Goal: Task Accomplishment & Management: Manage account settings

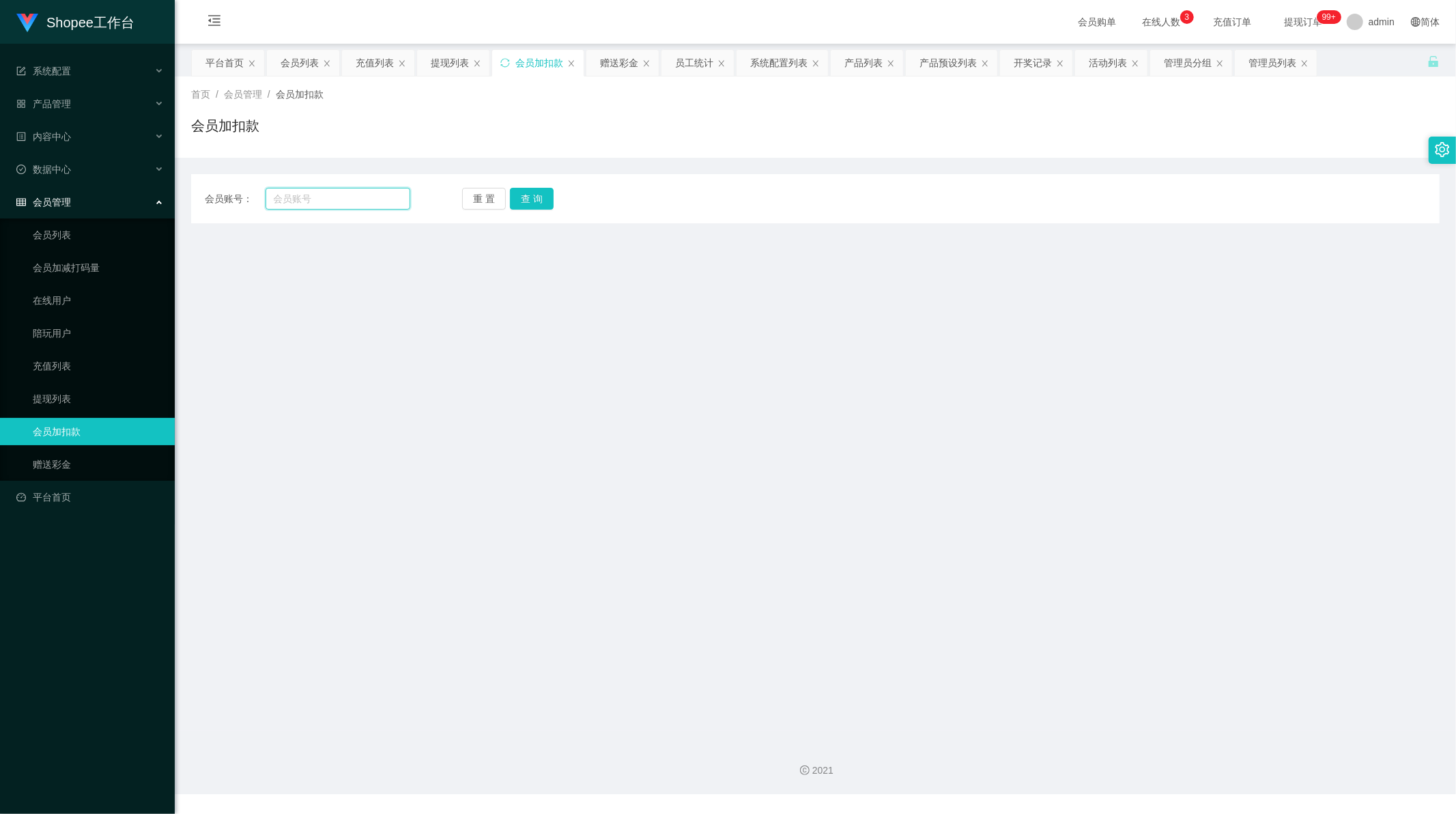
click at [363, 192] on input "text" at bounding box center [338, 199] width 145 height 22
paste input "444"
type input "444"
click at [528, 200] on button "查 询" at bounding box center [531, 199] width 44 height 22
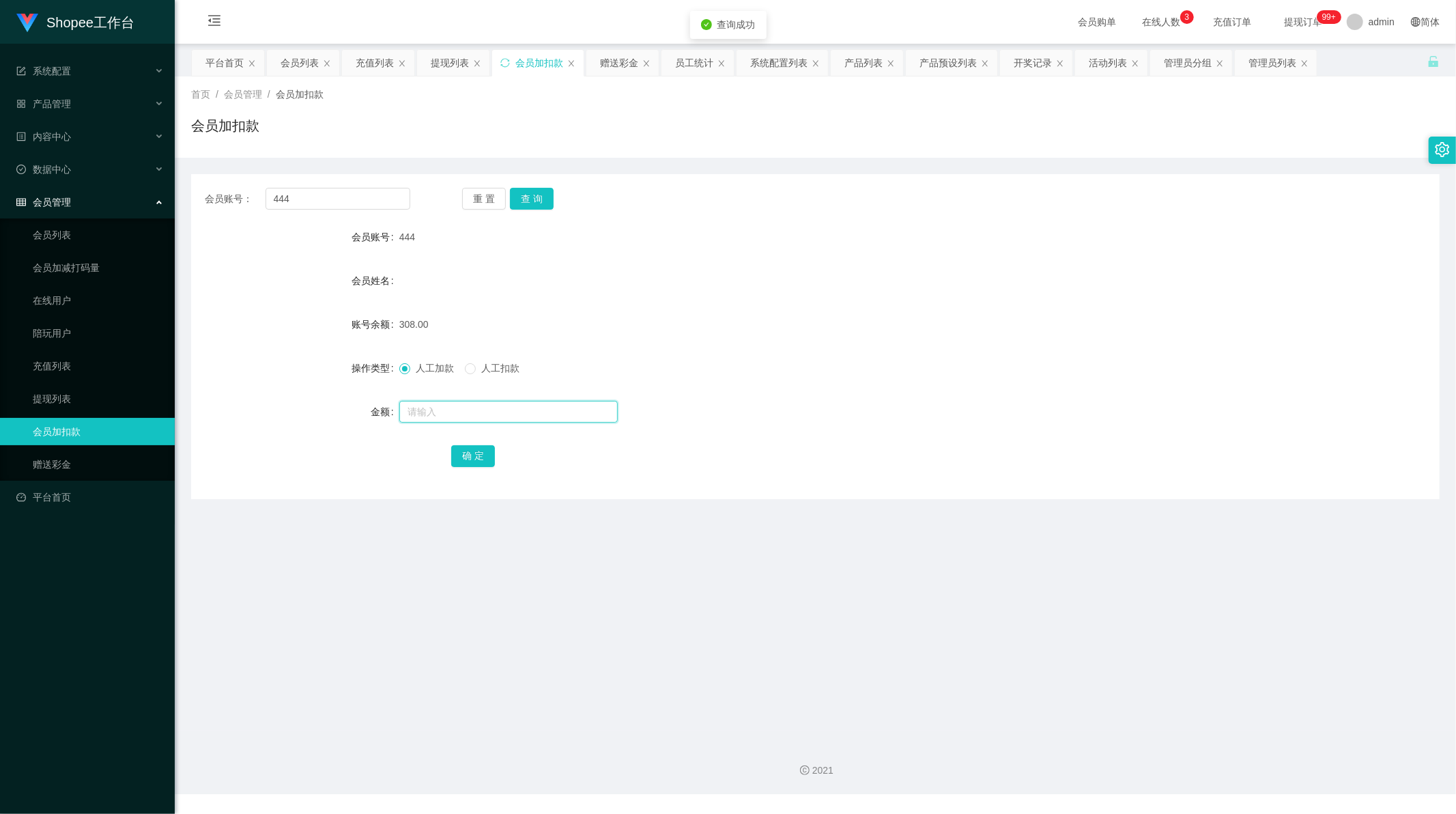
drag, startPoint x: 459, startPoint y: 413, endPoint x: 464, endPoint y: 420, distance: 8.6
click at [459, 413] on input "text" at bounding box center [508, 412] width 218 height 22
type input "1"
click at [472, 461] on button "确 定" at bounding box center [473, 455] width 44 height 22
click at [576, 555] on main "关闭左侧 关闭右侧 关闭其它 刷新页面 平台首页 会员列表 充值列表 提现列表 会员加扣款 赠送彩金 员工统计 系统配置列表 产品列表 产品预设列表 开奖记录…" at bounding box center [815, 387] width 1281 height 687
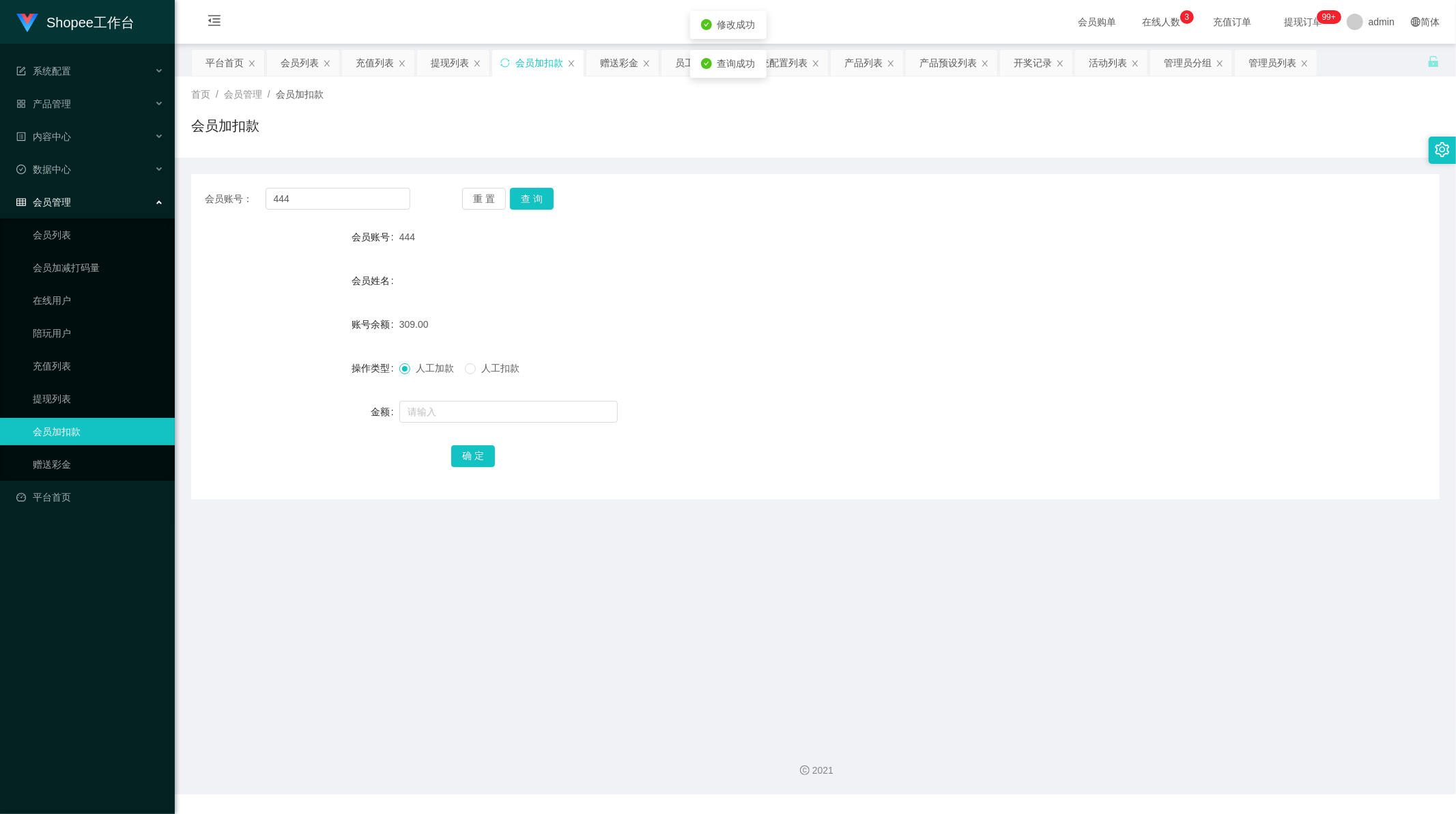
click at [783, 123] on div "会员加扣款" at bounding box center [815, 131] width 1249 height 31
click at [685, 56] on div "员工统计" at bounding box center [694, 62] width 38 height 26
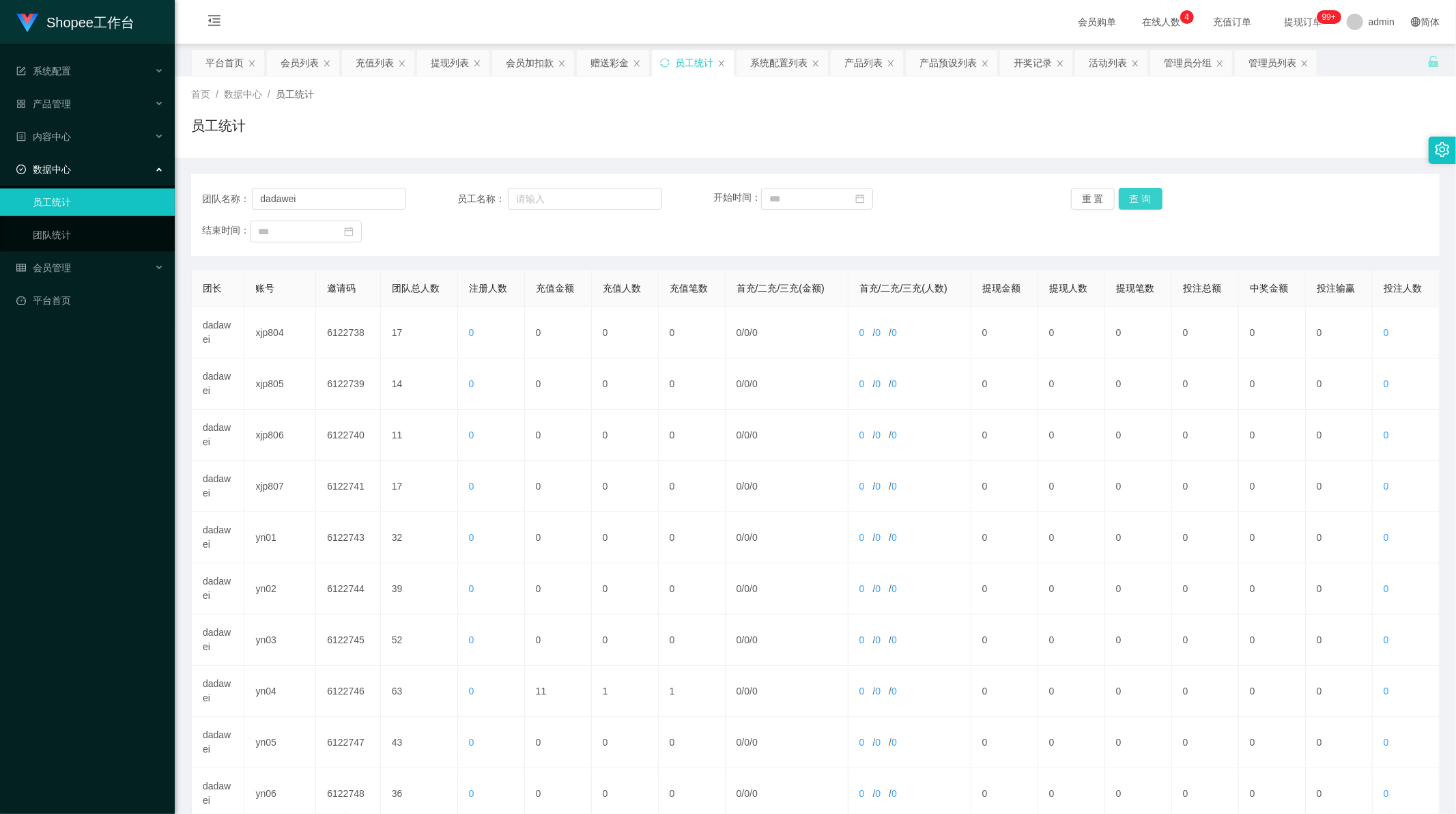
click at [1140, 197] on button "查 询" at bounding box center [1140, 199] width 44 height 22
click at [1131, 197] on button "查 询" at bounding box center [1140, 199] width 44 height 22
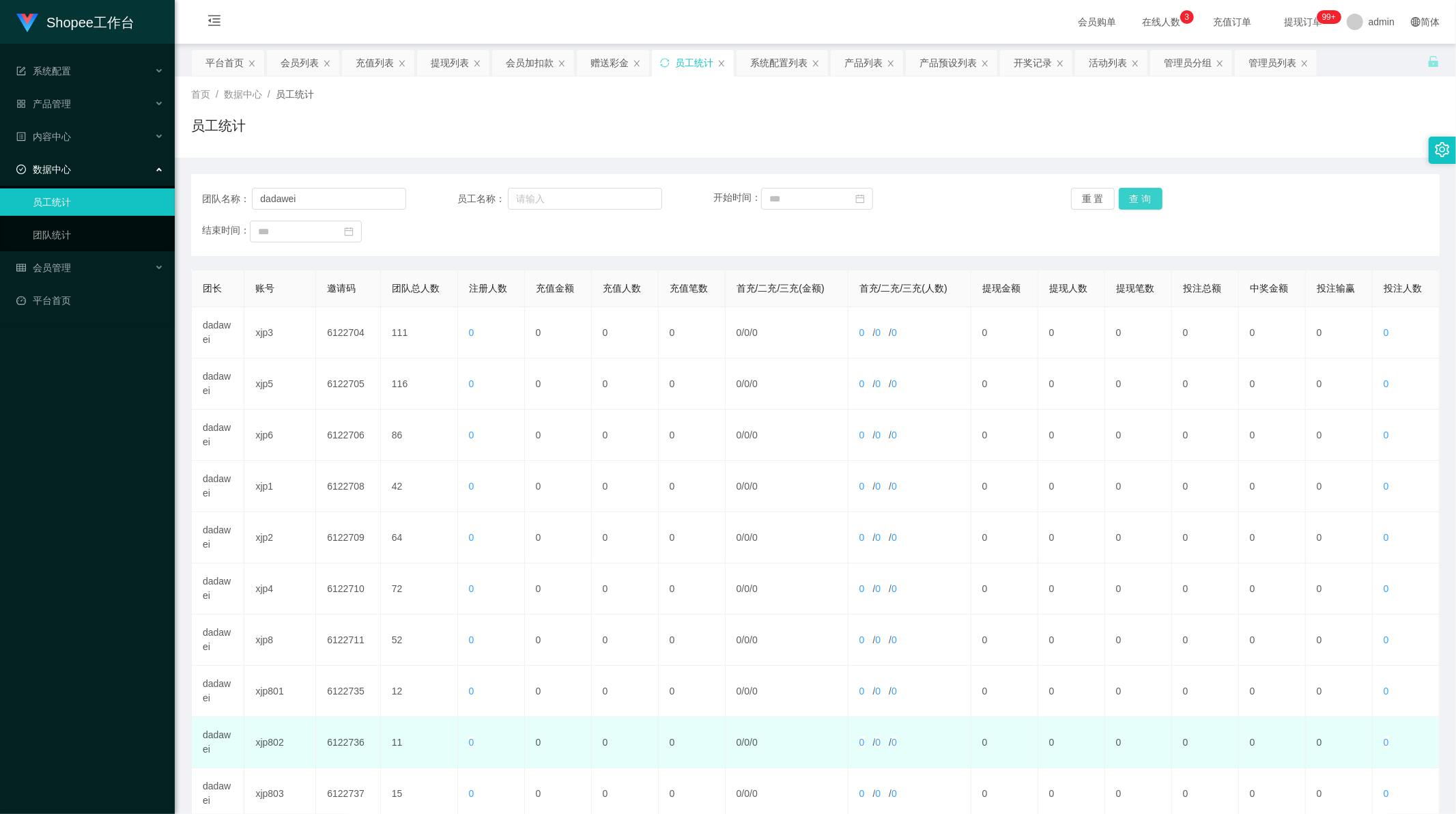
scroll to position [131, 0]
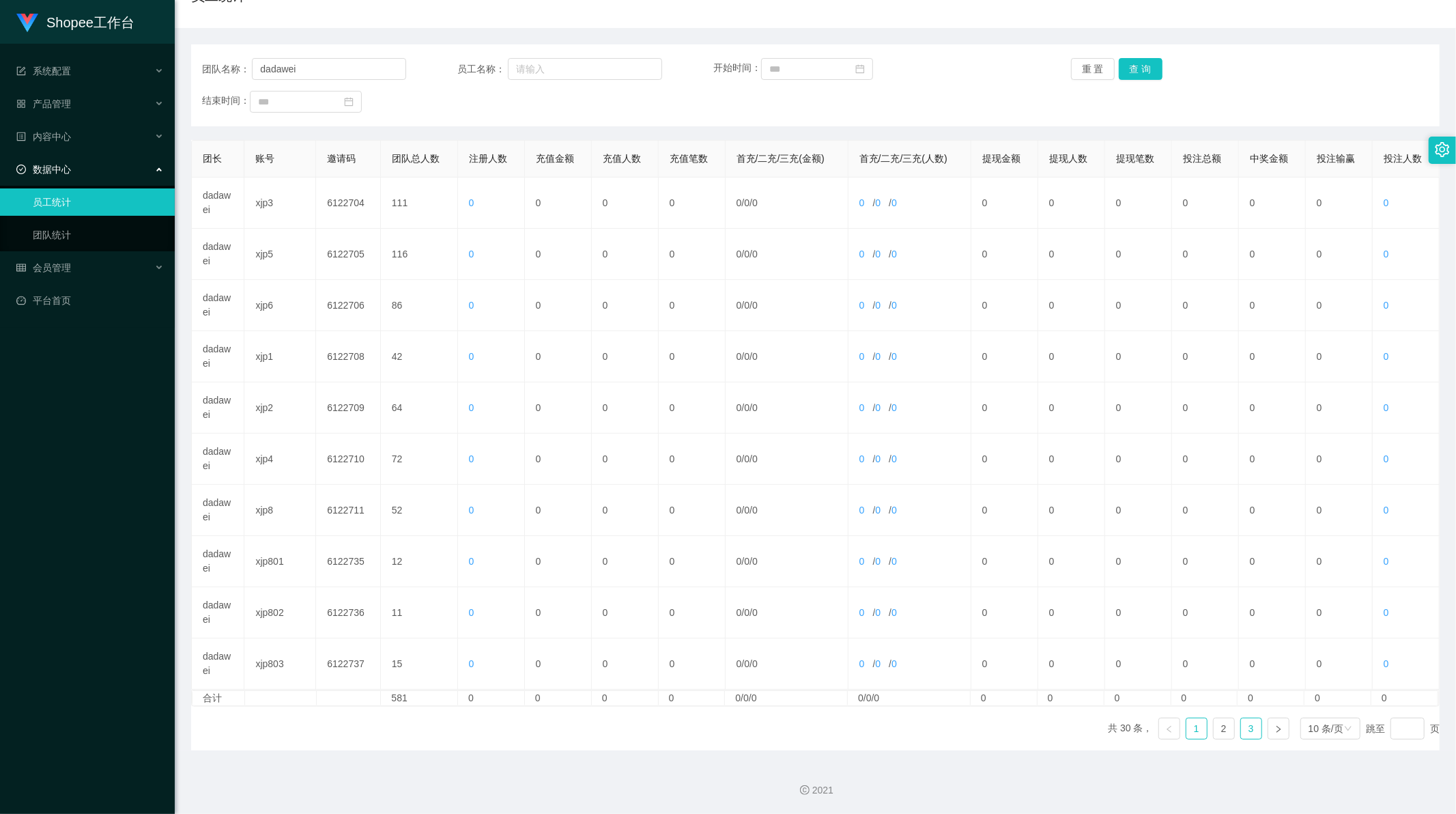
click at [1241, 724] on link "3" at bounding box center [1251, 728] width 20 height 20
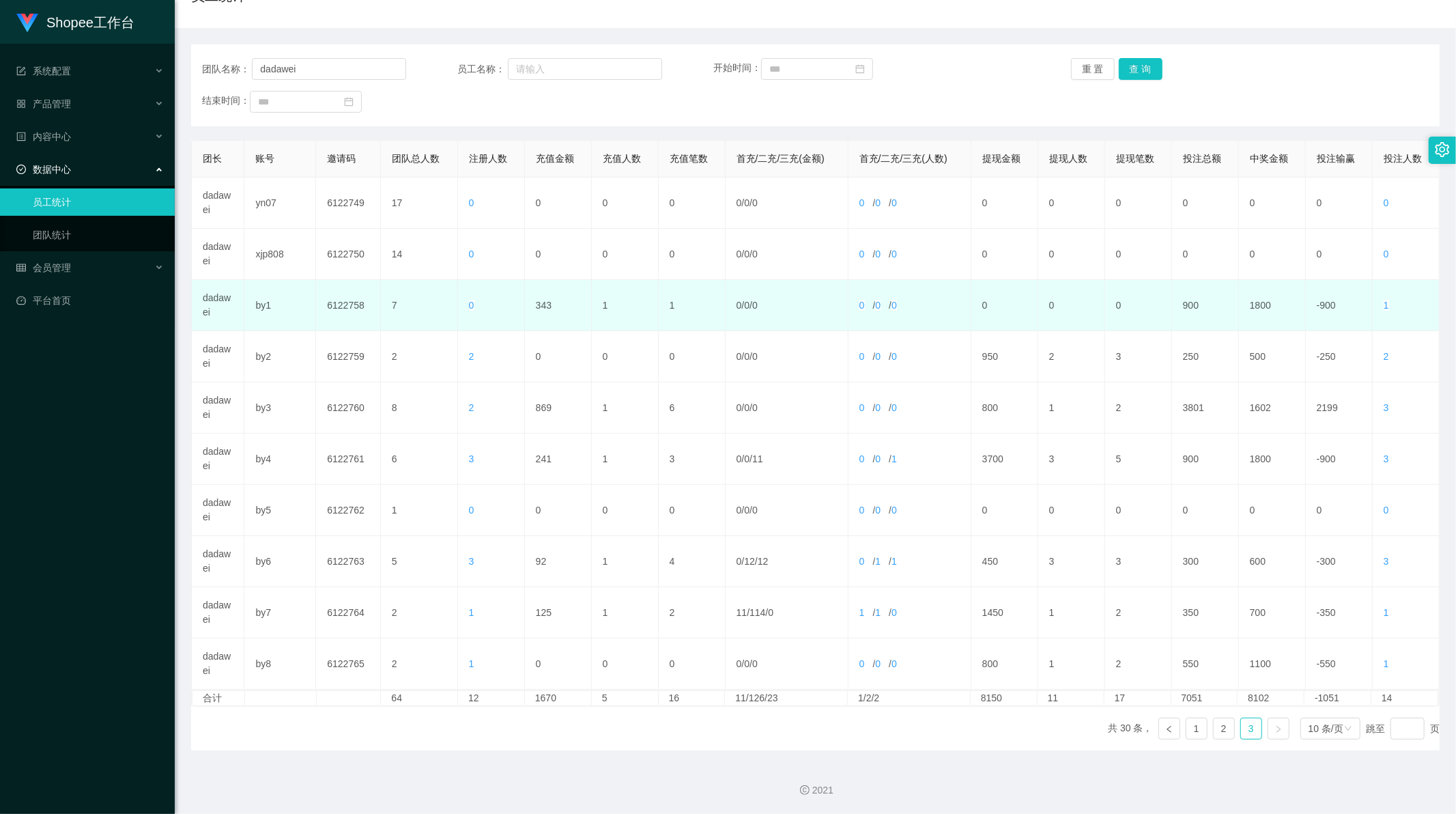
click at [535, 308] on td "343" at bounding box center [558, 305] width 67 height 51
copy td "343"
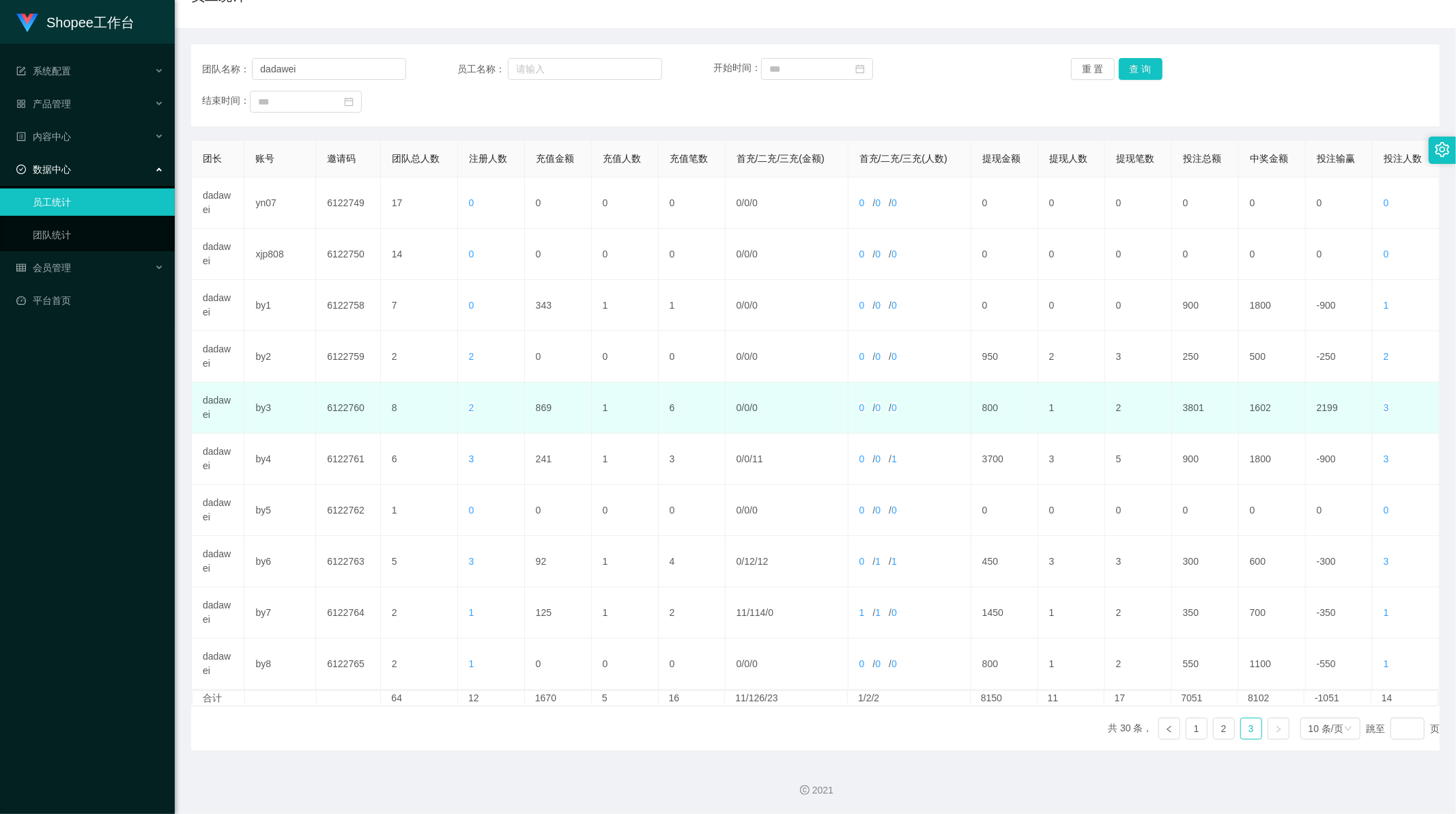
click at [537, 410] on td "869" at bounding box center [558, 408] width 67 height 51
copy td "869"
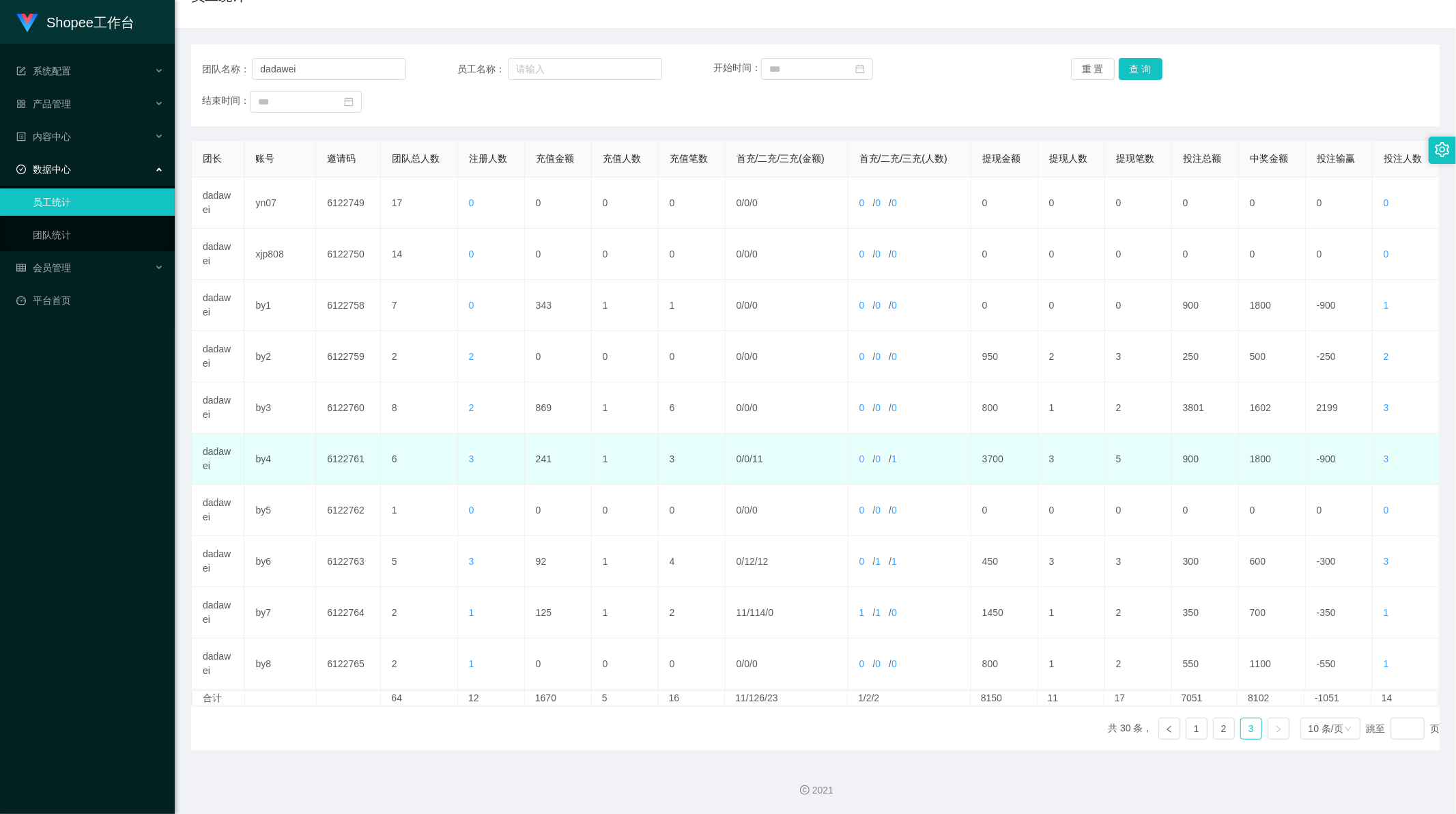
click at [544, 456] on td "241" at bounding box center [558, 458] width 67 height 51
copy td "241"
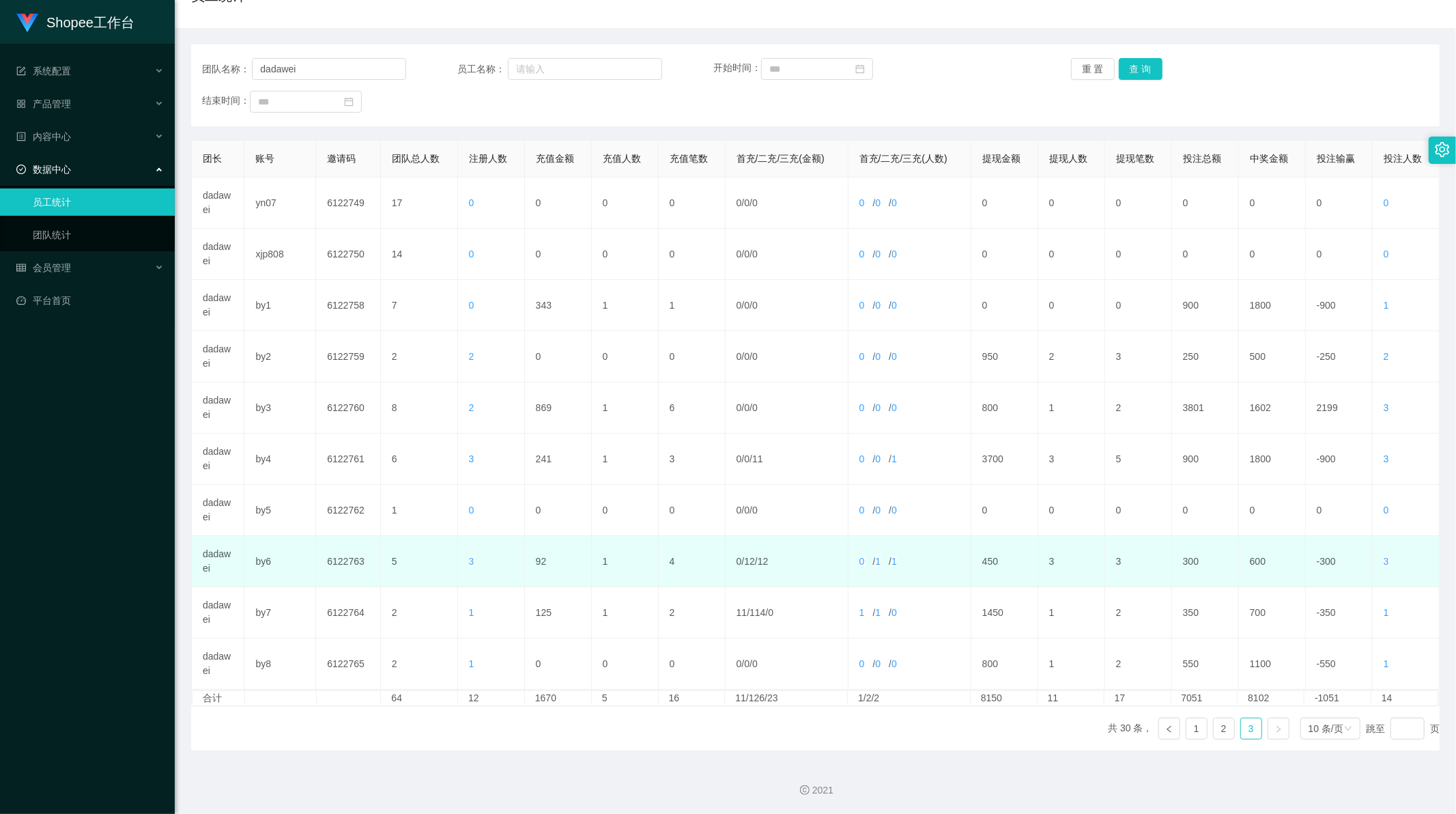
click at [537, 556] on td "92" at bounding box center [558, 561] width 67 height 51
copy td "92"
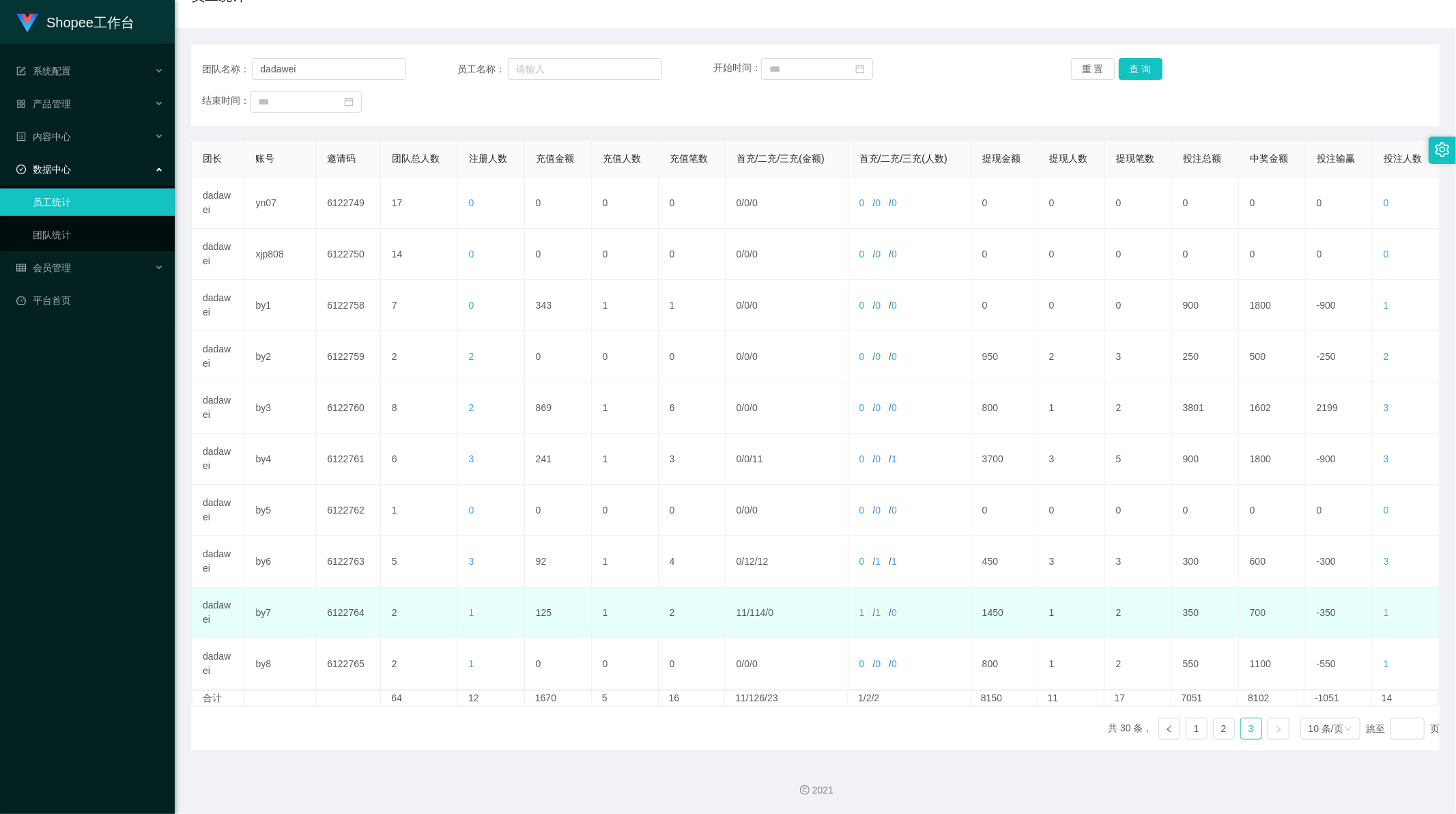
click at [542, 611] on td "125" at bounding box center [558, 612] width 67 height 51
copy td "125"
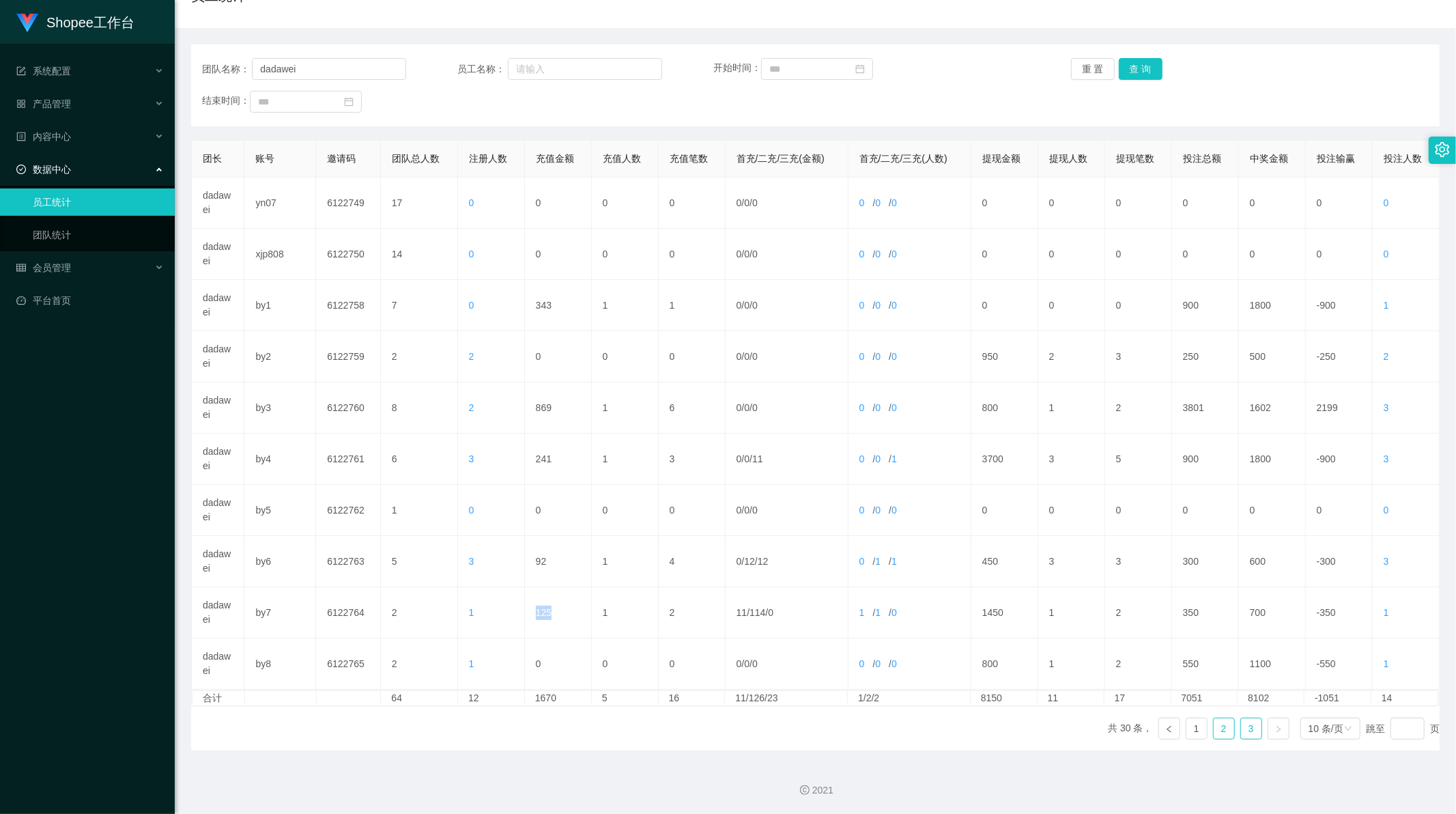
click at [1221, 727] on link "2" at bounding box center [1224, 728] width 20 height 20
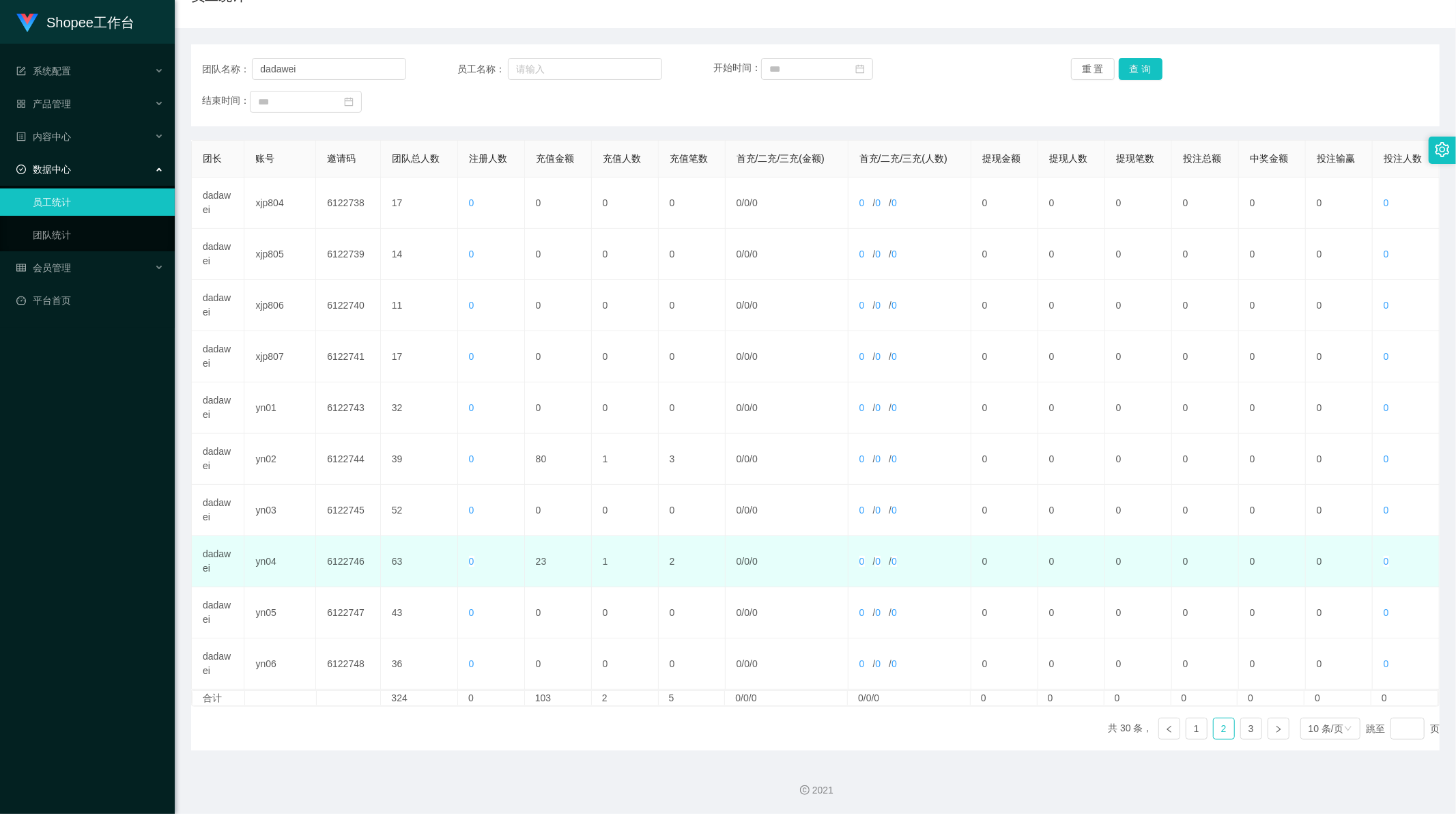
click at [540, 562] on td "23" at bounding box center [558, 561] width 67 height 51
copy td "23"
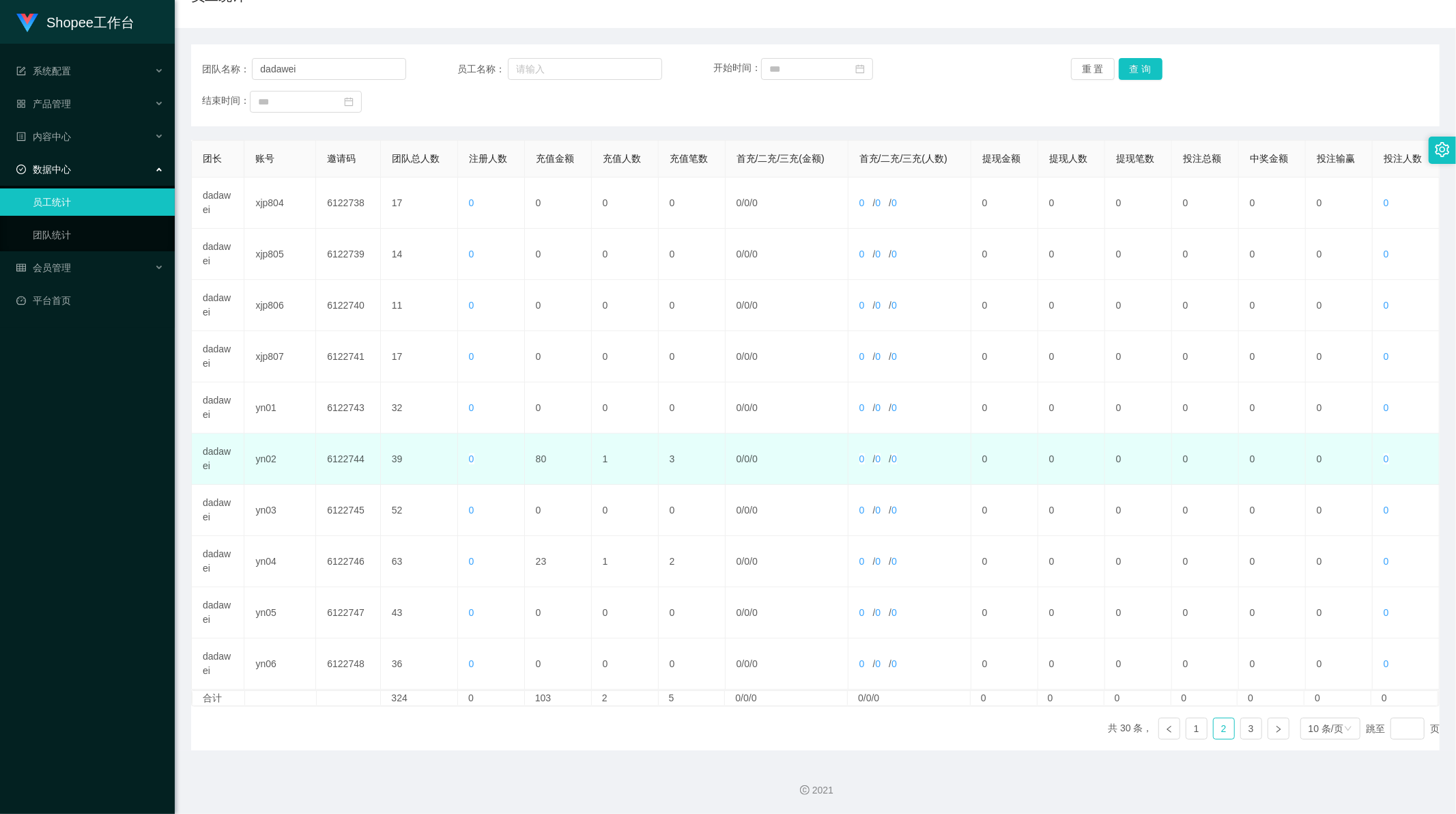
click at [537, 456] on td "80" at bounding box center [558, 458] width 67 height 51
copy td "80"
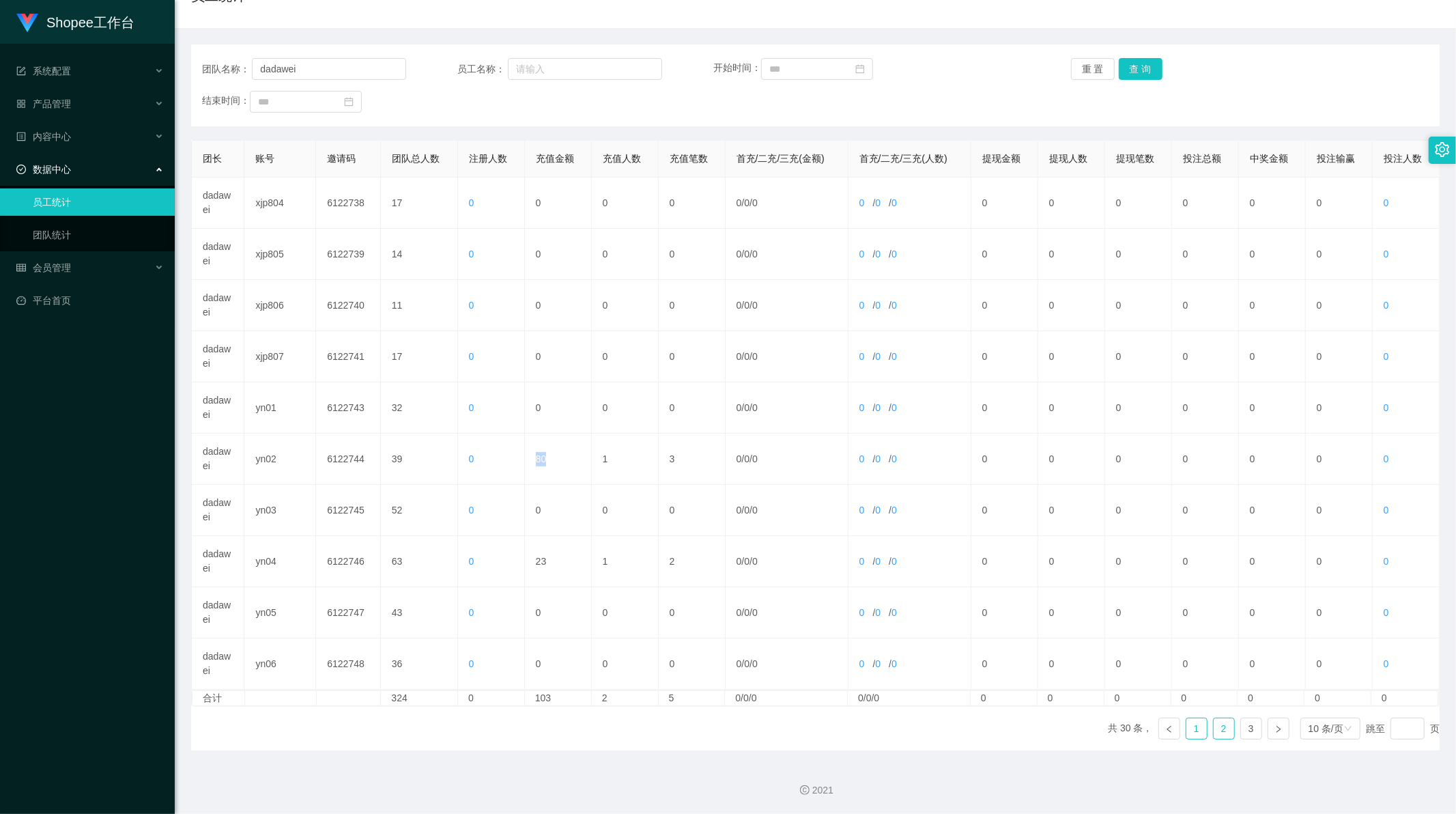
click at [1191, 732] on link "1" at bounding box center [1195, 728] width 20 height 20
click at [1168, 731] on link at bounding box center [1169, 728] width 22 height 22
click at [1144, 64] on button "查 询" at bounding box center [1140, 69] width 44 height 22
click at [1214, 727] on link "2" at bounding box center [1224, 728] width 20 height 20
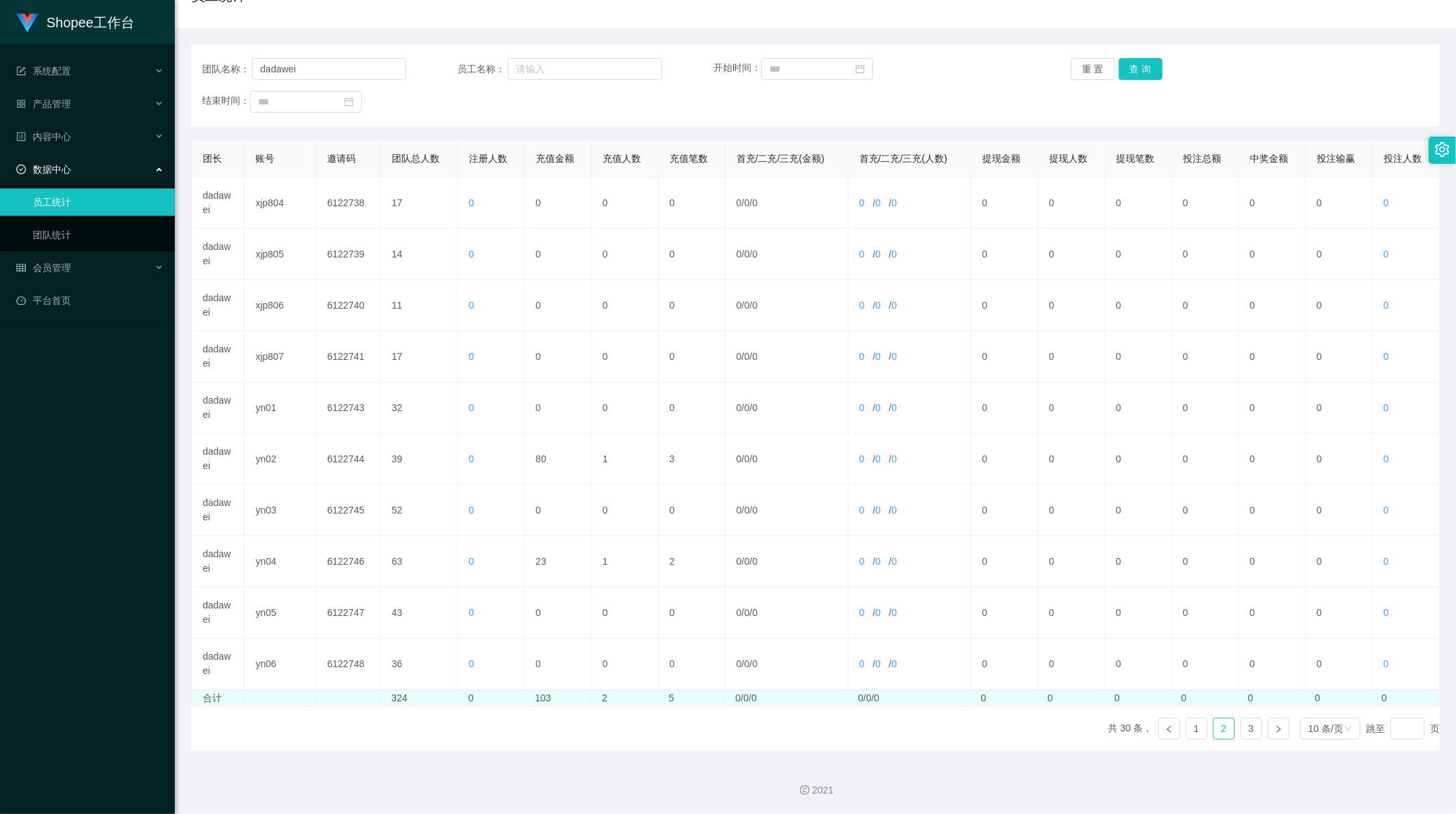
click at [543, 702] on td "103" at bounding box center [558, 698] width 67 height 15
copy td "103"
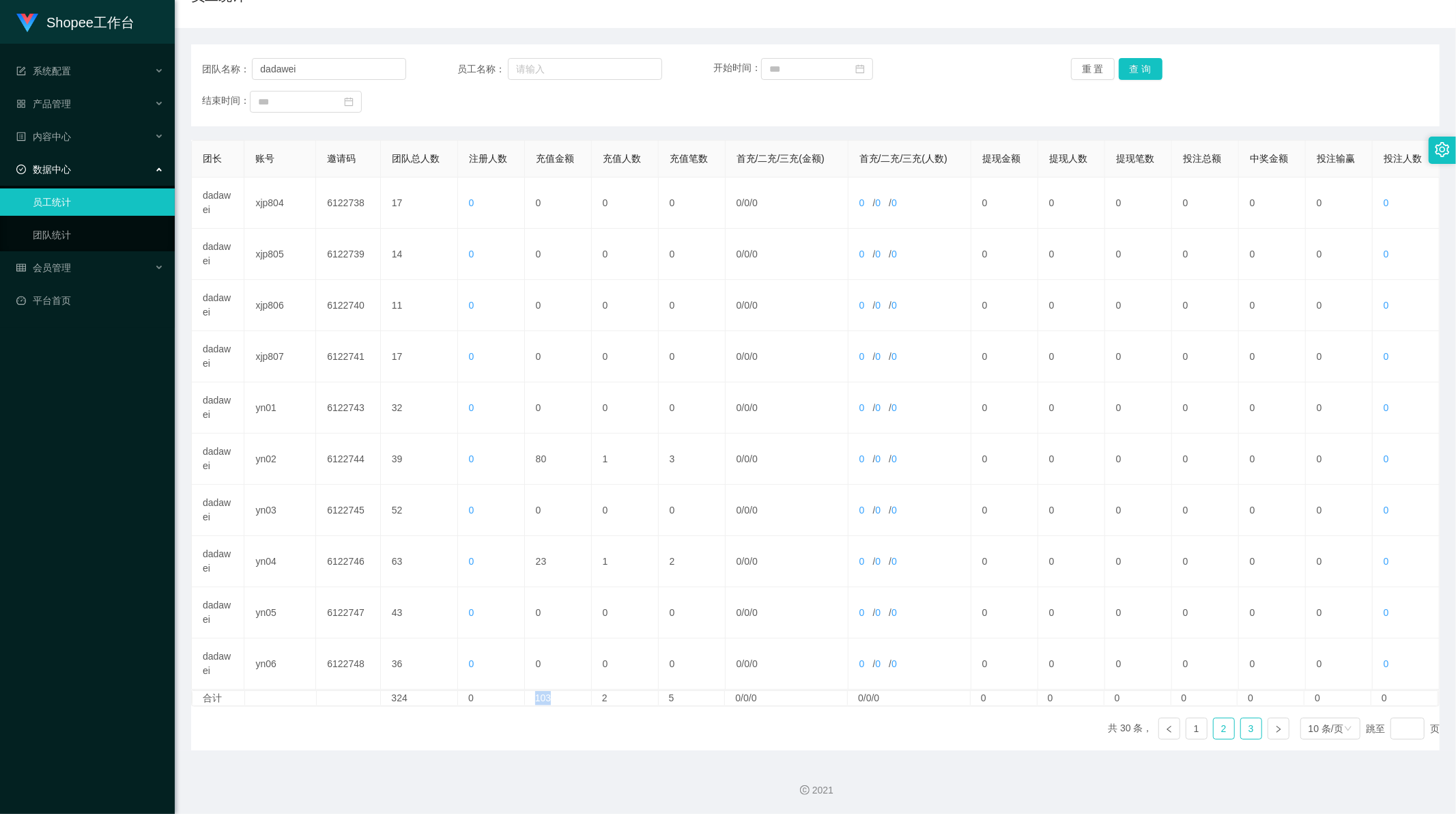
click at [1243, 727] on link "3" at bounding box center [1251, 728] width 20 height 20
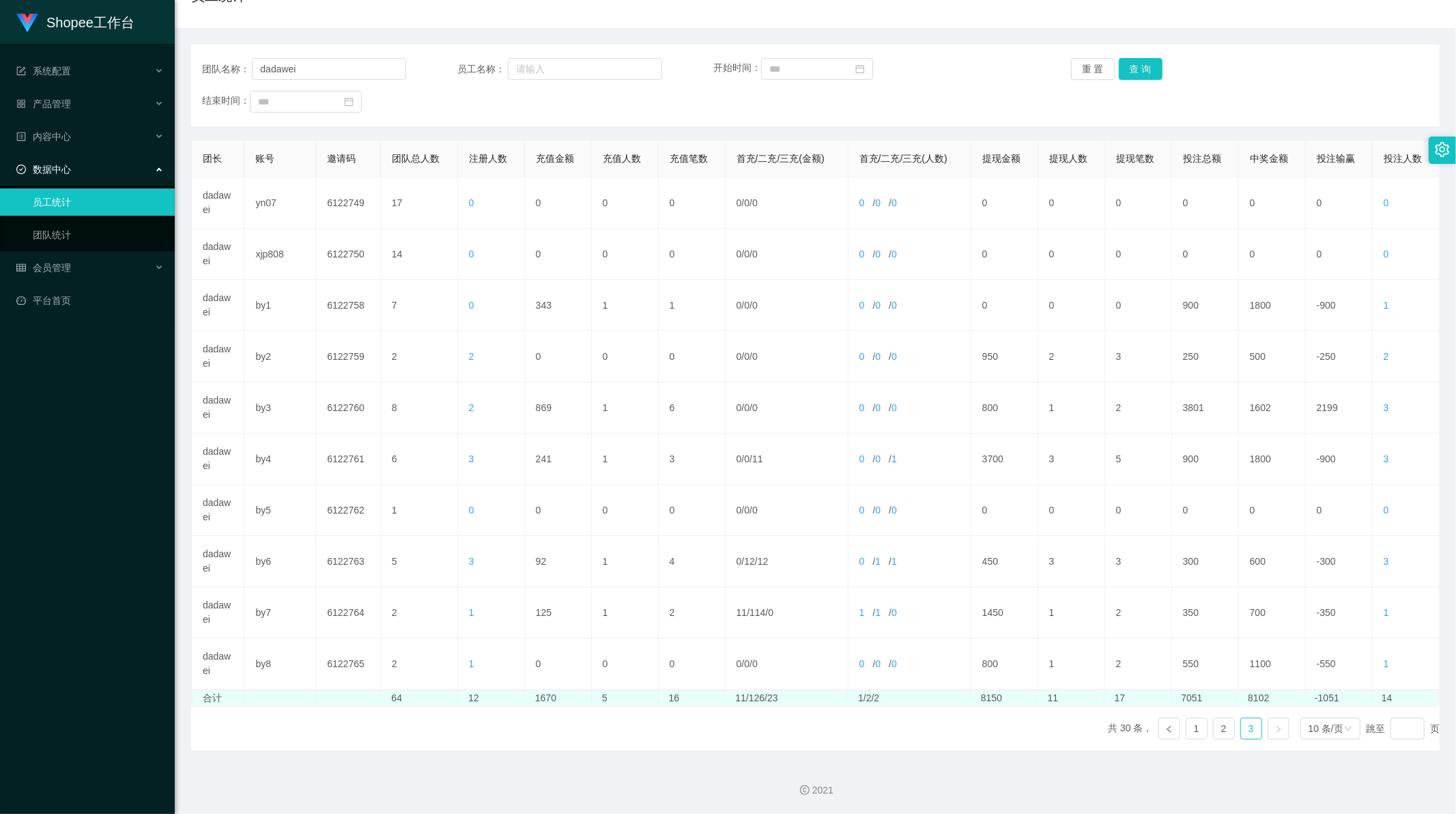
click at [543, 699] on td "1670" at bounding box center [558, 698] width 67 height 15
copy td "1670"
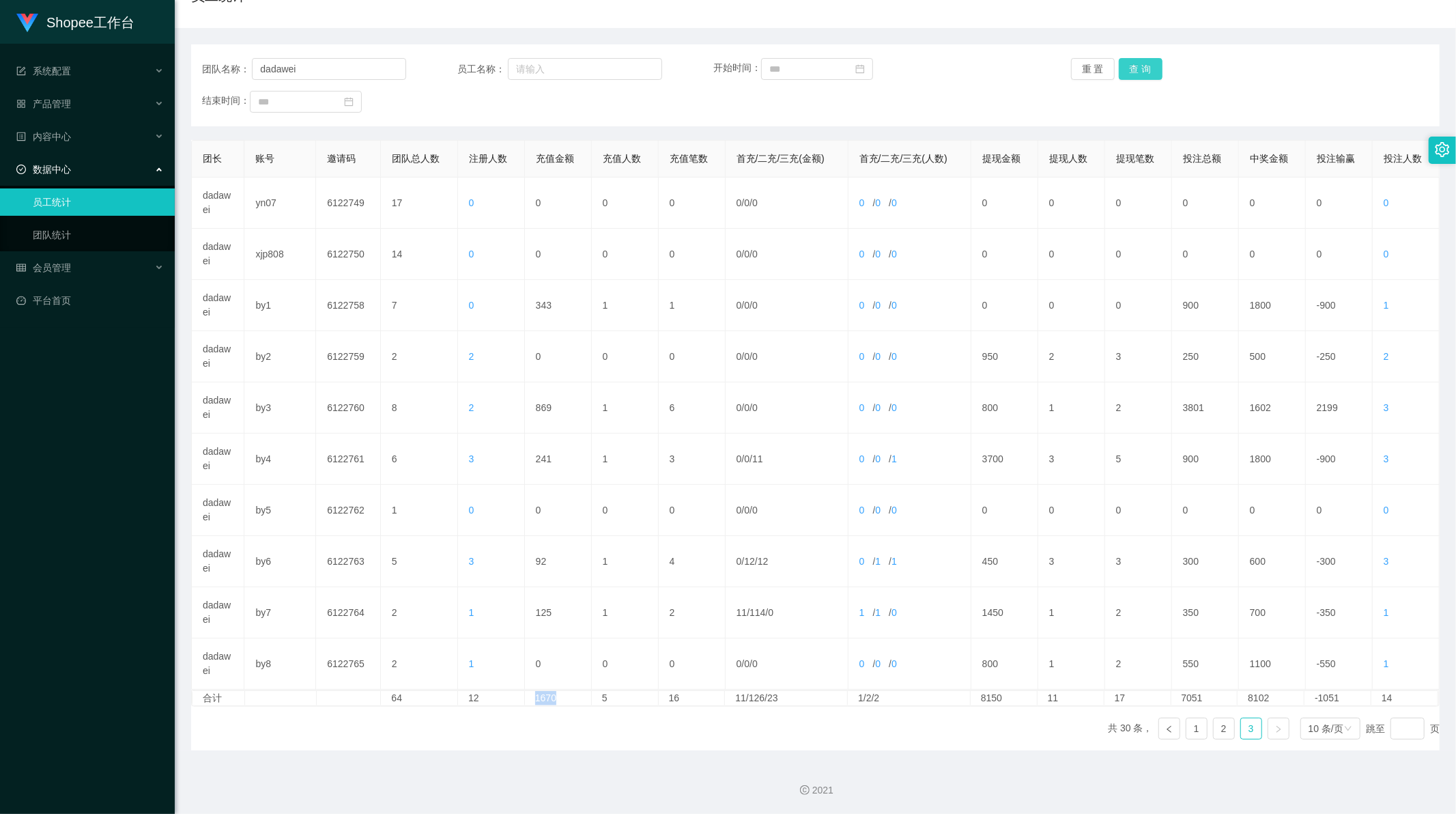
click at [1130, 71] on button "查 询" at bounding box center [1140, 69] width 44 height 22
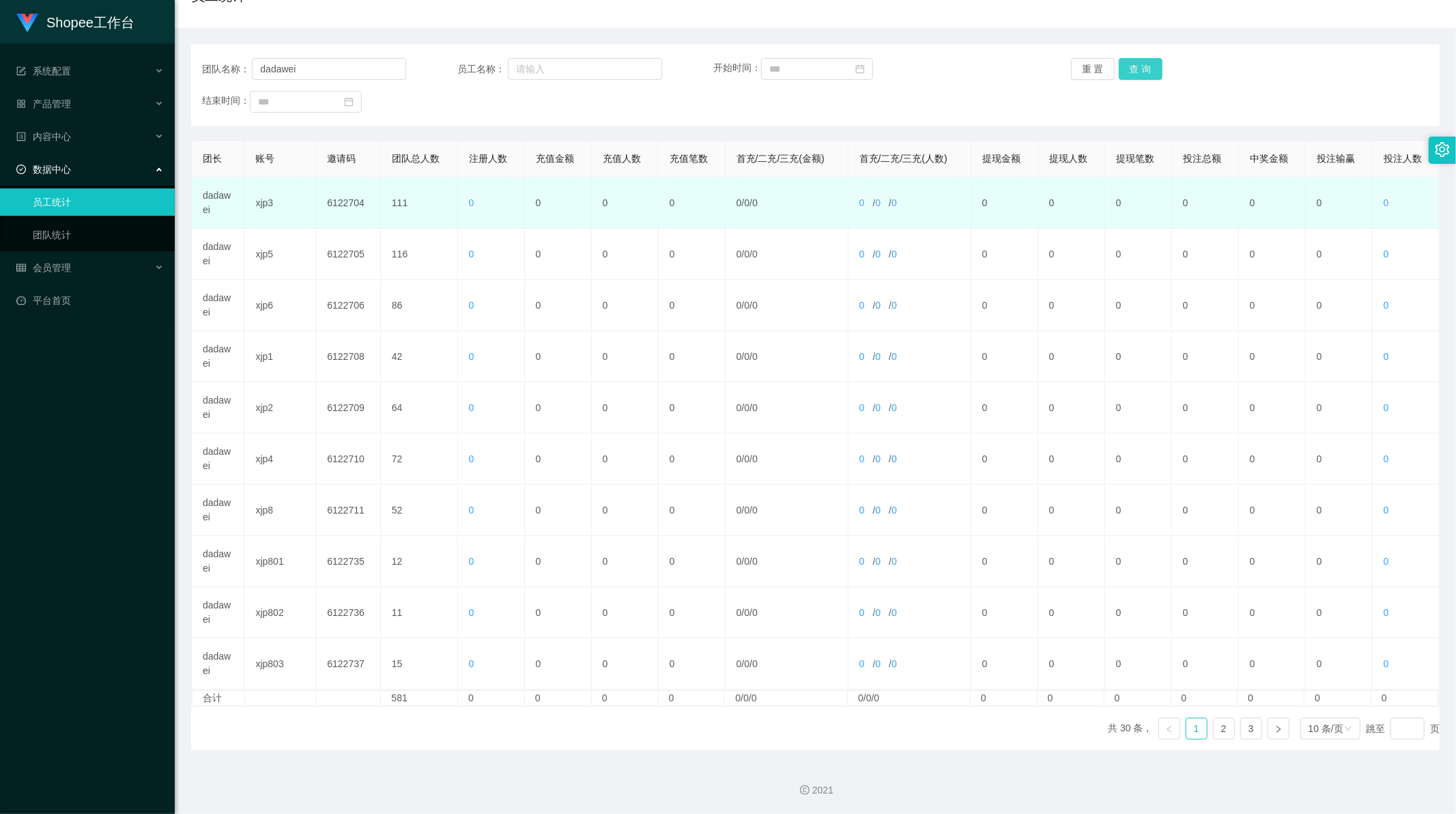
scroll to position [0, 0]
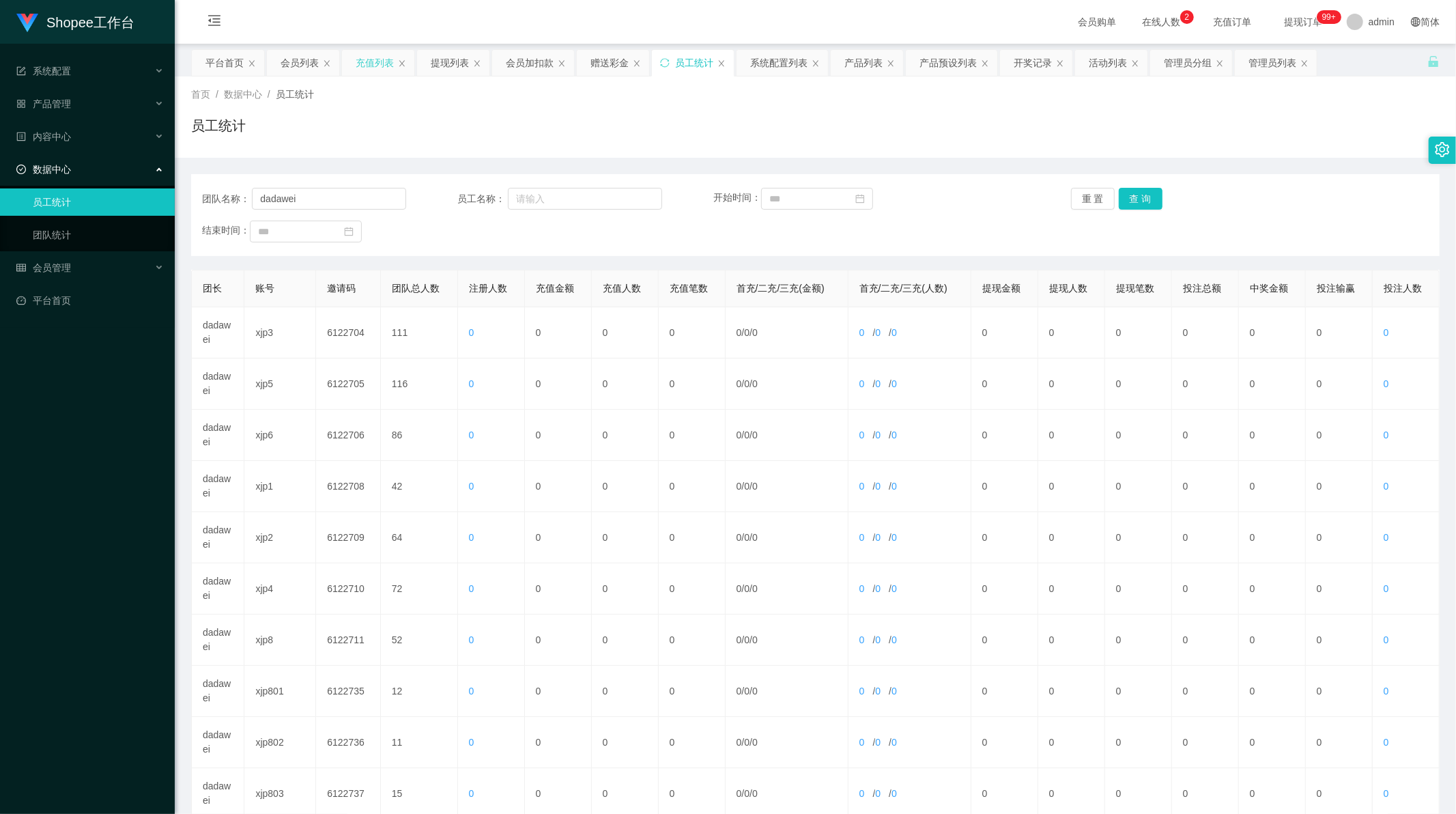
click at [379, 64] on div "充值列表" at bounding box center [374, 62] width 38 height 26
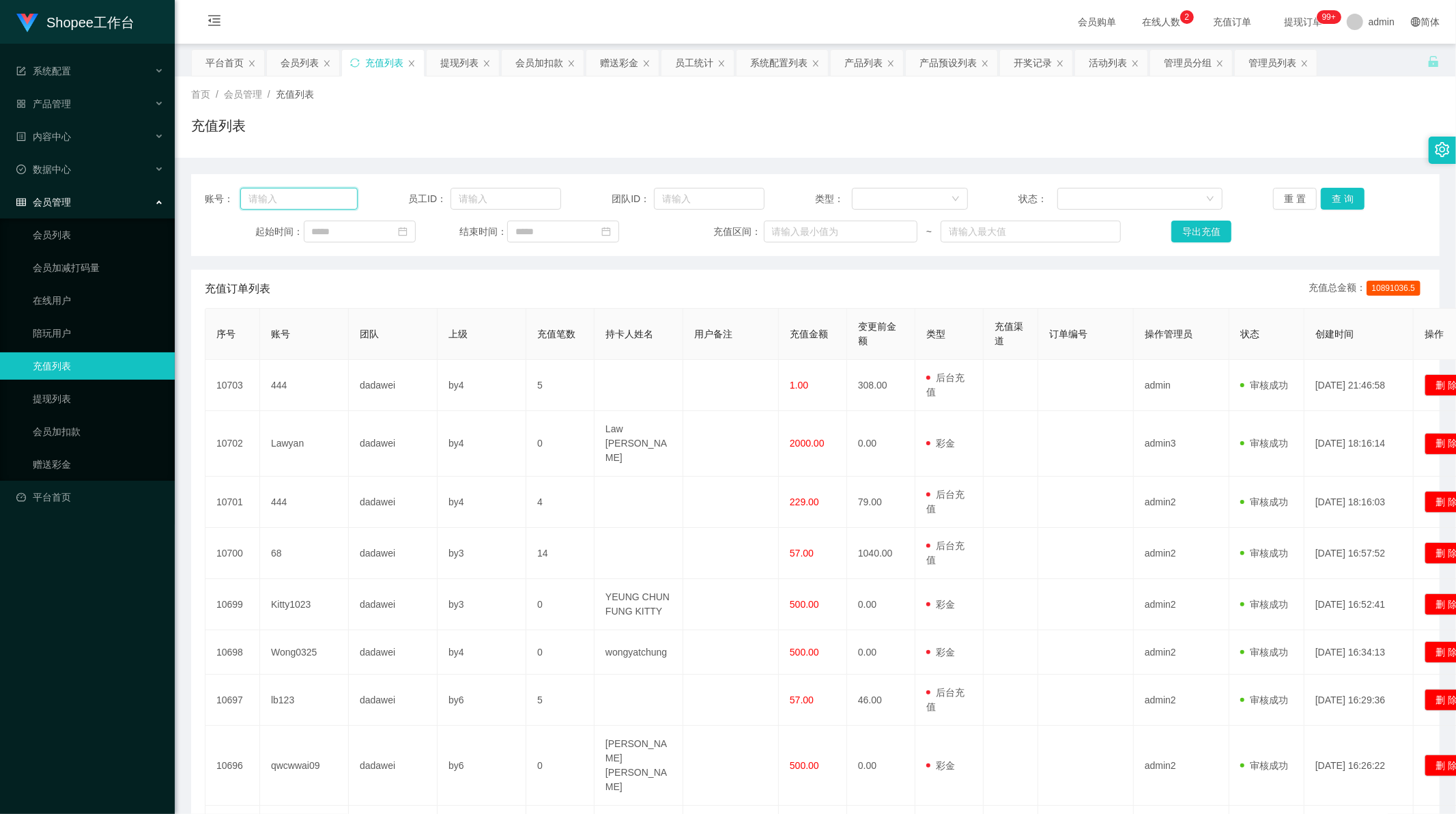
drag, startPoint x: 290, startPoint y: 193, endPoint x: 363, endPoint y: 185, distance: 73.4
click at [290, 193] on input "text" at bounding box center [298, 199] width 117 height 22
paste input "777"
type input "777"
click at [1324, 193] on button "查 询" at bounding box center [1342, 199] width 44 height 22
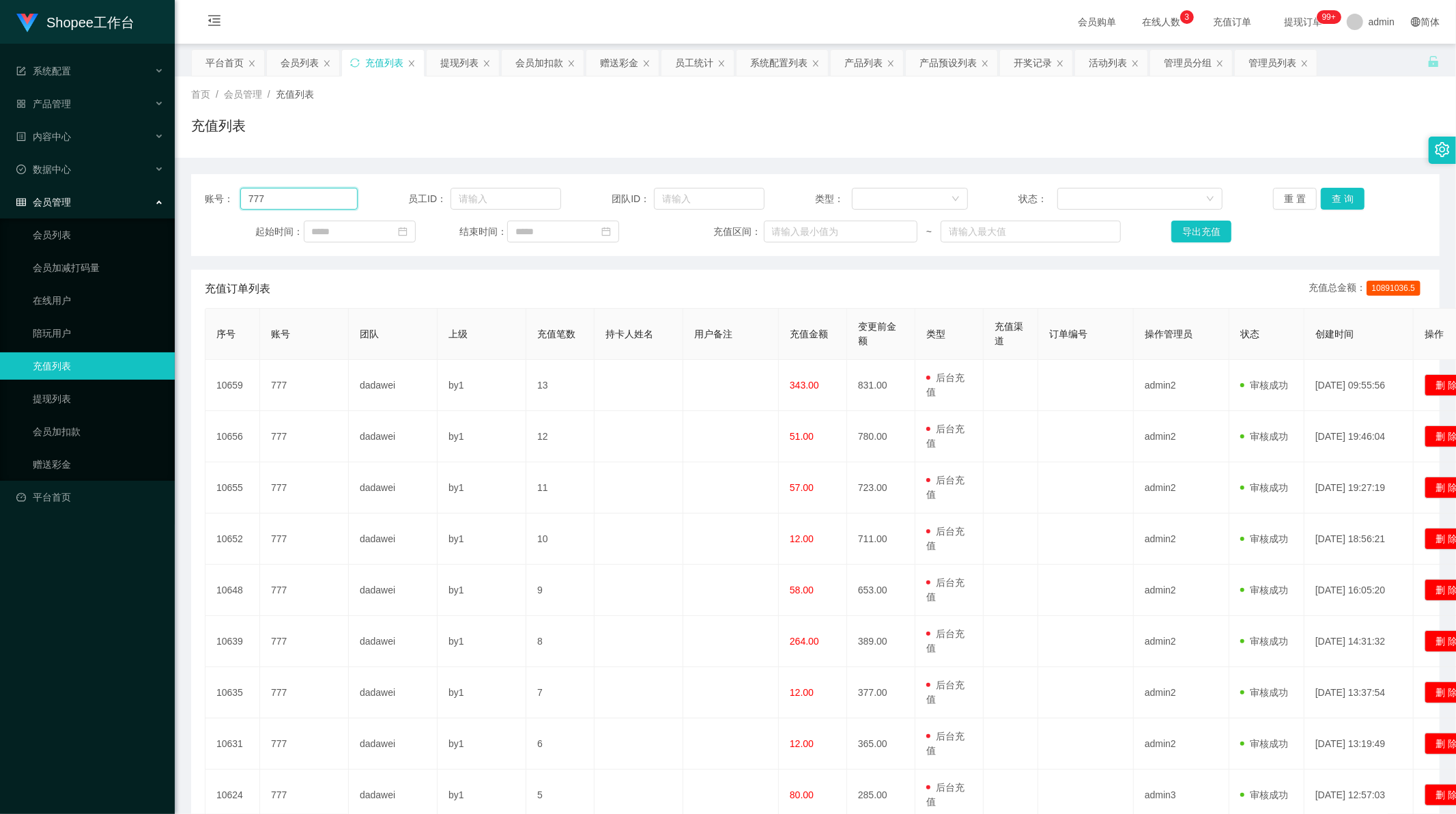
click at [269, 197] on input "777" at bounding box center [298, 199] width 117 height 22
paste input "68"
type input "68"
click at [1299, 201] on button "重 置" at bounding box center [1294, 199] width 44 height 22
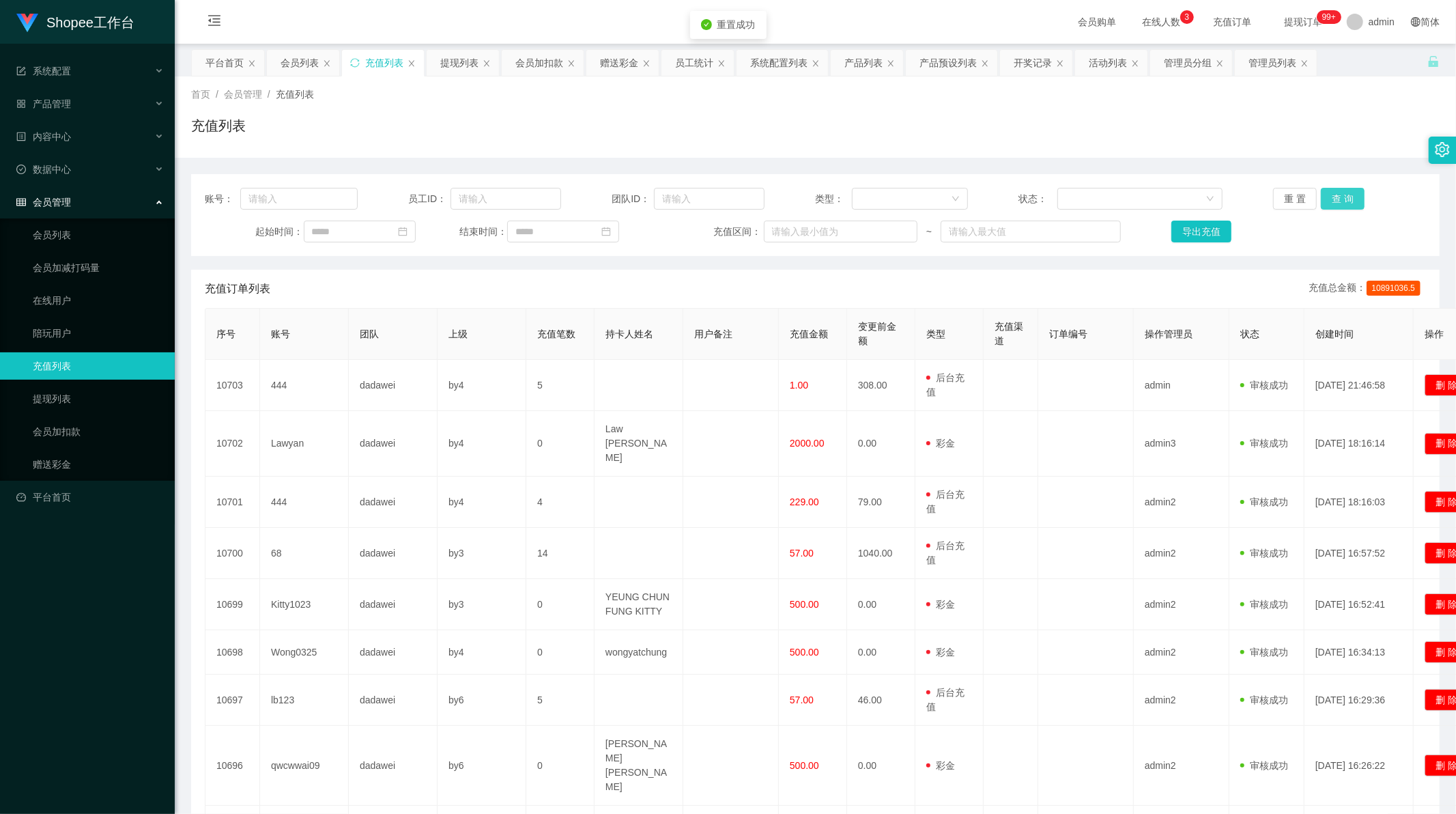
click at [1331, 200] on button "查 询" at bounding box center [1342, 199] width 44 height 22
click at [303, 206] on input "text" at bounding box center [298, 199] width 117 height 22
drag, startPoint x: 303, startPoint y: 206, endPoint x: 1002, endPoint y: 207, distance: 699.0
click at [305, 206] on input "text" at bounding box center [298, 199] width 117 height 22
paste input "68"
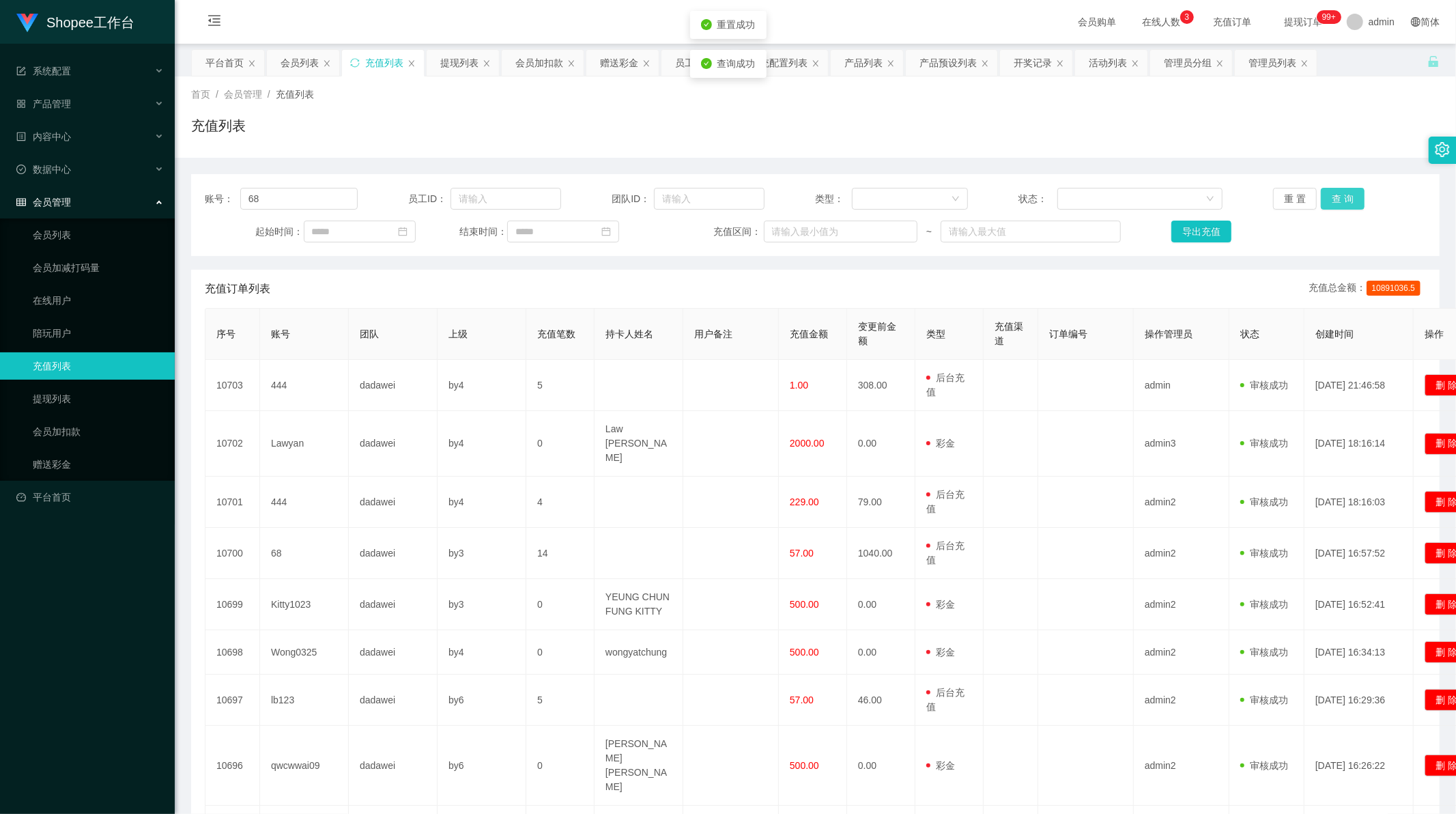
click at [1354, 200] on button "查 询" at bounding box center [1342, 199] width 44 height 22
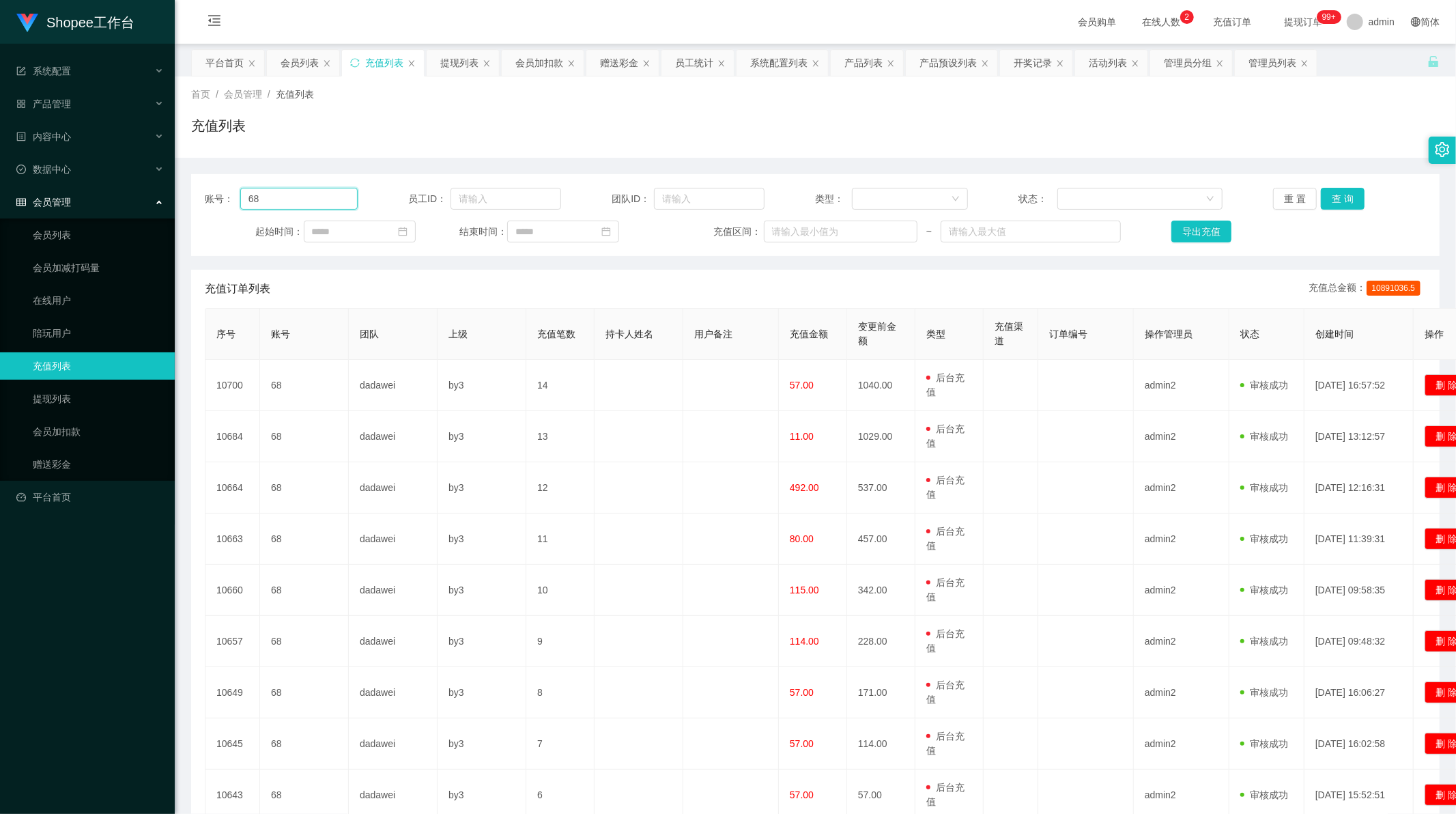
click at [274, 199] on input "68" at bounding box center [298, 199] width 117 height 22
paste input "22"
click at [1331, 198] on button "查 询" at bounding box center [1342, 199] width 44 height 22
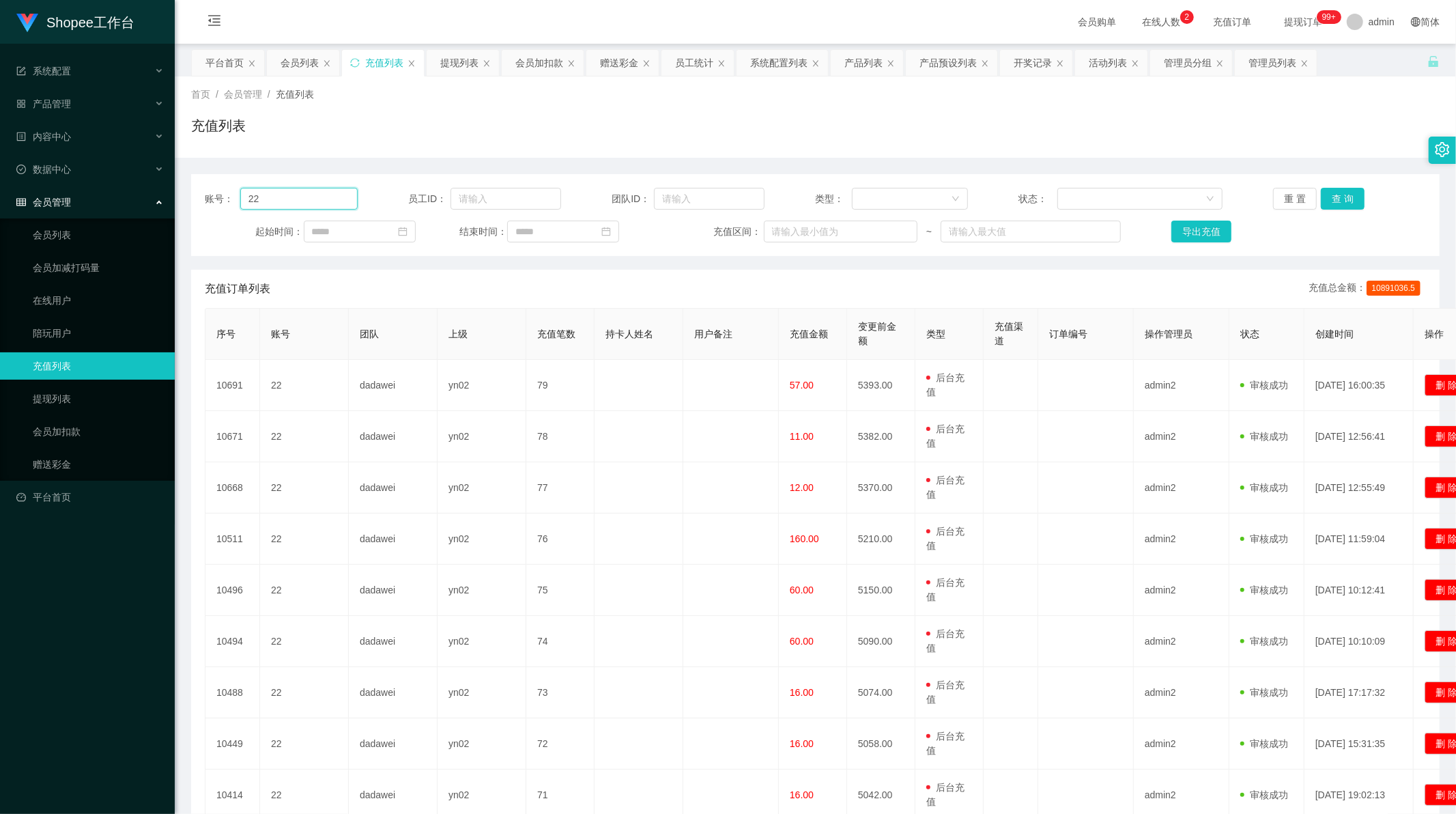
click at [285, 188] on input "22" at bounding box center [298, 199] width 117 height 22
paste input "98"
type input "98"
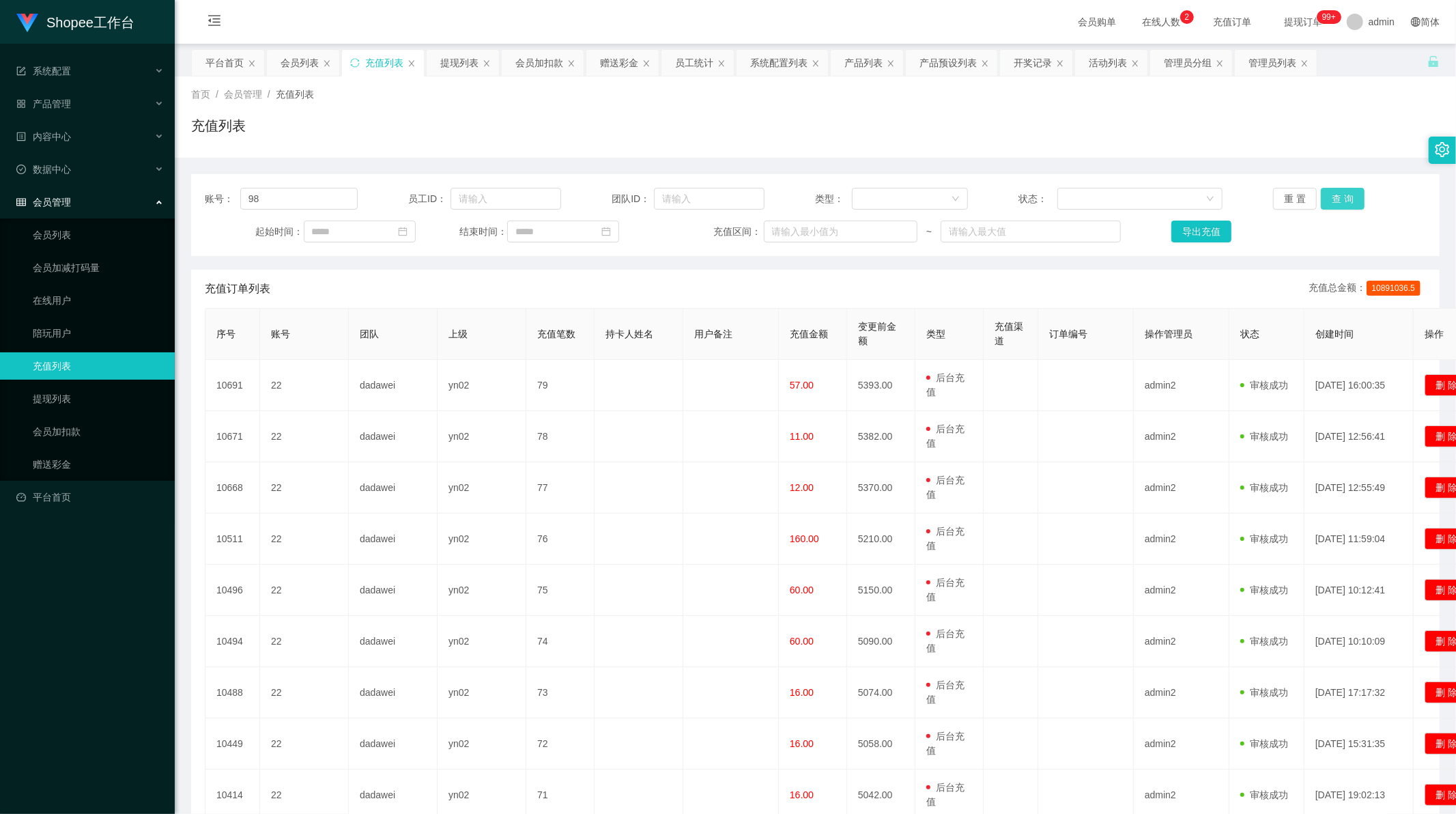
click at [1331, 200] on button "查 询" at bounding box center [1342, 199] width 44 height 22
click at [679, 63] on div "员工统计" at bounding box center [694, 62] width 38 height 26
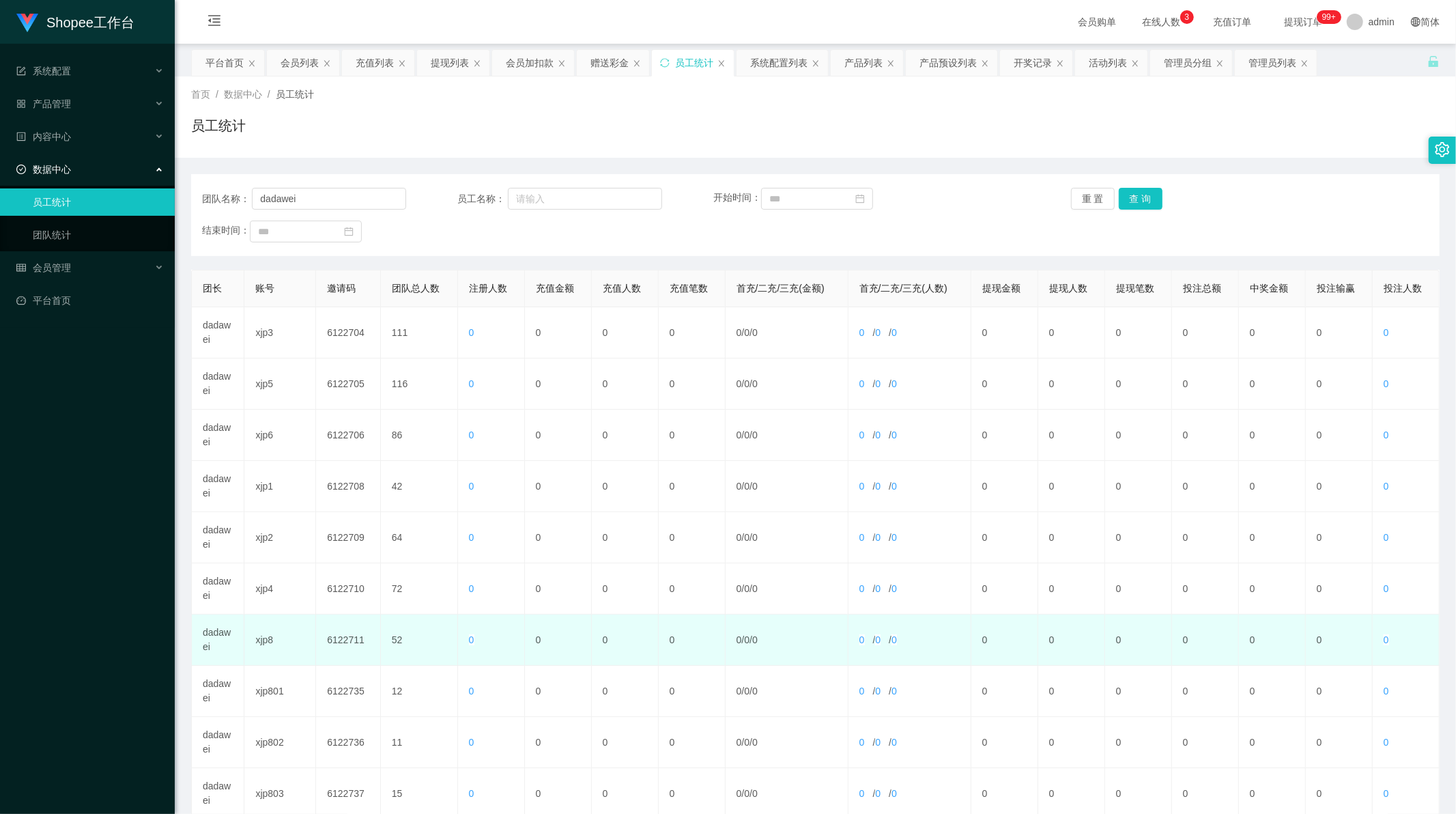
scroll to position [131, 0]
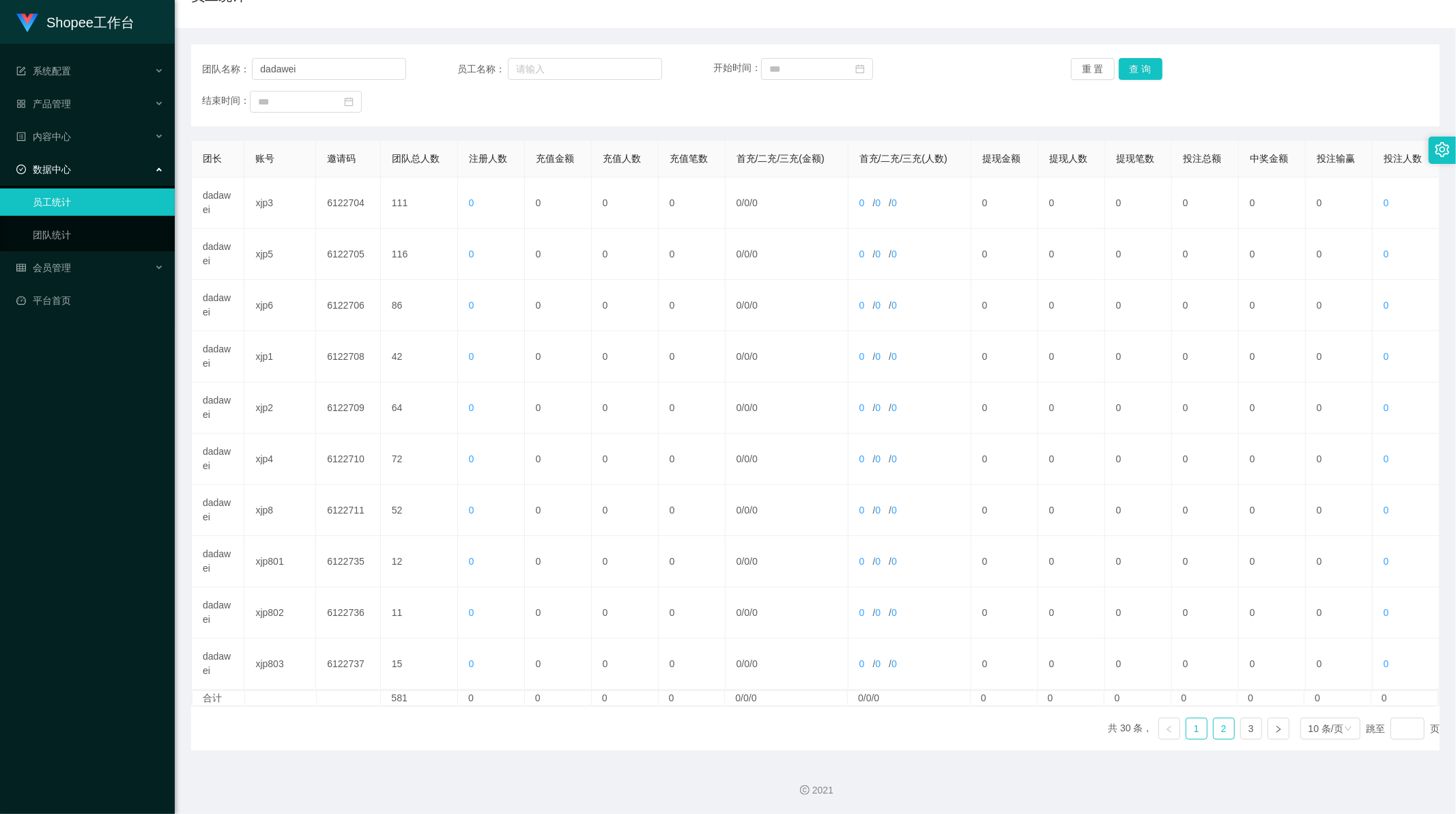
click at [1219, 734] on link "2" at bounding box center [1224, 728] width 20 height 20
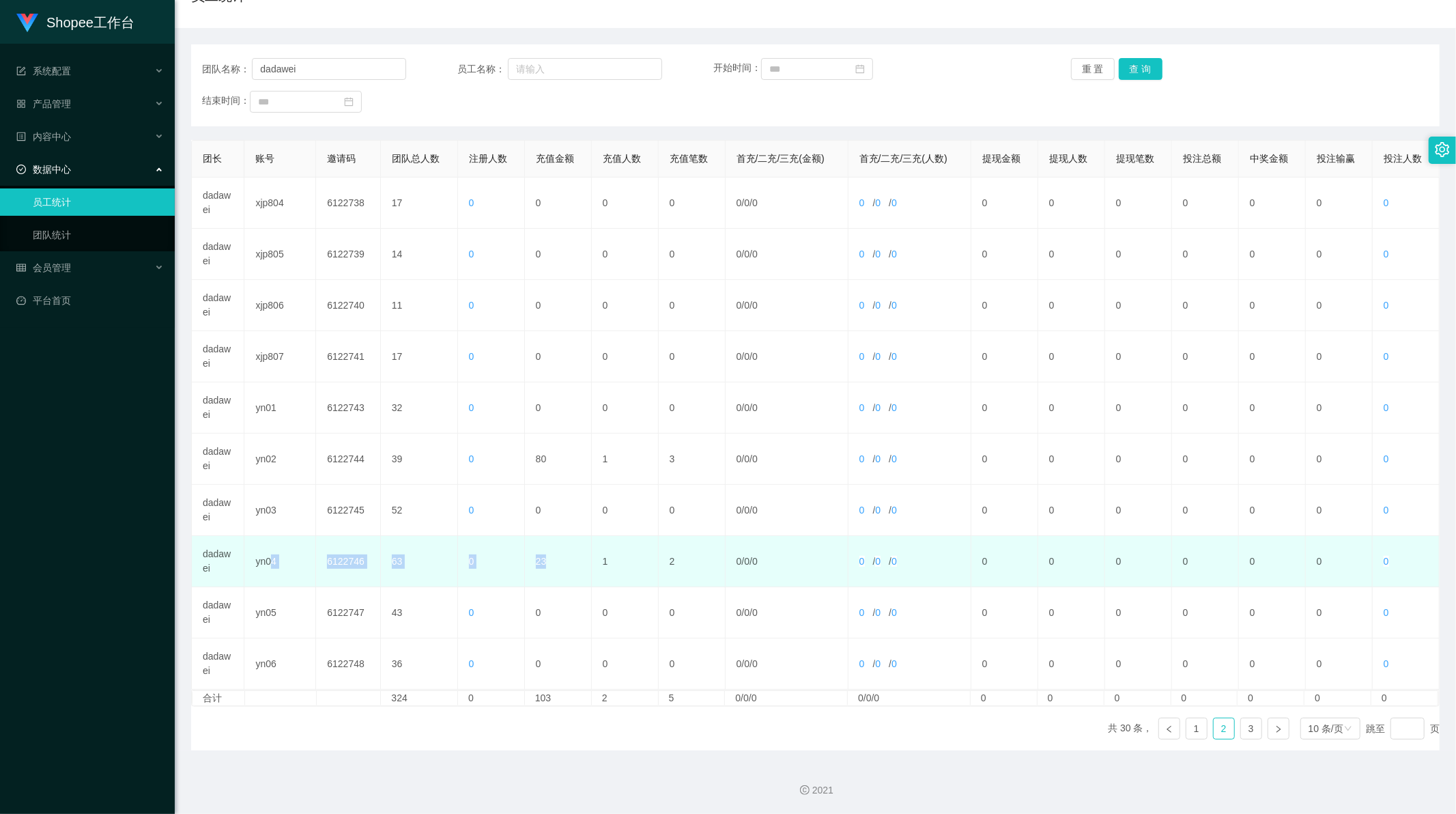
drag, startPoint x: 269, startPoint y: 561, endPoint x: 543, endPoint y: 560, distance: 274.0
click at [543, 560] on tr "dadawei yn04 6122746 63 0 23 1 2 0 / 0 / 0 0 / 0 / 0 0 0 0 0 0 0 0" at bounding box center [816, 561] width 1248 height 51
click at [555, 578] on td "23" at bounding box center [558, 561] width 67 height 51
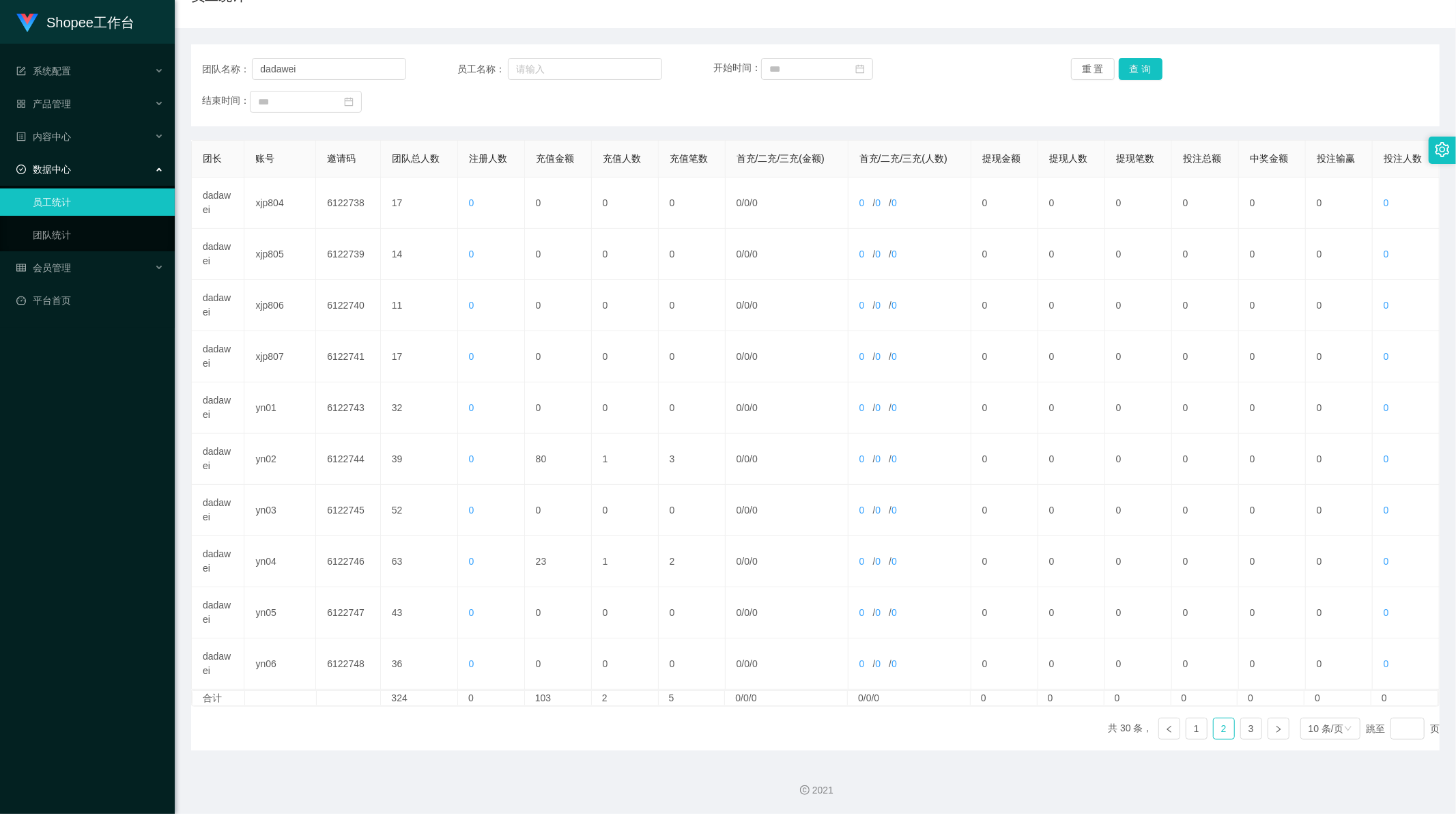
scroll to position [0, 0]
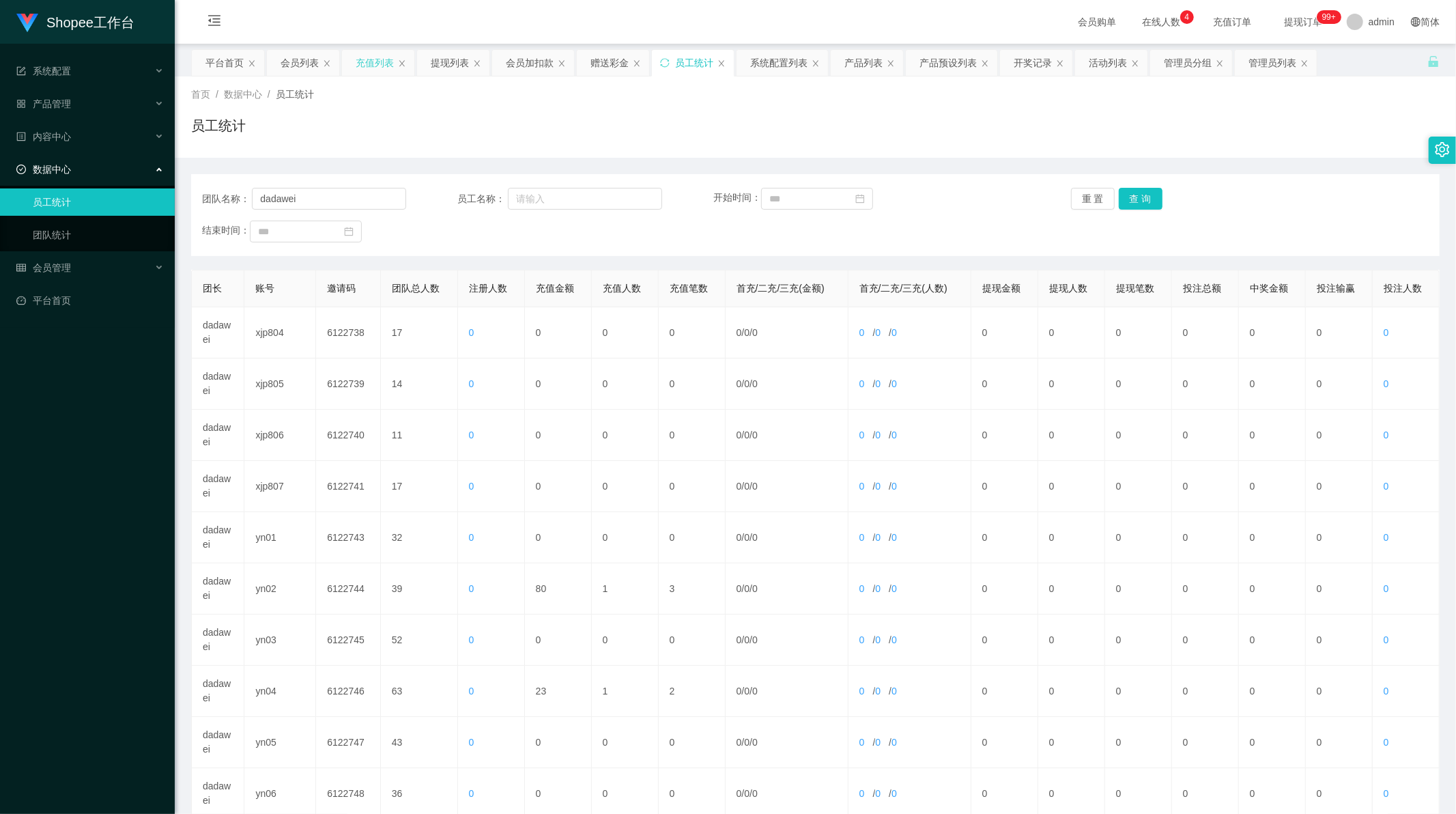
click at [375, 64] on div "充值列表" at bounding box center [374, 62] width 38 height 26
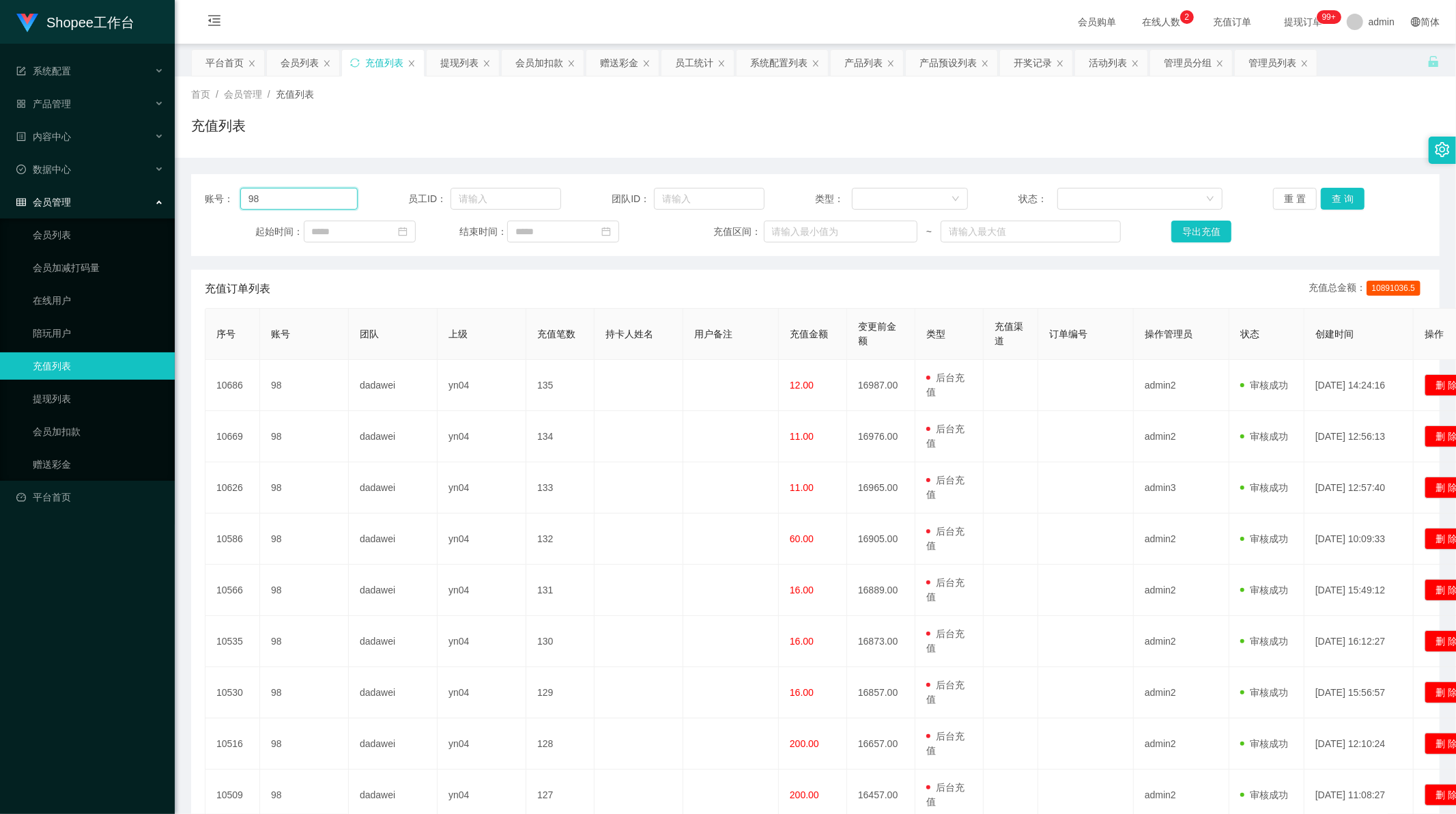
click at [276, 198] on input "98" at bounding box center [298, 199] width 117 height 22
drag, startPoint x: 276, startPoint y: 198, endPoint x: 805, endPoint y: 162, distance: 530.2
click at [281, 199] on input "98" at bounding box center [298, 199] width 117 height 22
paste input "444"
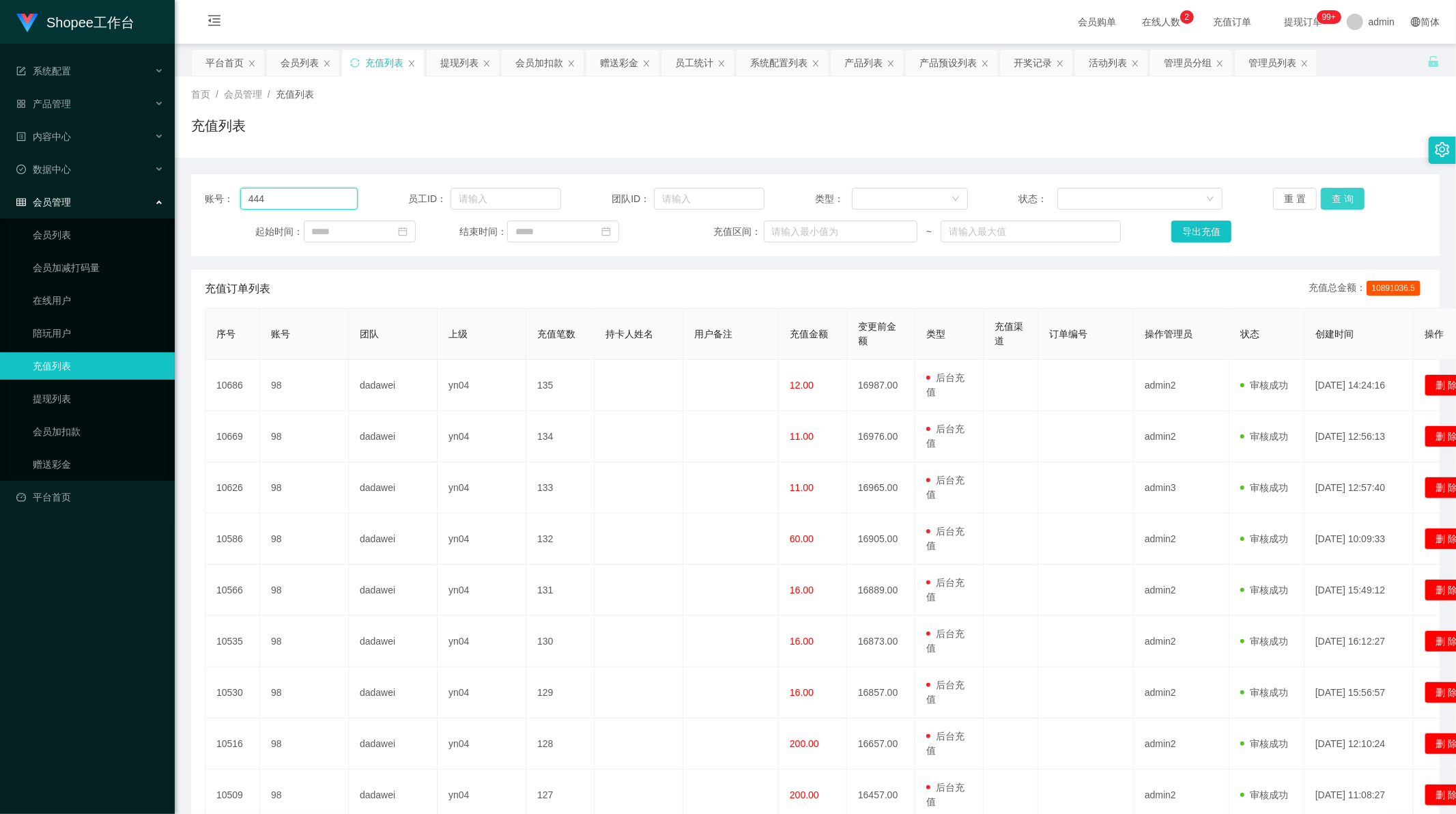
type input "444"
click at [1327, 193] on button "查 询" at bounding box center [1342, 199] width 44 height 22
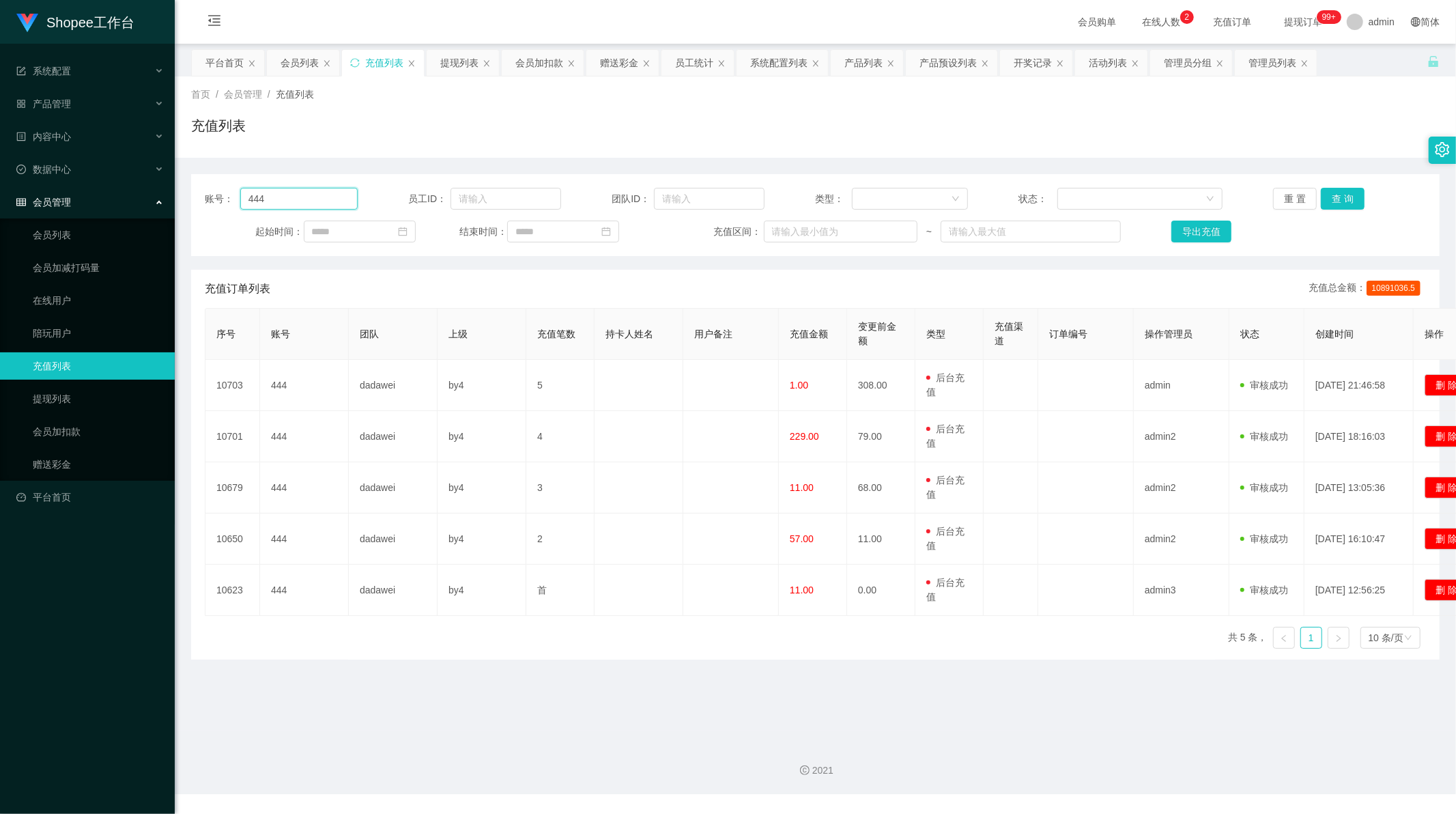
click at [288, 202] on input "444" at bounding box center [298, 199] width 117 height 22
drag, startPoint x: 288, startPoint y: 202, endPoint x: 342, endPoint y: 189, distance: 55.5
click at [294, 200] on input "444" at bounding box center [298, 199] width 117 height 22
paste input "777"
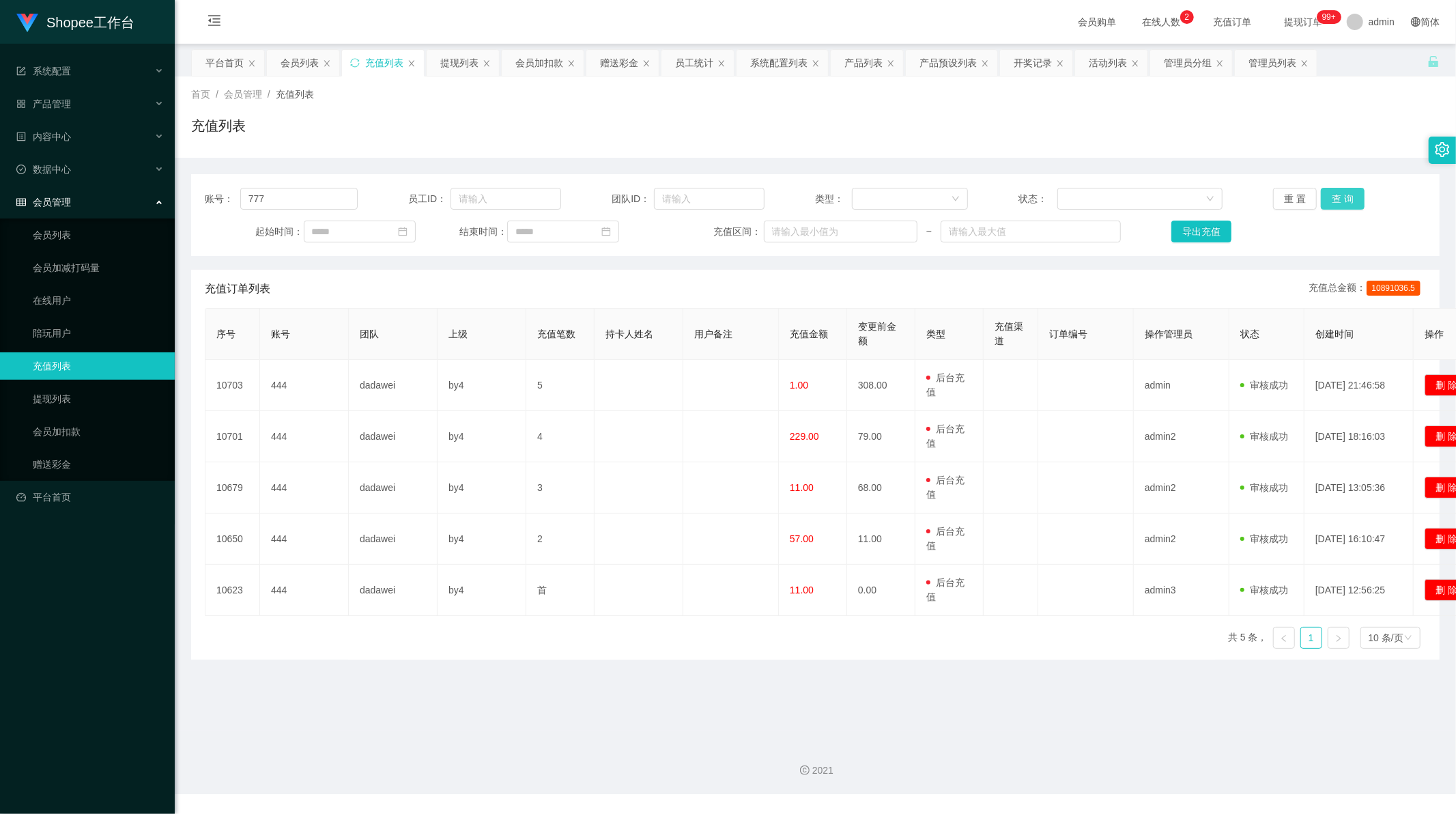
click at [1320, 195] on button "查 询" at bounding box center [1342, 199] width 44 height 22
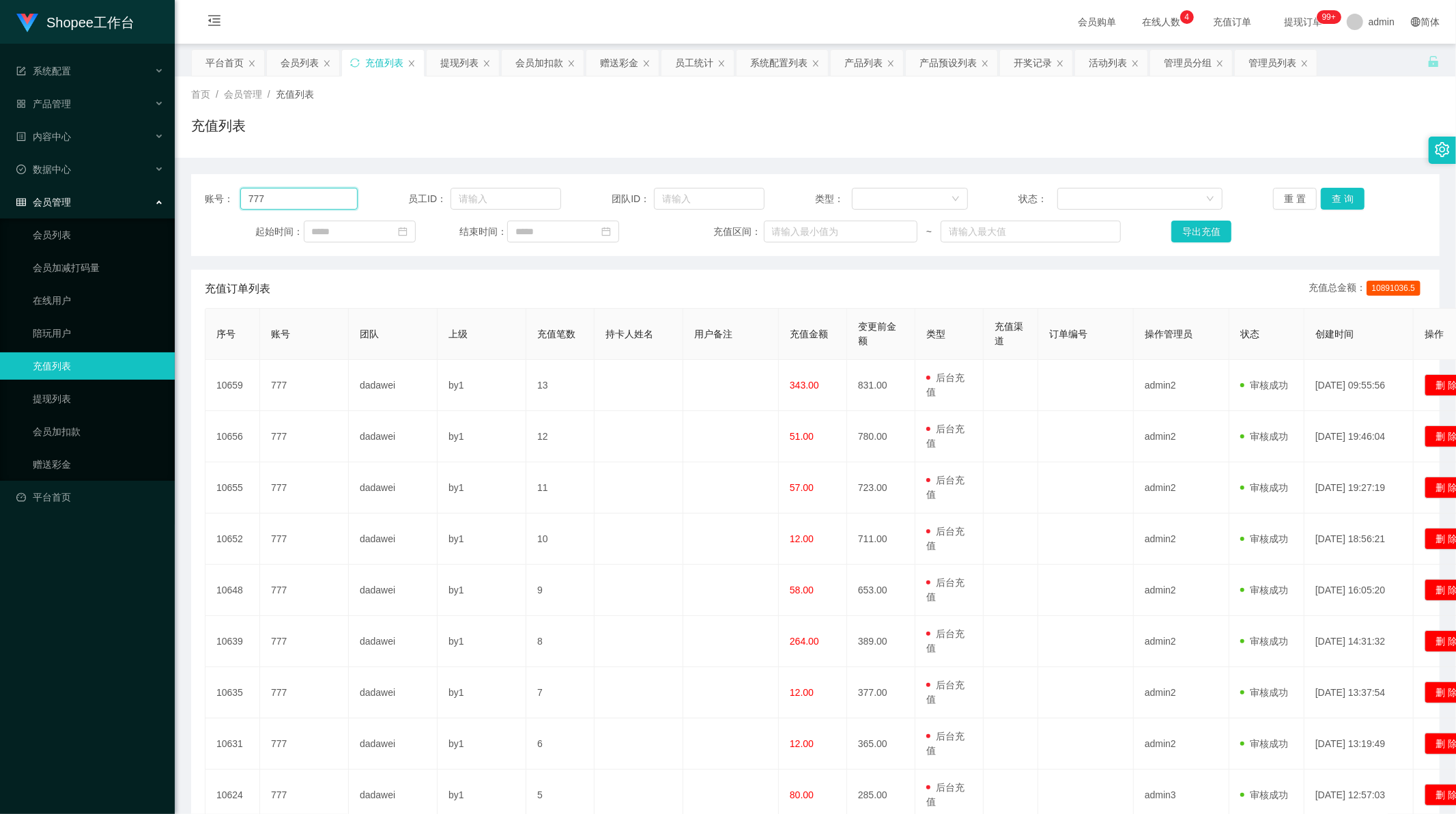
click at [301, 203] on input "777" at bounding box center [298, 199] width 117 height 22
drag, startPoint x: 301, startPoint y: 203, endPoint x: 591, endPoint y: 199, distance: 290.0
click at [301, 203] on input "777" at bounding box center [298, 199] width 117 height 22
paste input "7"
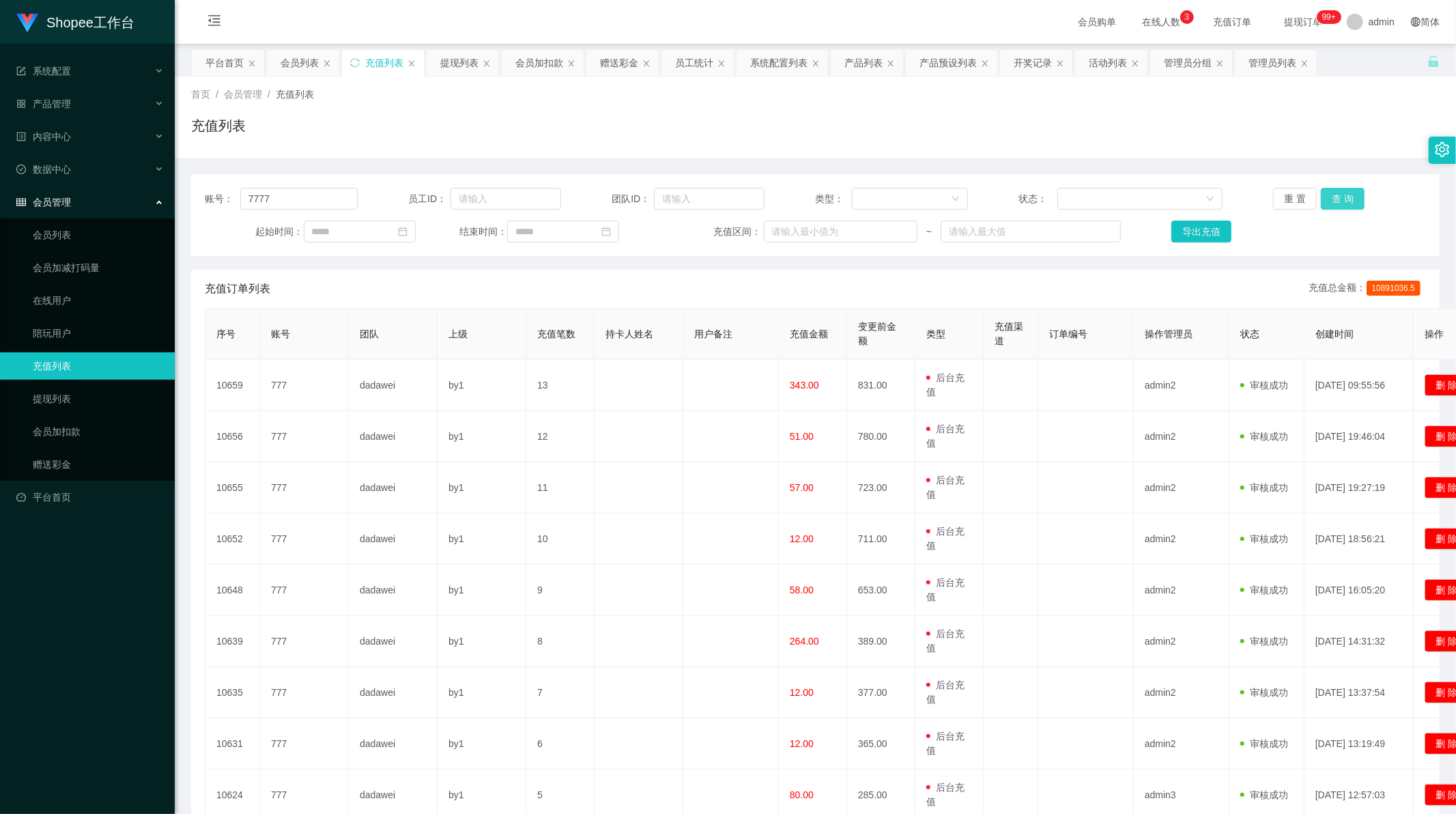
click at [1336, 201] on button "查 询" at bounding box center [1342, 199] width 44 height 22
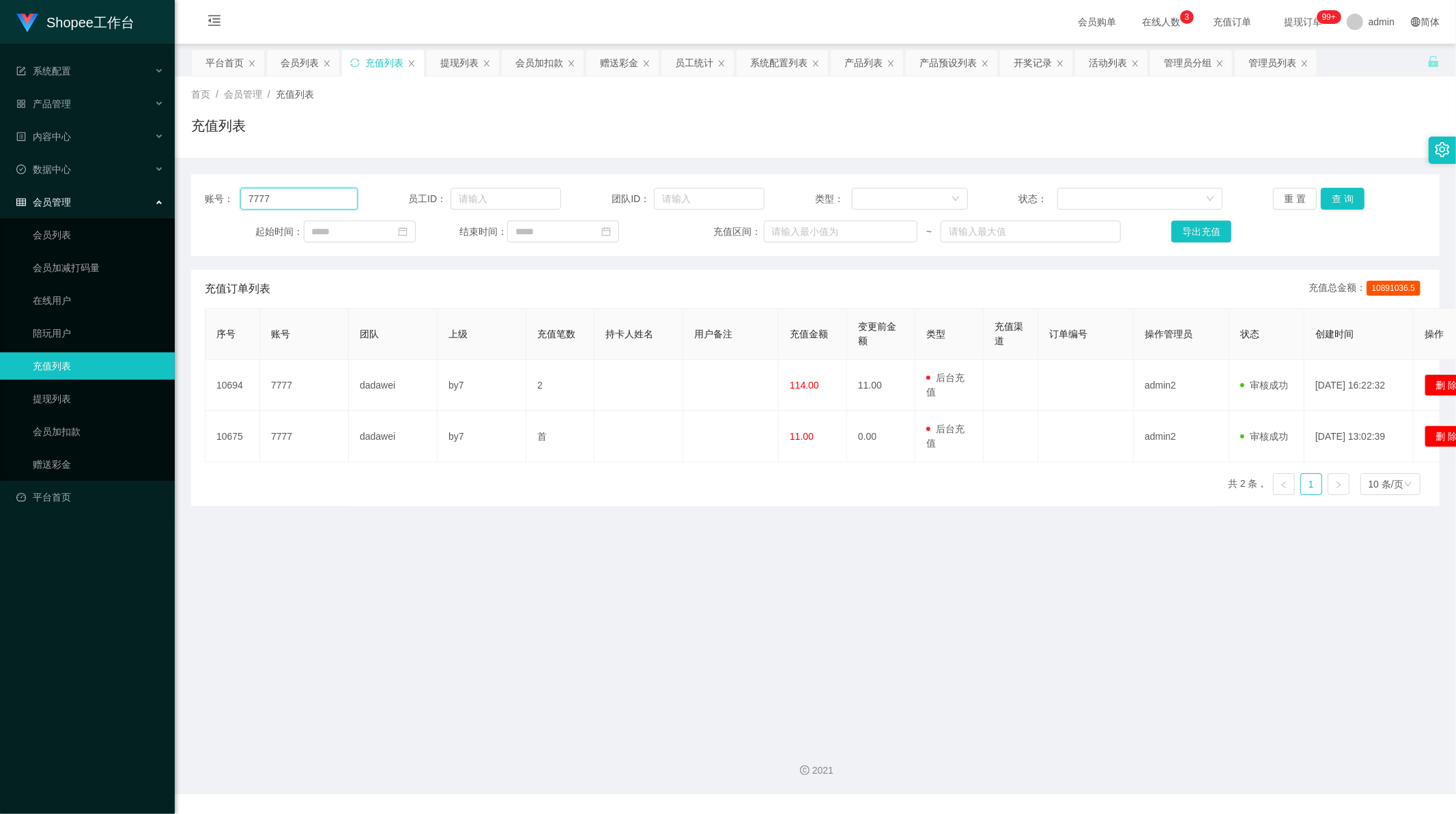
click at [288, 199] on input "7777" at bounding box center [298, 199] width 117 height 22
paste input "888"
type input "888"
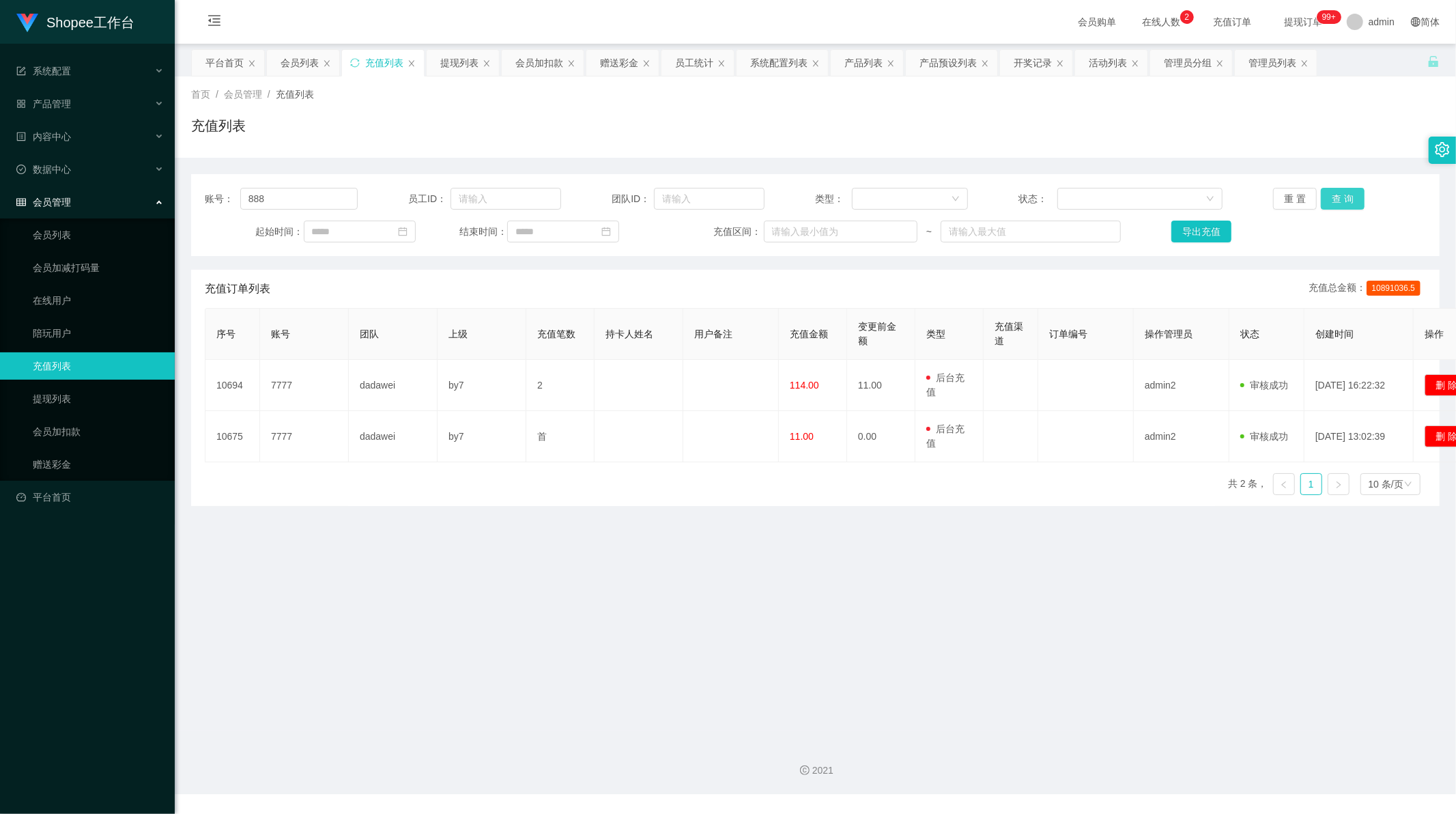
click at [1338, 195] on button "查 询" at bounding box center [1342, 199] width 44 height 22
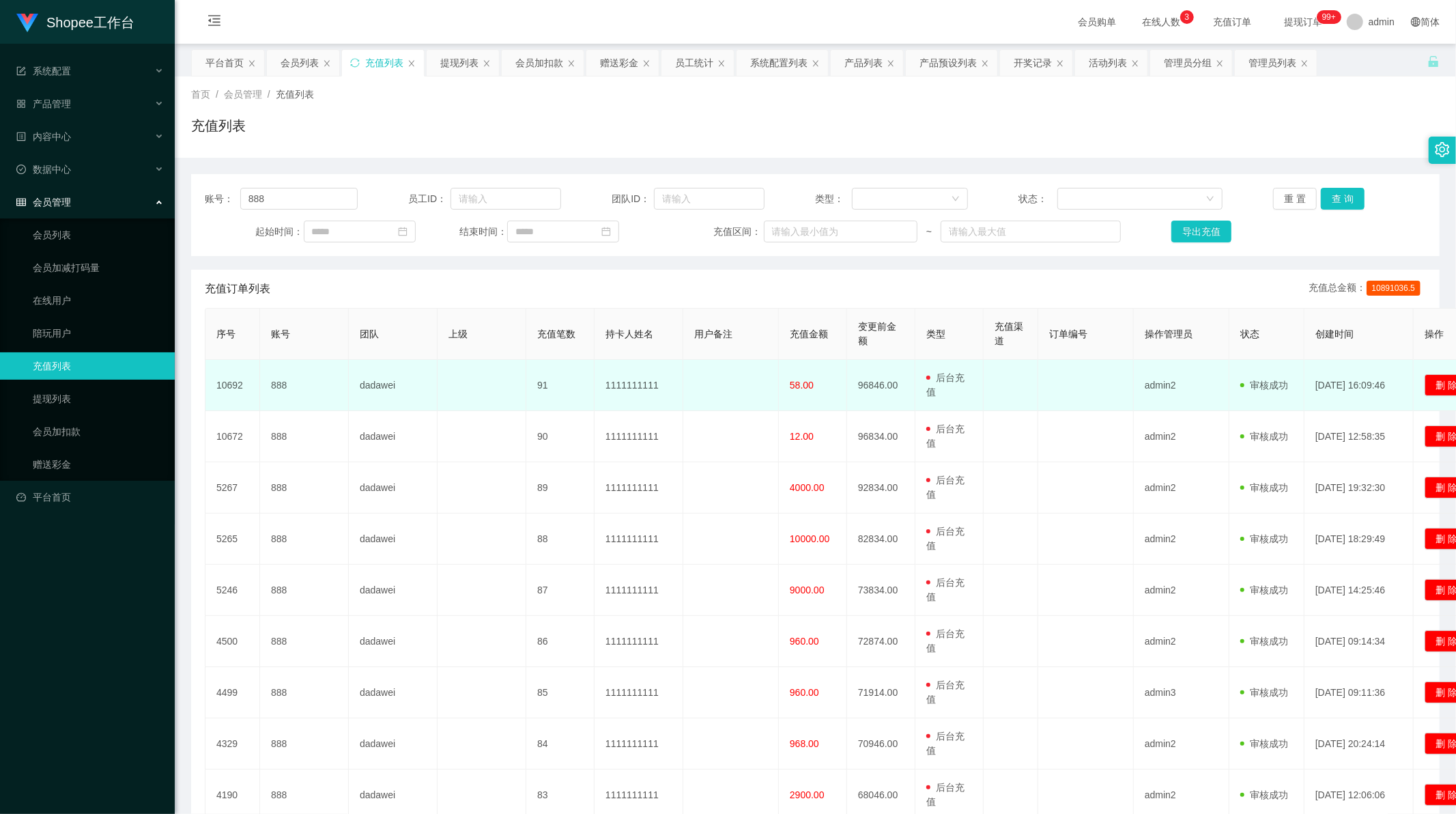
click at [282, 385] on td "888" at bounding box center [304, 385] width 89 height 51
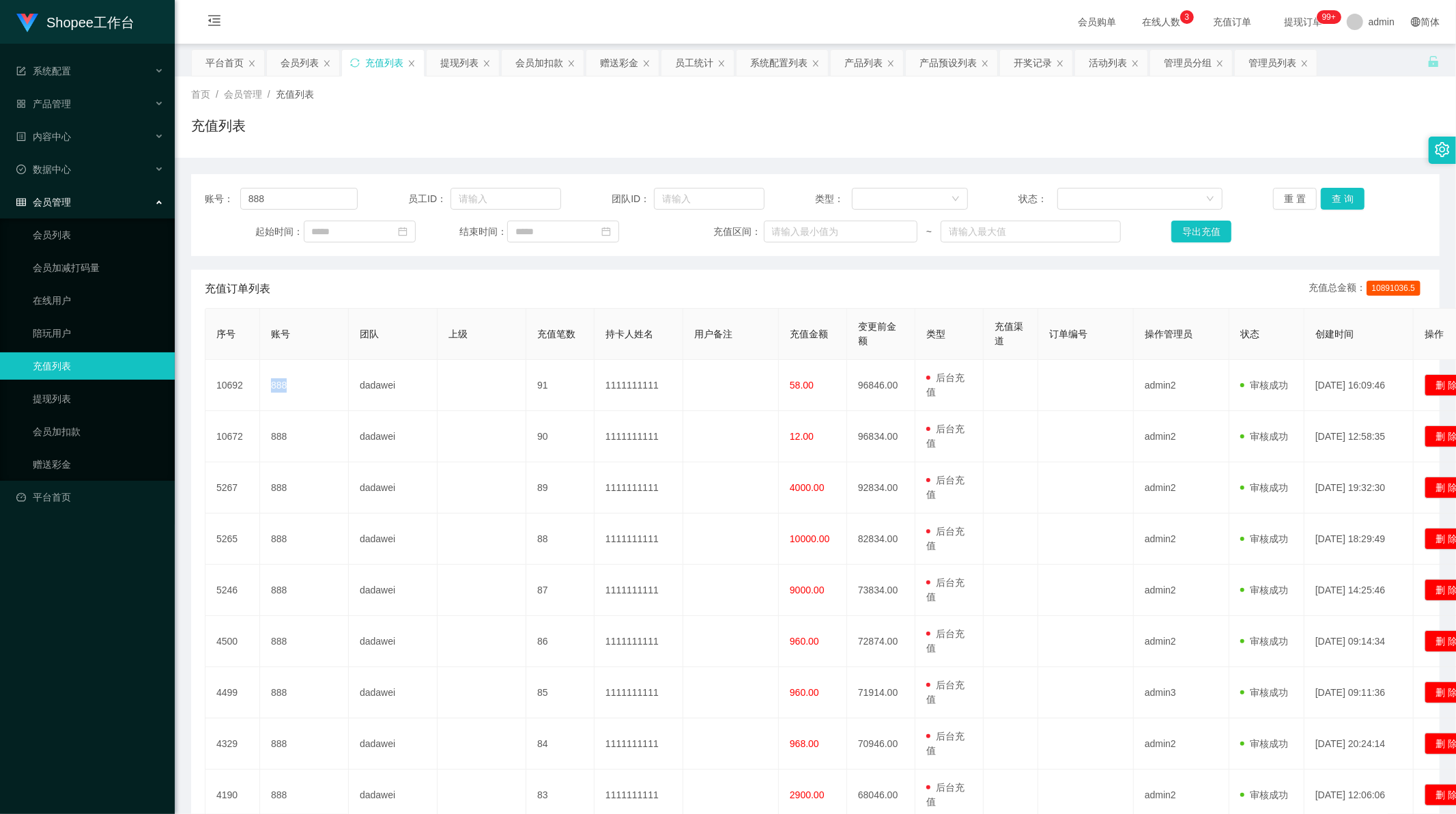
copy td "888"
click at [301, 66] on div "会员列表" at bounding box center [299, 62] width 38 height 26
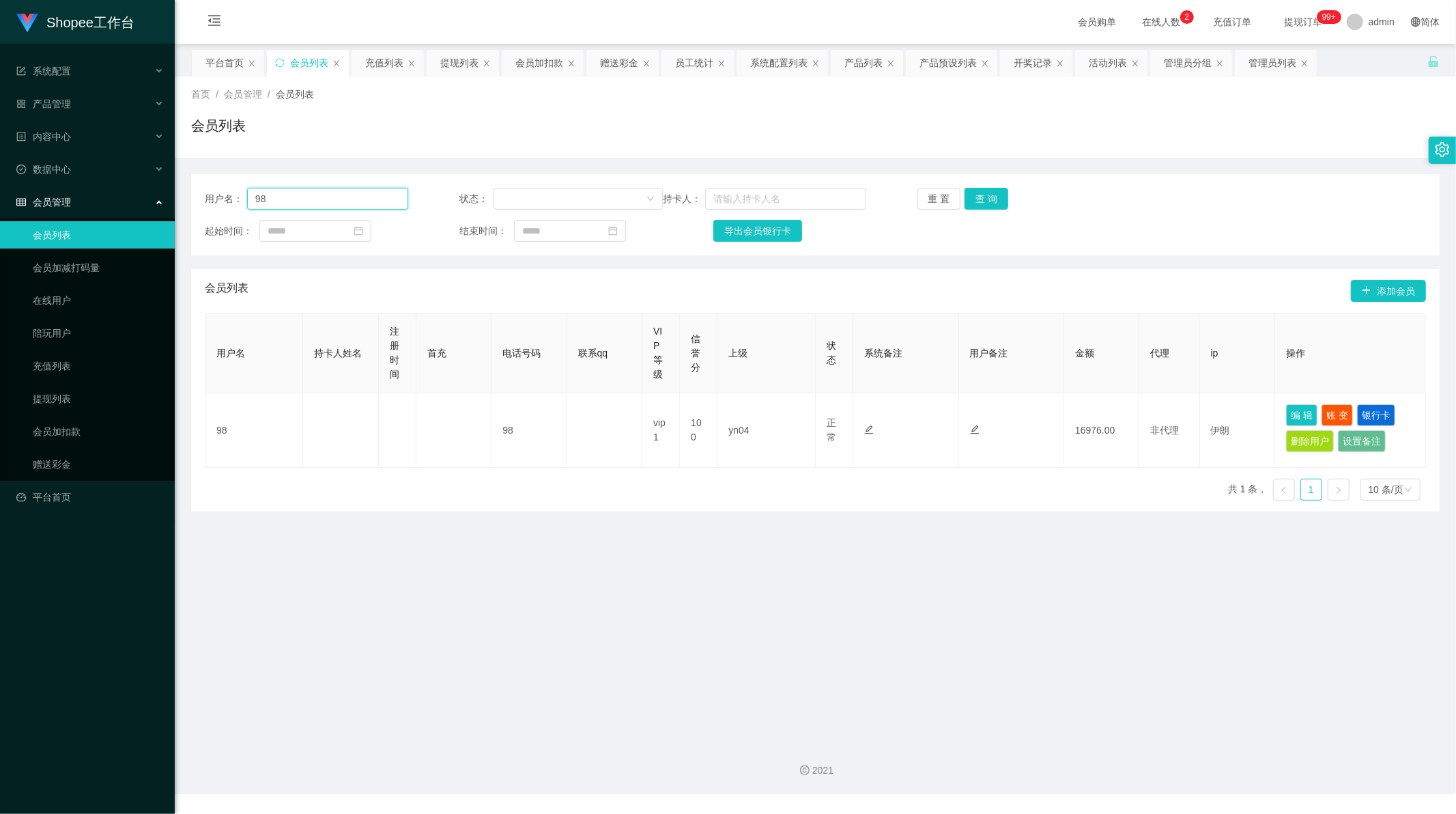
click at [308, 195] on input "98" at bounding box center [327, 199] width 161 height 22
drag, startPoint x: 308, startPoint y: 195, endPoint x: 500, endPoint y: 186, distance: 192.2
click at [310, 195] on input "98" at bounding box center [327, 199] width 161 height 22
paste input "88"
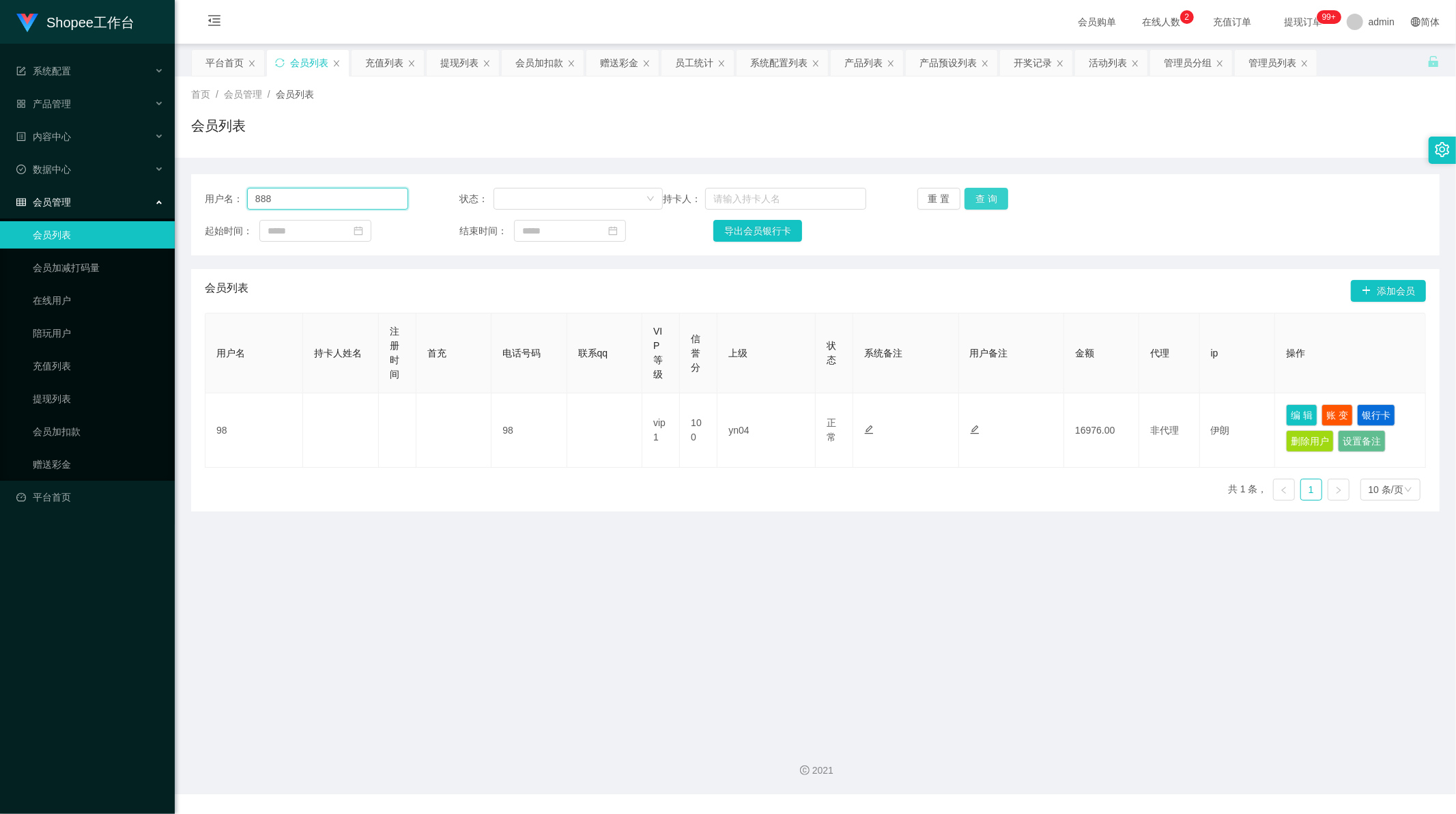
type input "888"
click at [986, 194] on button "查 询" at bounding box center [985, 199] width 44 height 22
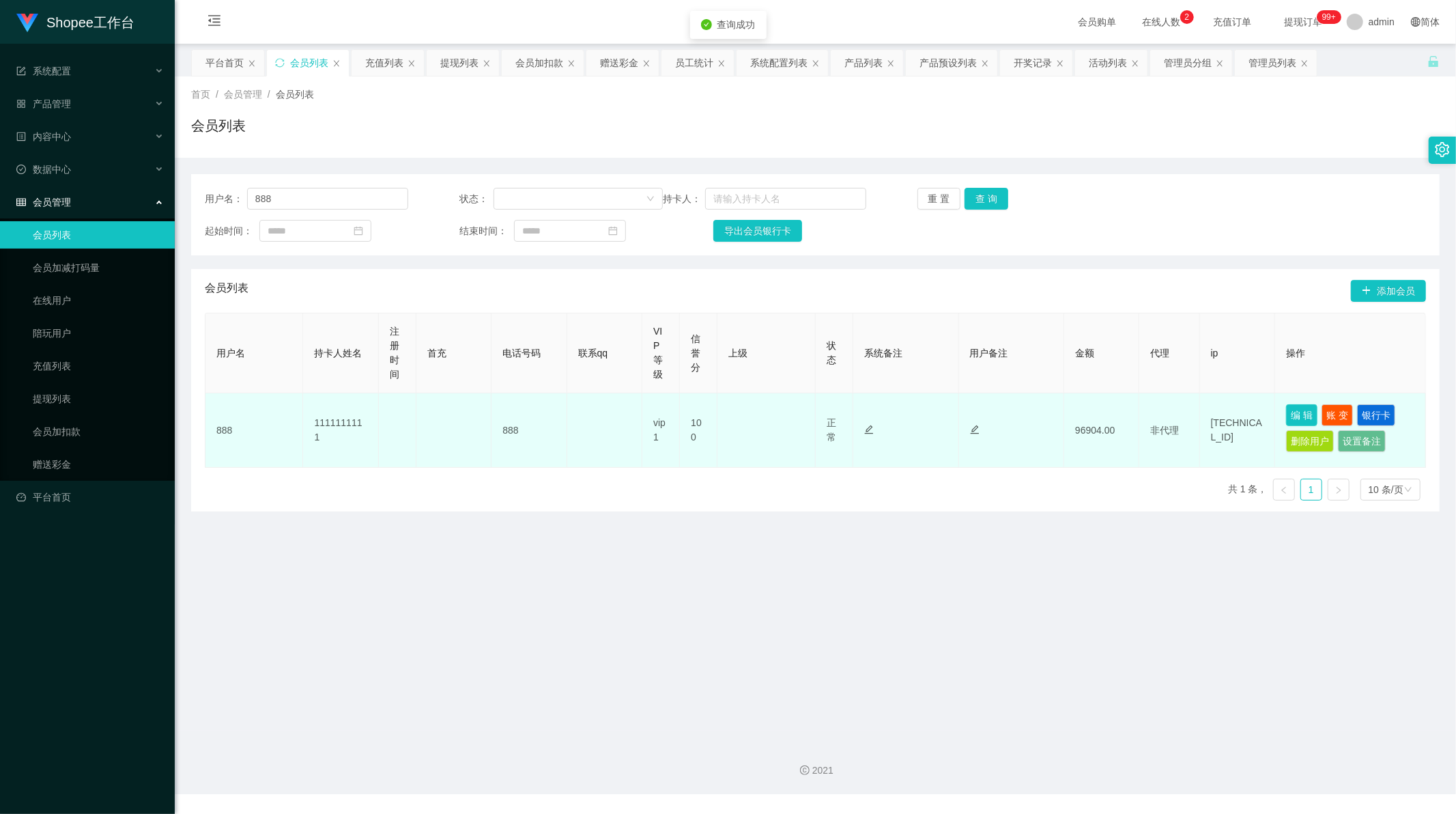
click at [1293, 413] on button "编 辑" at bounding box center [1301, 415] width 31 height 22
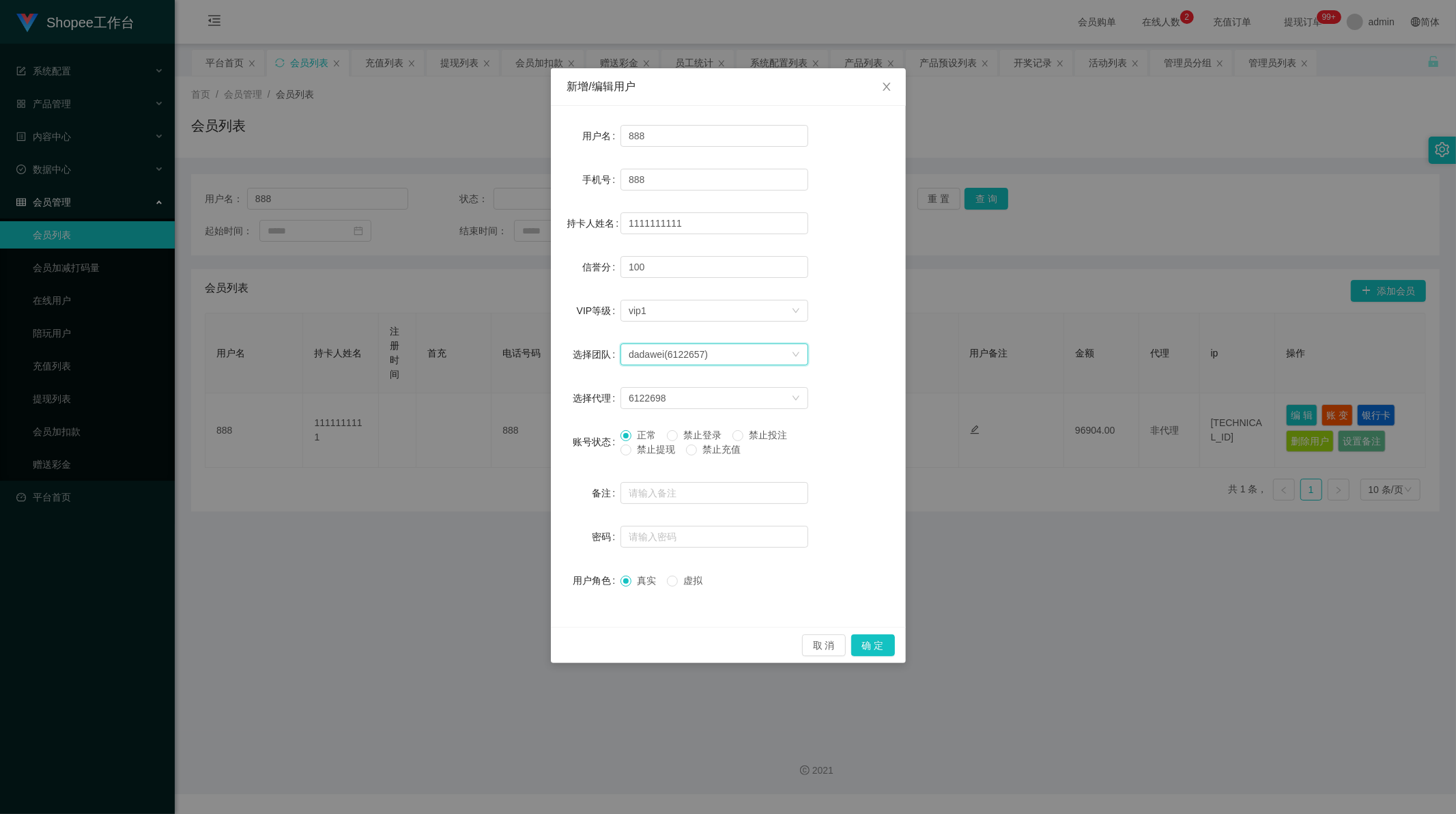
click at [685, 353] on div "dadawei(6122657)" at bounding box center [668, 354] width 79 height 20
click at [864, 419] on form "用户名 888 手机号 888 持卡人姓名 1111111111 信誉分 100 VIP等级 选择VIP等级 vip1 选择团队 dadawei(612265…" at bounding box center [728, 358] width 323 height 472
click at [752, 391] on div "6122698" at bounding box center [710, 397] width 163 height 20
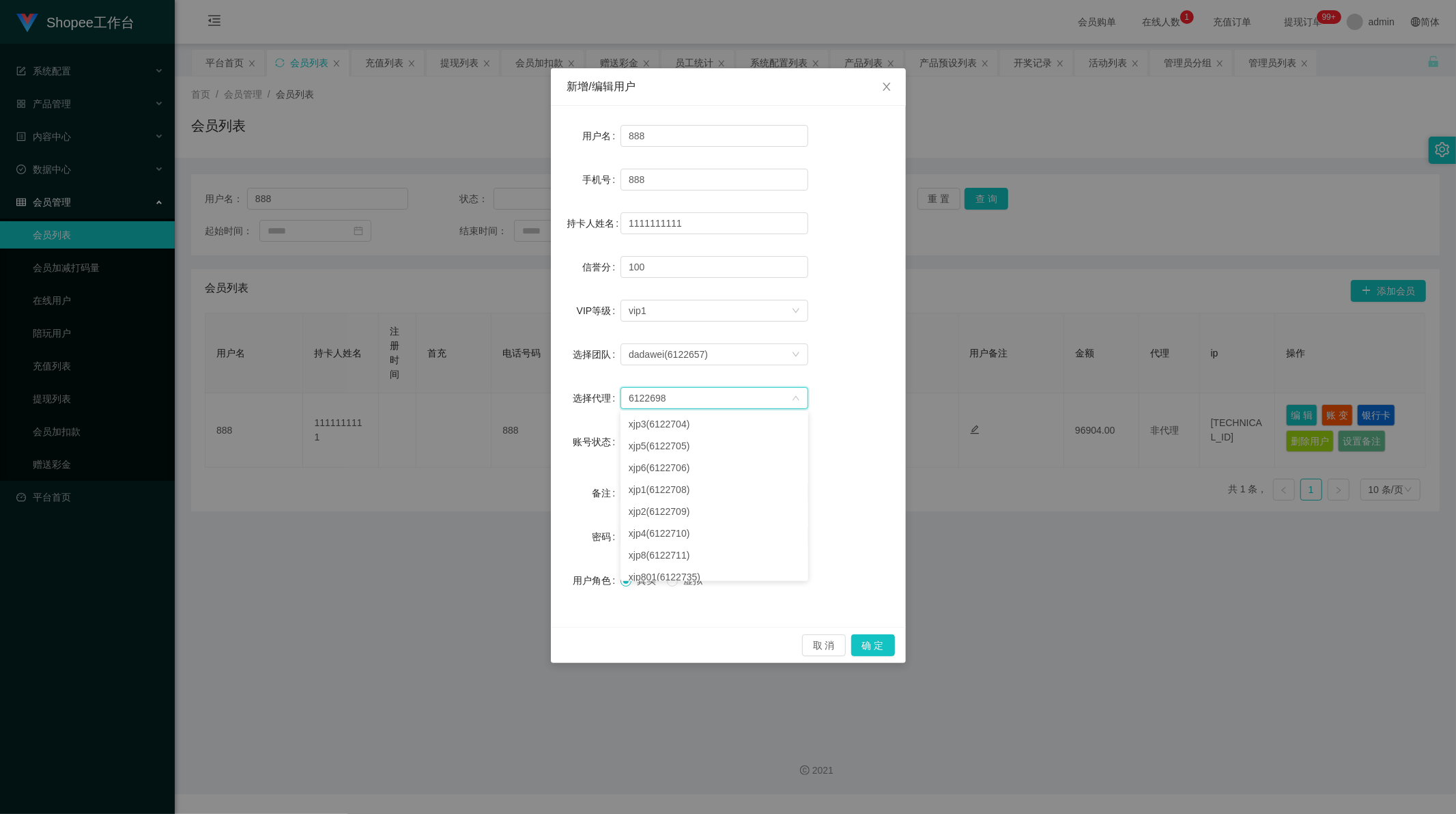
click at [849, 352] on div "选择团队 dadawei(6122657)" at bounding box center [728, 355] width 323 height 27
click at [832, 643] on button "取 消" at bounding box center [823, 644] width 44 height 22
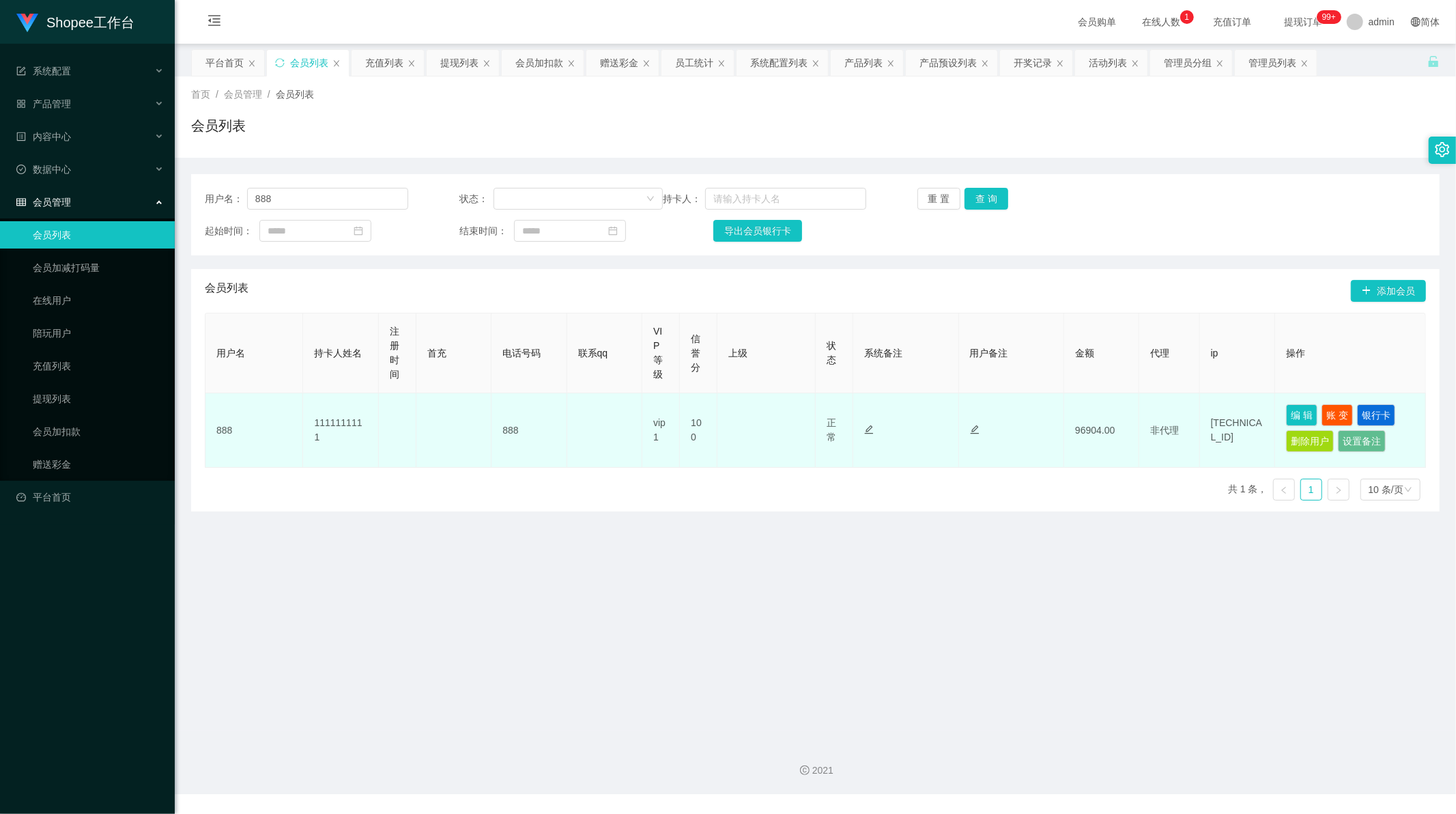
click at [507, 428] on td "888" at bounding box center [528, 430] width 75 height 75
click at [216, 435] on td "888" at bounding box center [254, 430] width 98 height 75
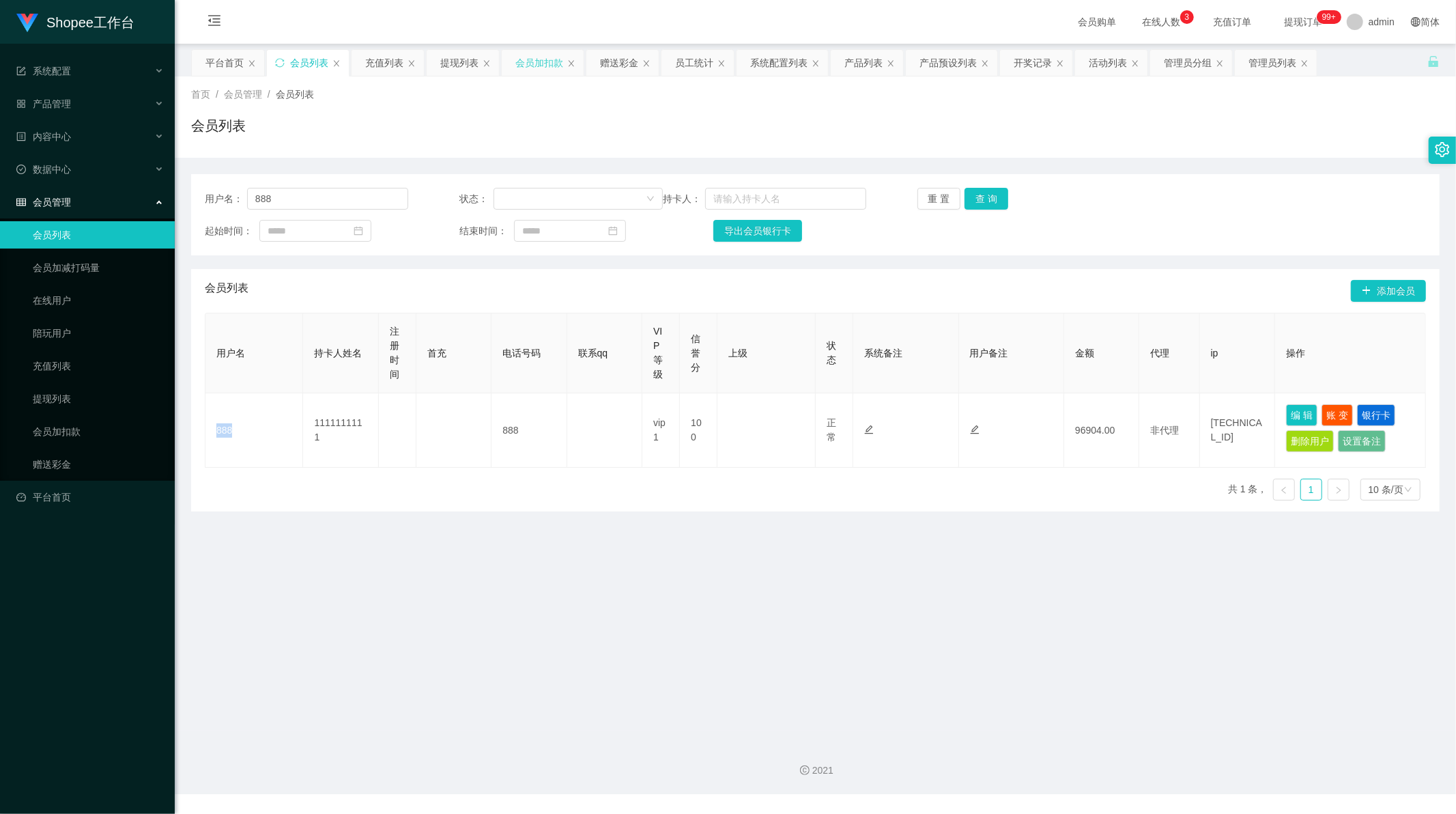
click at [525, 57] on div "会员加扣款" at bounding box center [539, 62] width 47 height 26
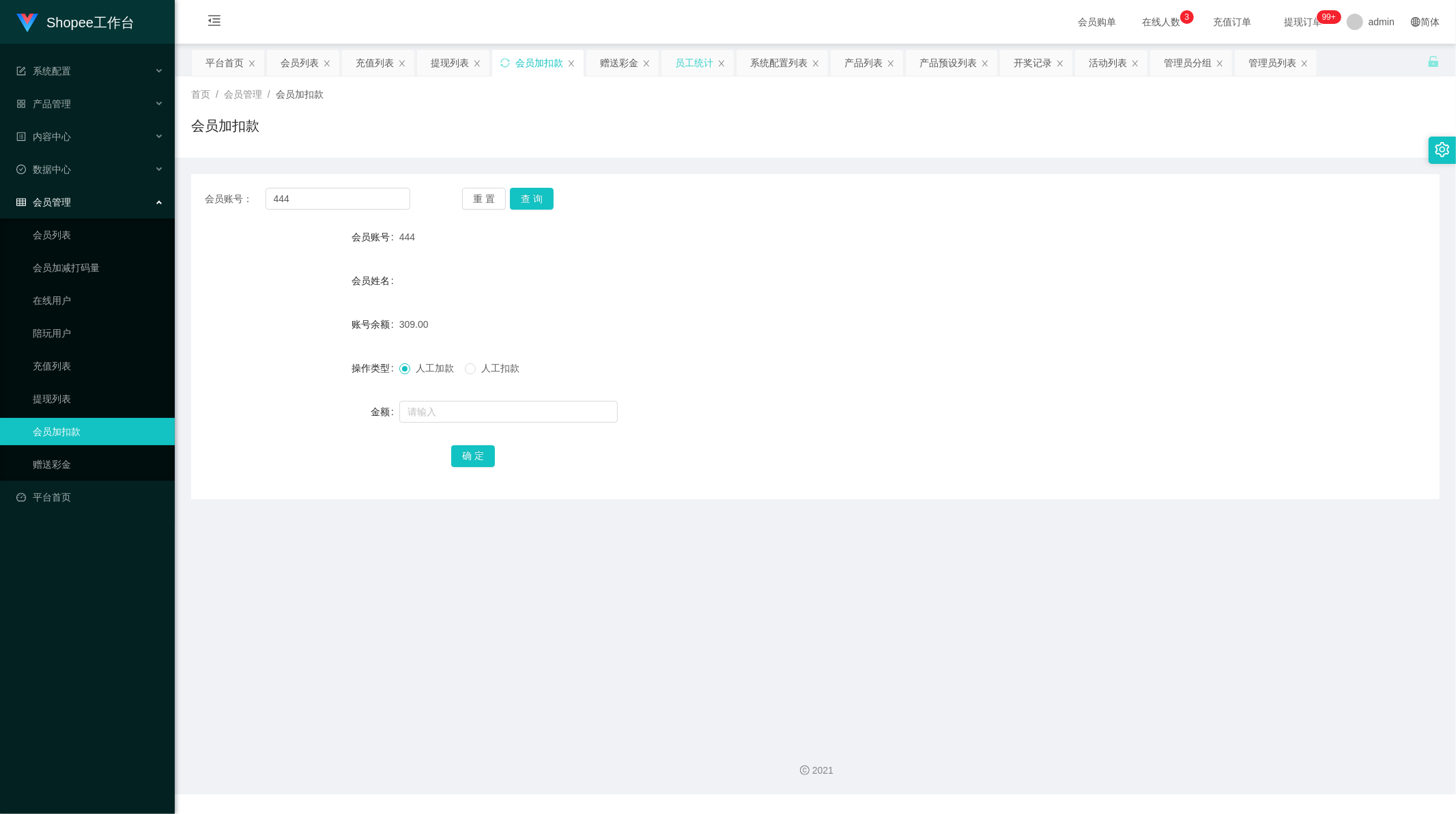
click at [683, 60] on div "员工统计" at bounding box center [694, 62] width 38 height 26
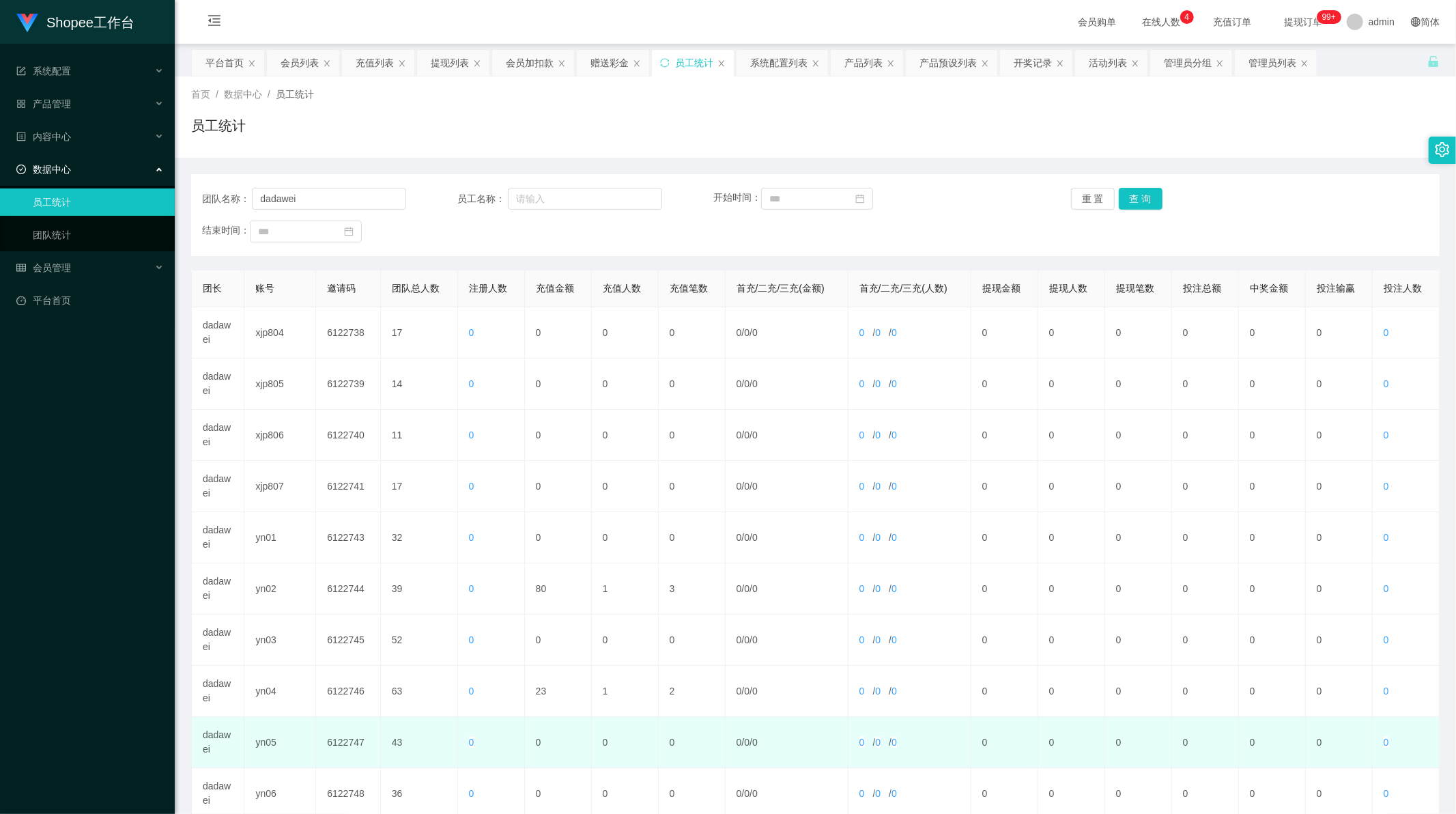
scroll to position [131, 0]
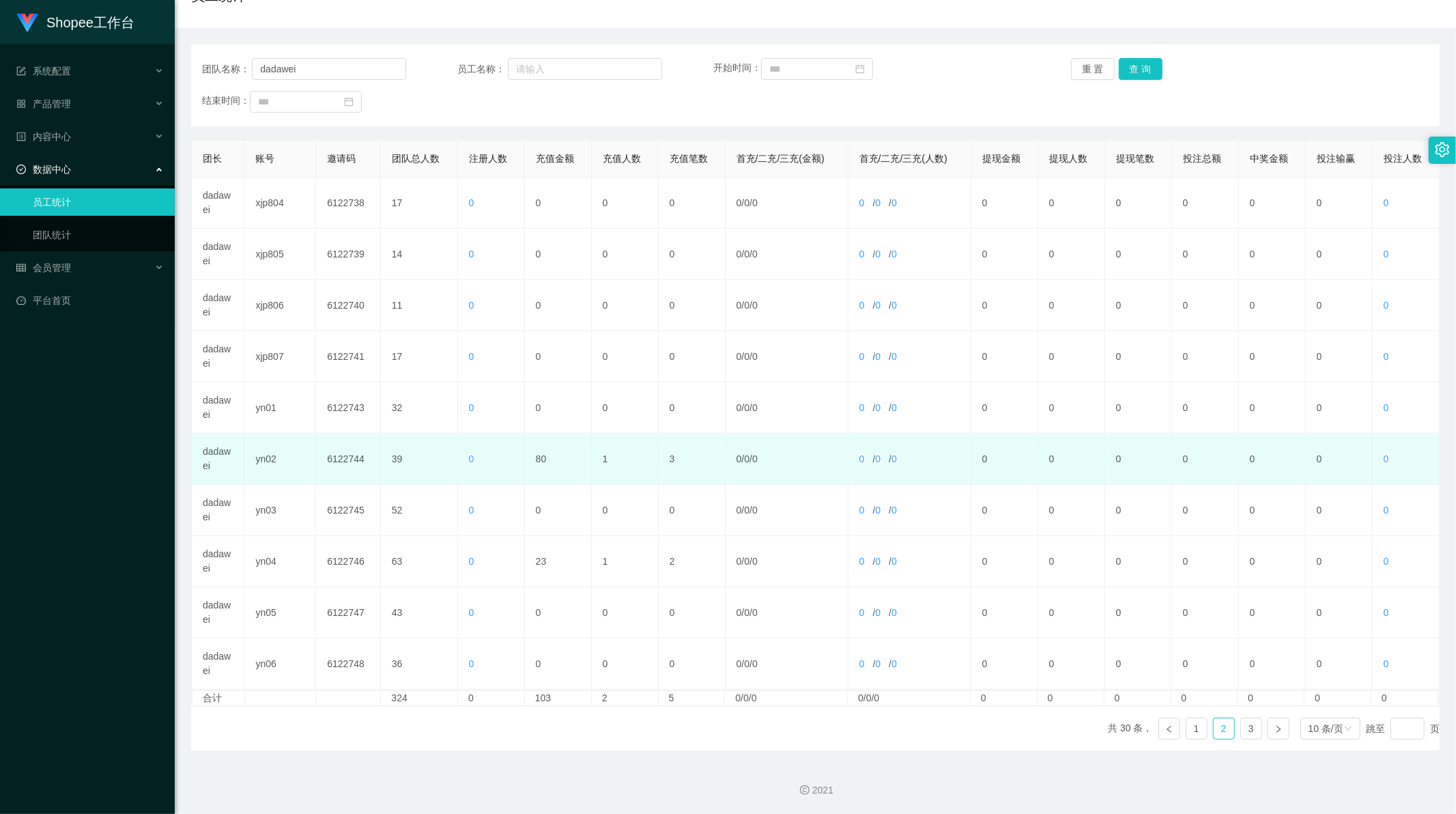
click at [269, 463] on td "yn02" at bounding box center [280, 458] width 72 height 51
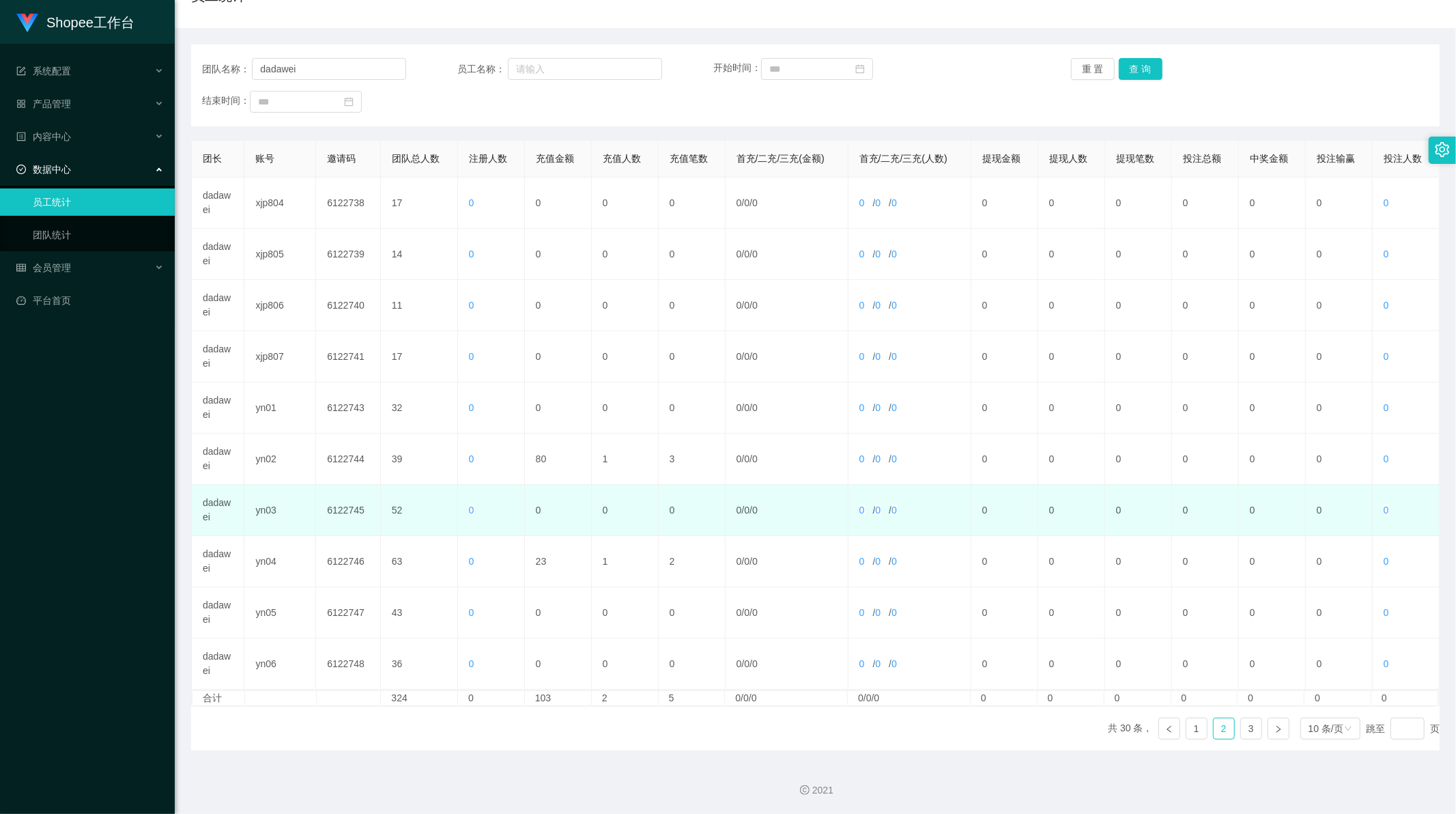
click at [267, 512] on td "yn03" at bounding box center [280, 510] width 72 height 51
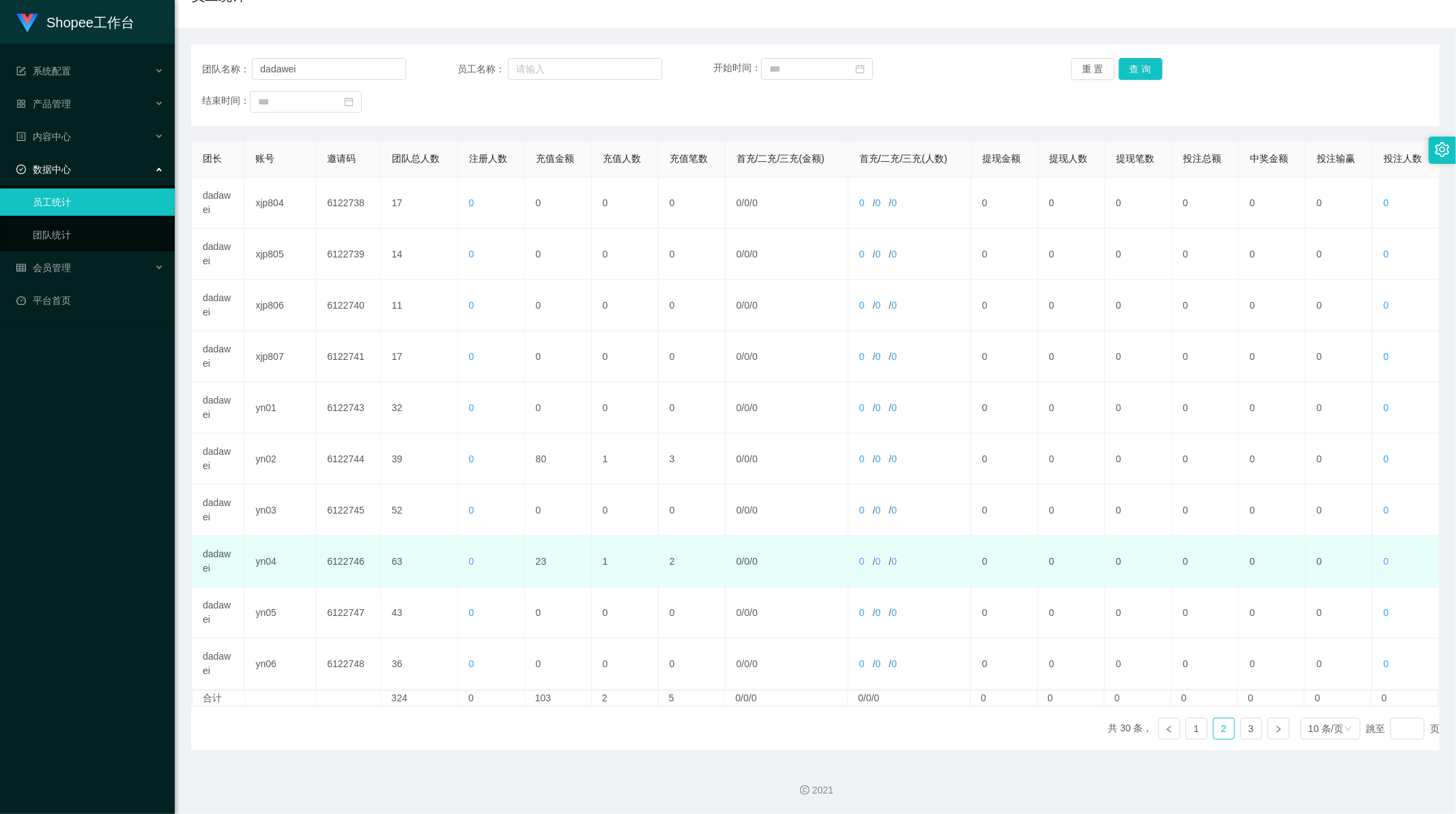
click at [266, 560] on td "yn04" at bounding box center [280, 561] width 72 height 51
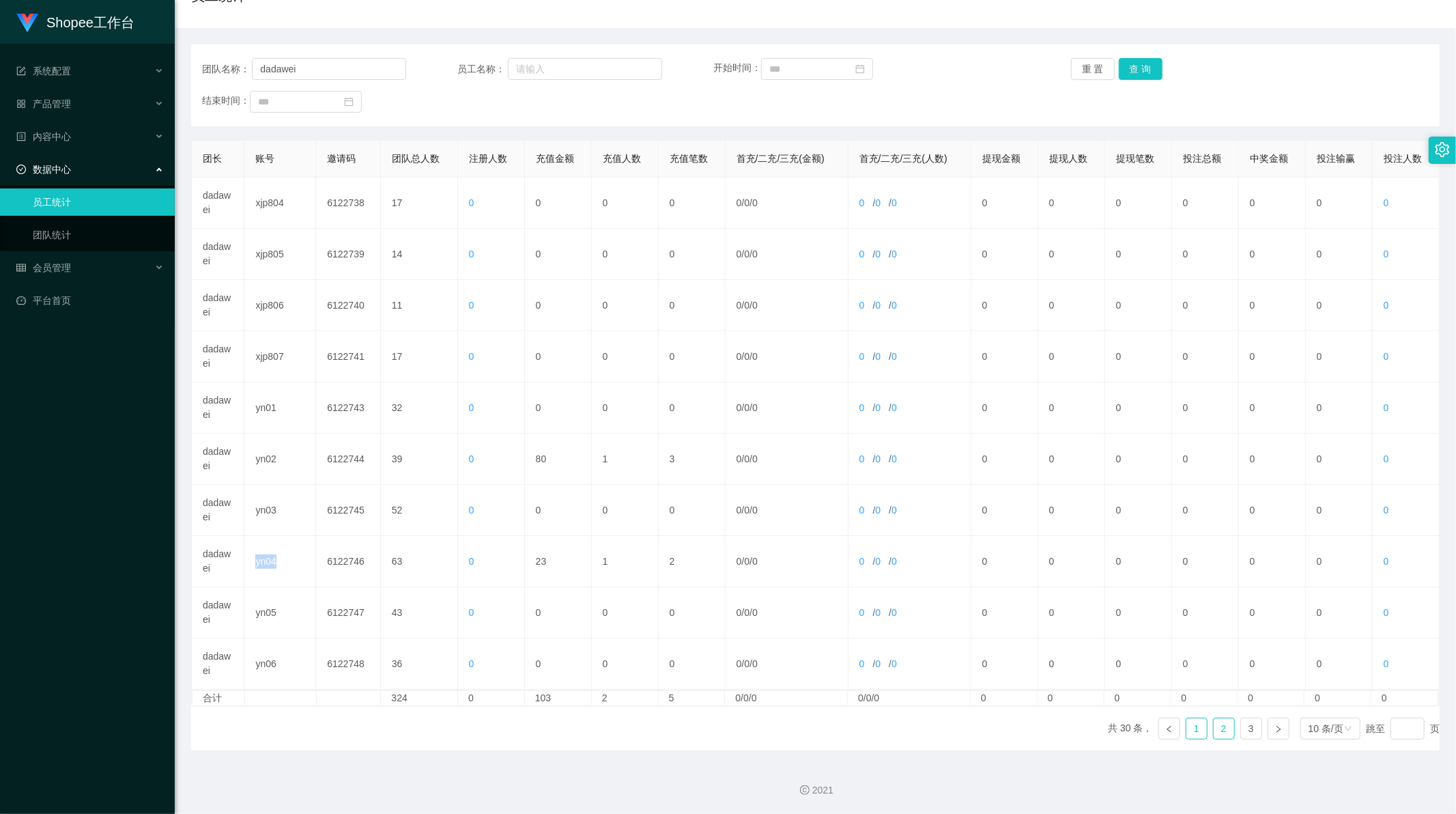
click at [1189, 724] on link "1" at bounding box center [1195, 728] width 20 height 20
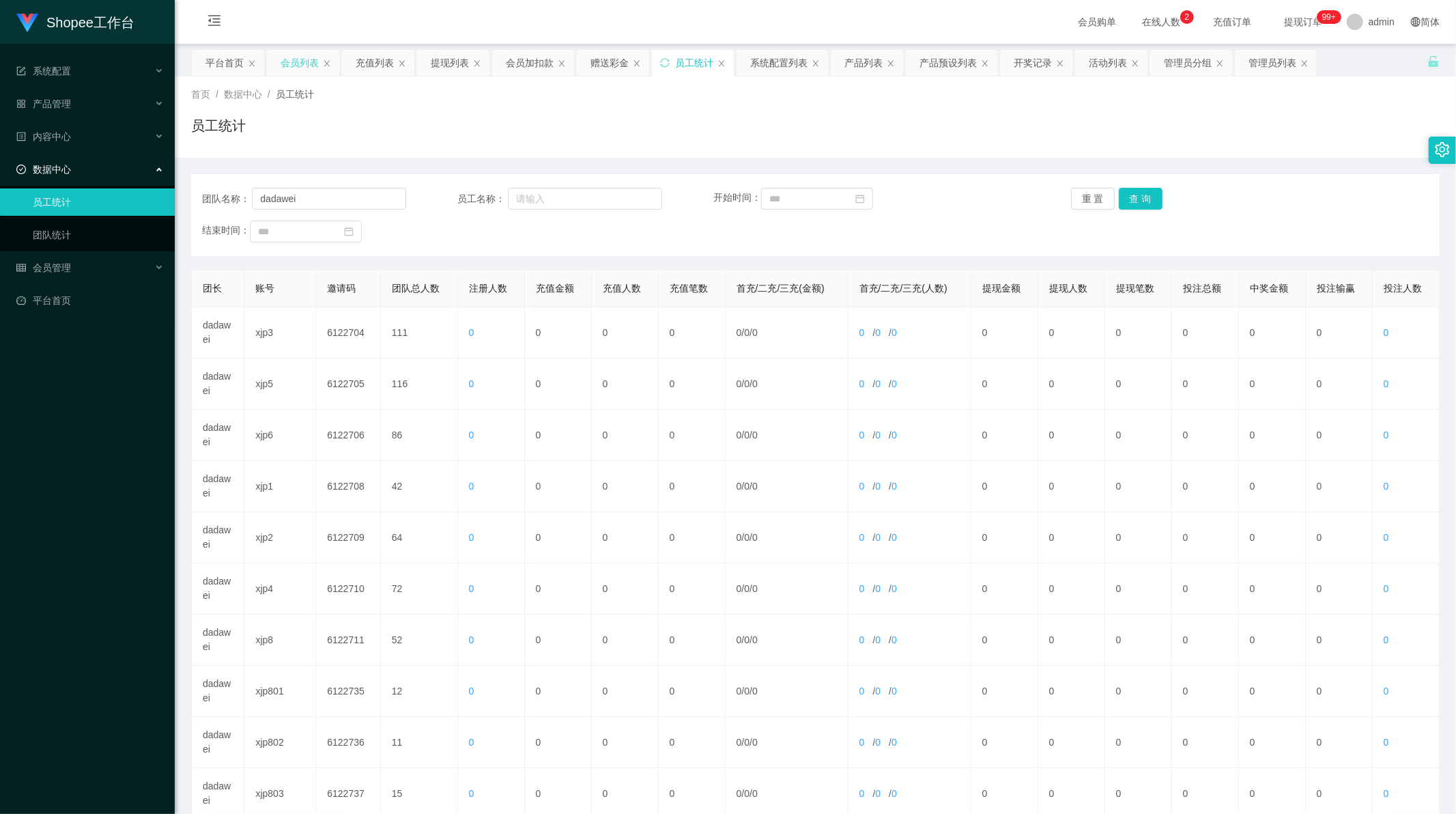
click at [290, 64] on div "会员列表" at bounding box center [299, 62] width 38 height 26
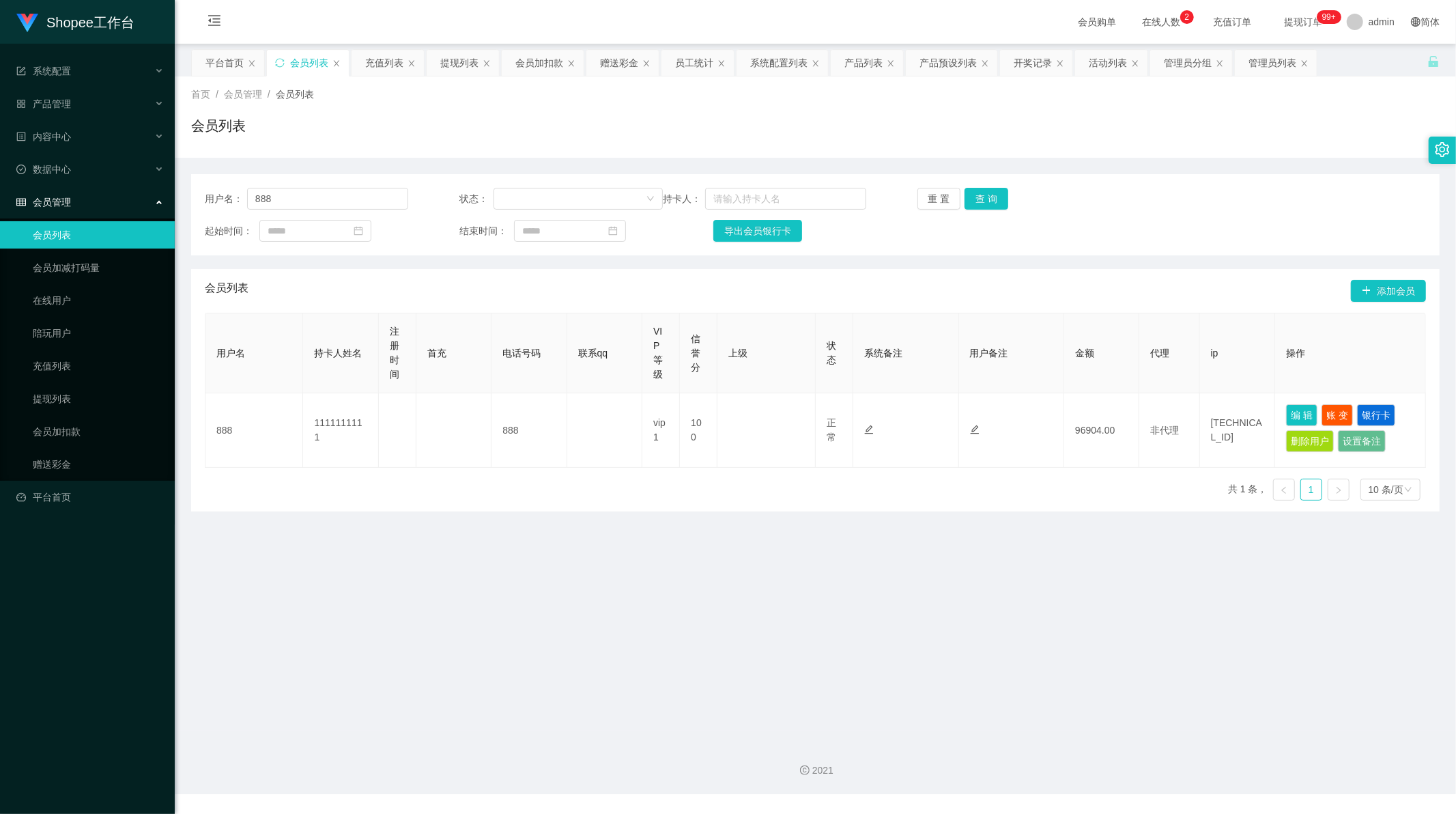
click at [500, 663] on main "关闭左侧 关闭右侧 关闭其它 刷新页面 平台首页 会员列表 充值列表 提现列表 会员加扣款 赠送彩金 员工统计 系统配置列表 产品列表 产品预设列表 开奖记录…" at bounding box center [815, 387] width 1281 height 687
click at [588, 693] on main "关闭左侧 关闭右侧 关闭其它 刷新页面 平台首页 会员列表 充值列表 提现列表 会员加扣款 赠送彩金 员工统计 系统配置列表 产品列表 产品预设列表 开奖记录…" at bounding box center [815, 387] width 1281 height 687
click at [403, 584] on main "关闭左侧 关闭右侧 关闭其它 刷新页面 平台首页 会员列表 充值列表 提现列表 会员加扣款 赠送彩金 员工统计 系统配置列表 产品列表 产品预设列表 开奖记录…" at bounding box center [815, 387] width 1281 height 687
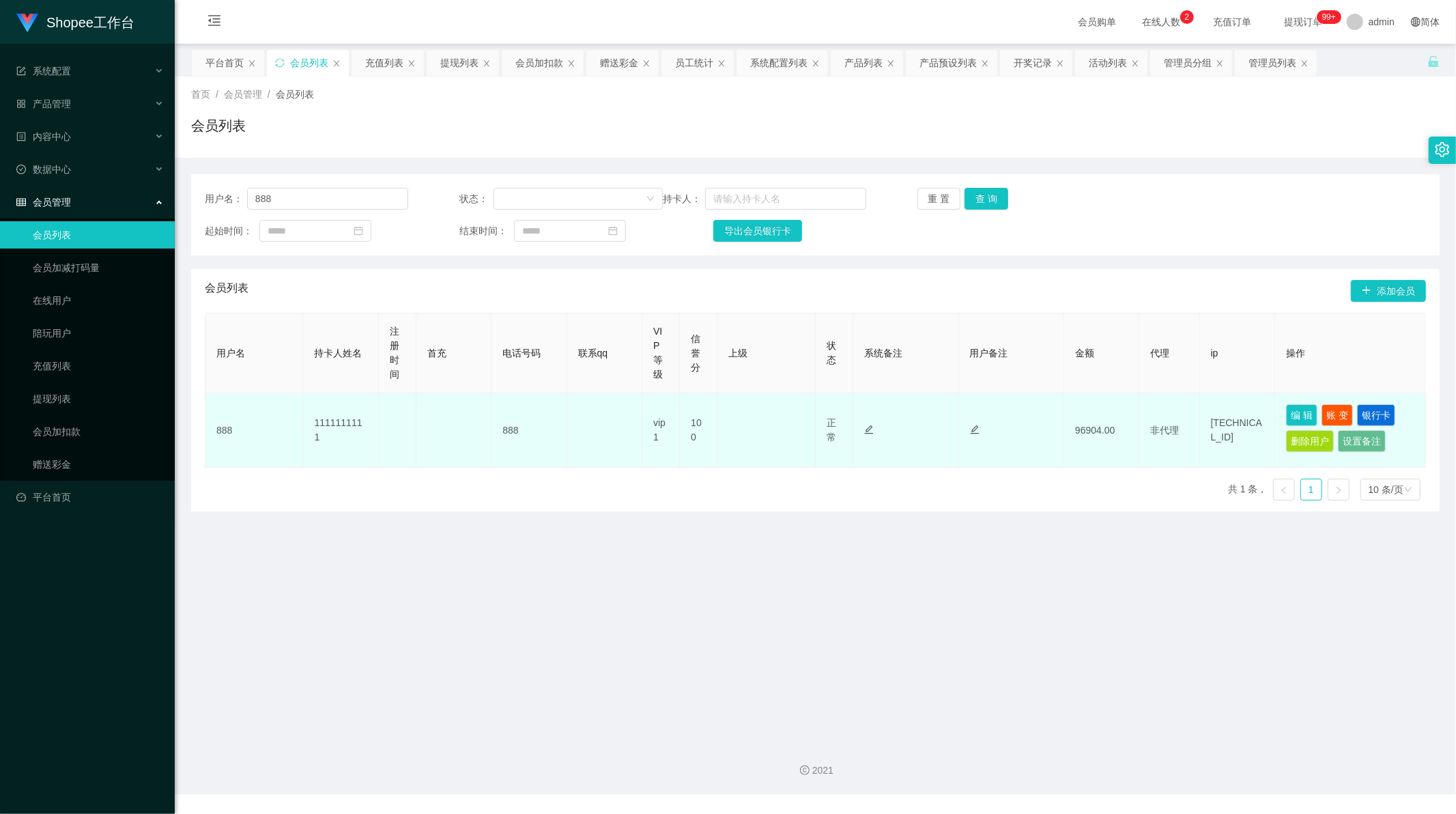
click at [221, 432] on td "888" at bounding box center [254, 430] width 98 height 75
click at [1297, 418] on button "编 辑" at bounding box center [1301, 415] width 31 height 22
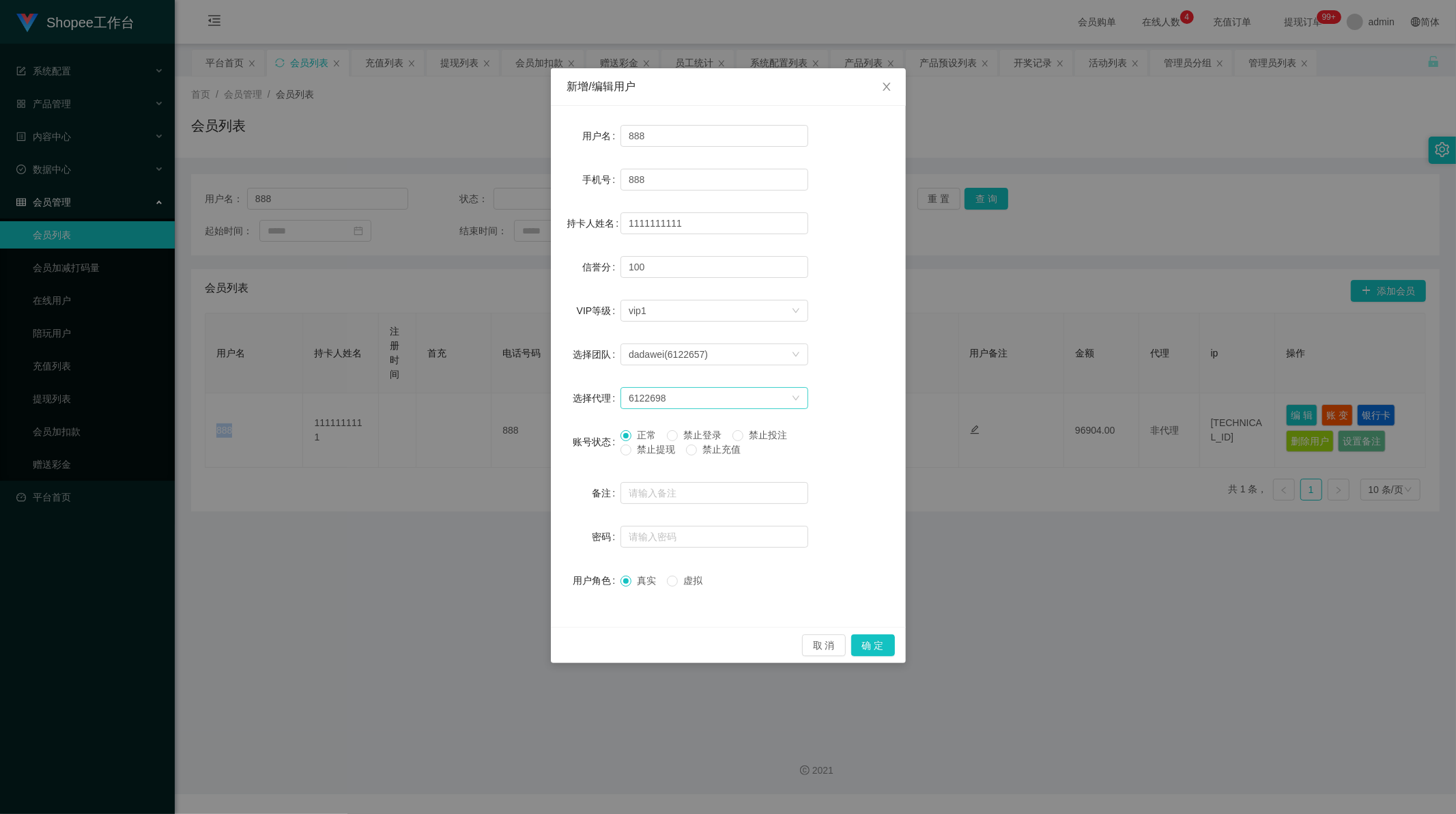
click at [751, 396] on div "6122698" at bounding box center [710, 397] width 163 height 20
click at [699, 565] on li "by8(6122765)" at bounding box center [714, 568] width 188 height 22
click at [874, 651] on button "确 定" at bounding box center [873, 644] width 44 height 22
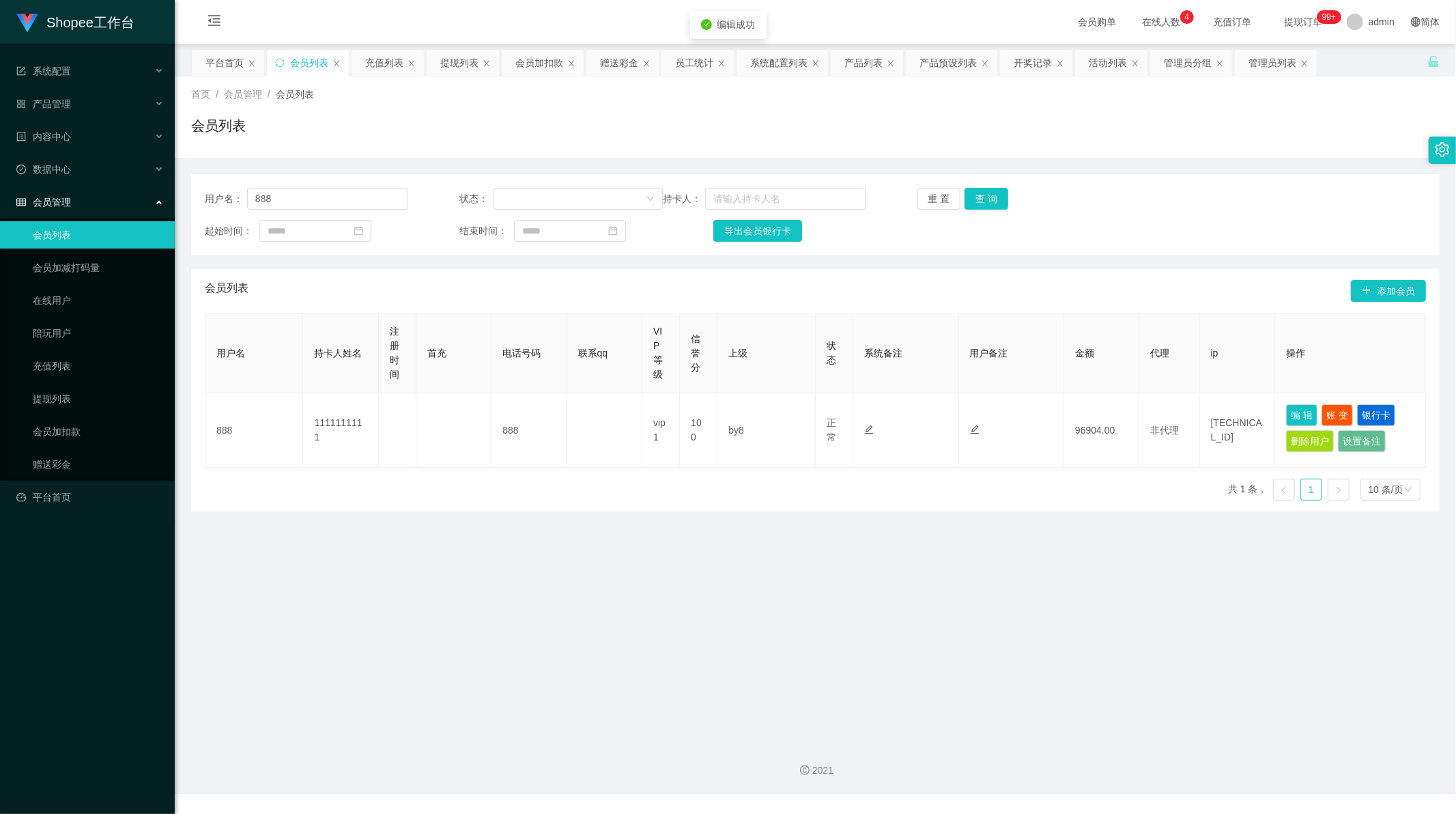
click at [830, 627] on main "关闭左侧 关闭右侧 关闭其它 刷新页面 平台首页 会员列表 充值列表 提现列表 会员加扣款 赠送彩金 员工统计 系统配置列表 产品列表 产品预设列表 开奖记录…" at bounding box center [815, 387] width 1281 height 687
click at [980, 194] on button "查 询" at bounding box center [985, 199] width 44 height 22
click at [708, 612] on main "关闭左侧 关闭右侧 关闭其它 刷新页面 平台首页 会员列表 充值列表 提现列表 会员加扣款 赠送彩金 员工统计 系统配置列表 产品列表 产品预设列表 开奖记录…" at bounding box center [815, 387] width 1281 height 687
click at [720, 576] on main "关闭左侧 关闭右侧 关闭其它 刷新页面 平台首页 会员列表 充值列表 提现列表 会员加扣款 赠送彩金 员工统计 系统配置列表 产品列表 产品预设列表 开奖记录…" at bounding box center [815, 387] width 1281 height 687
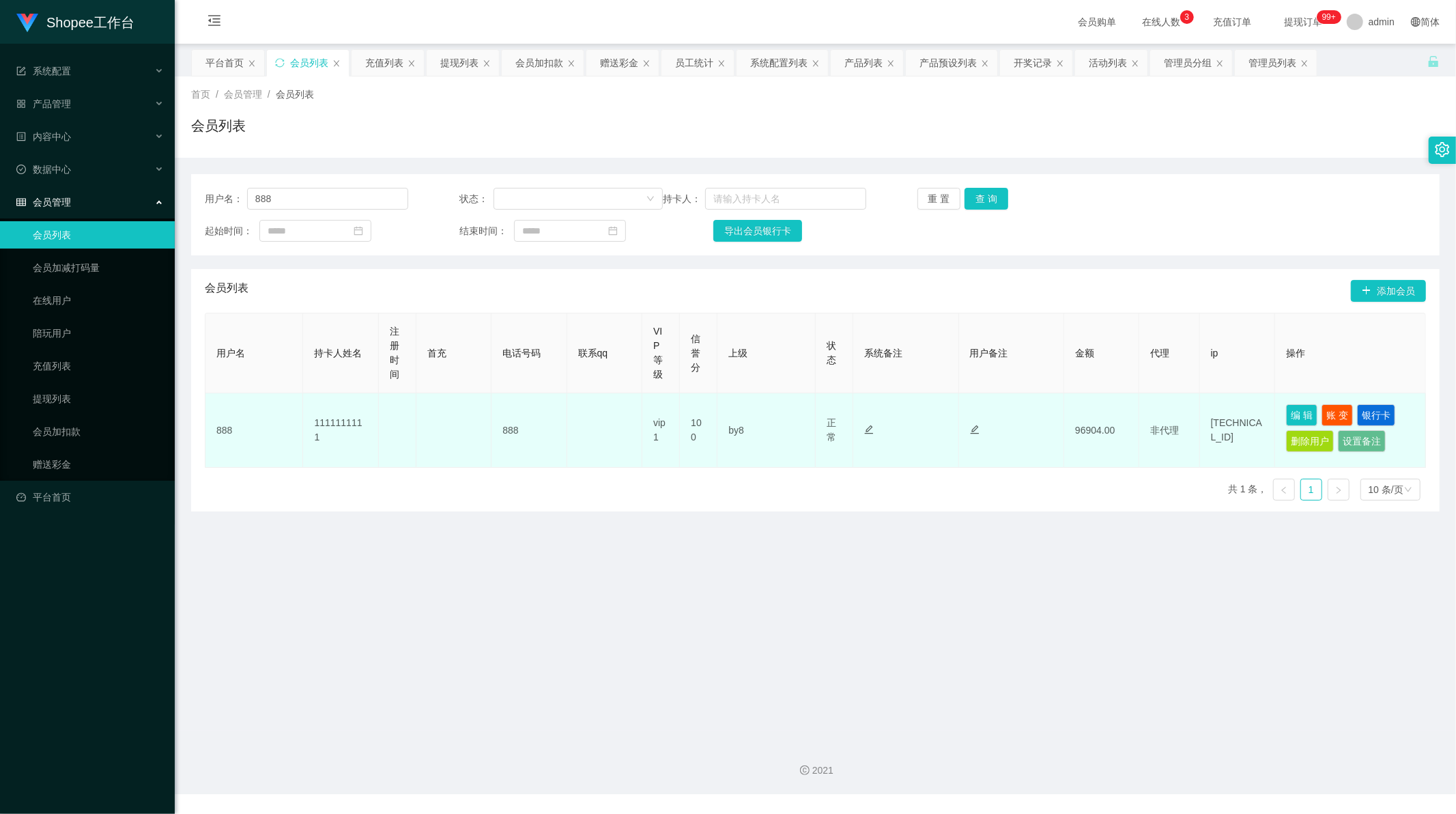
click at [510, 428] on td "888" at bounding box center [528, 430] width 75 height 75
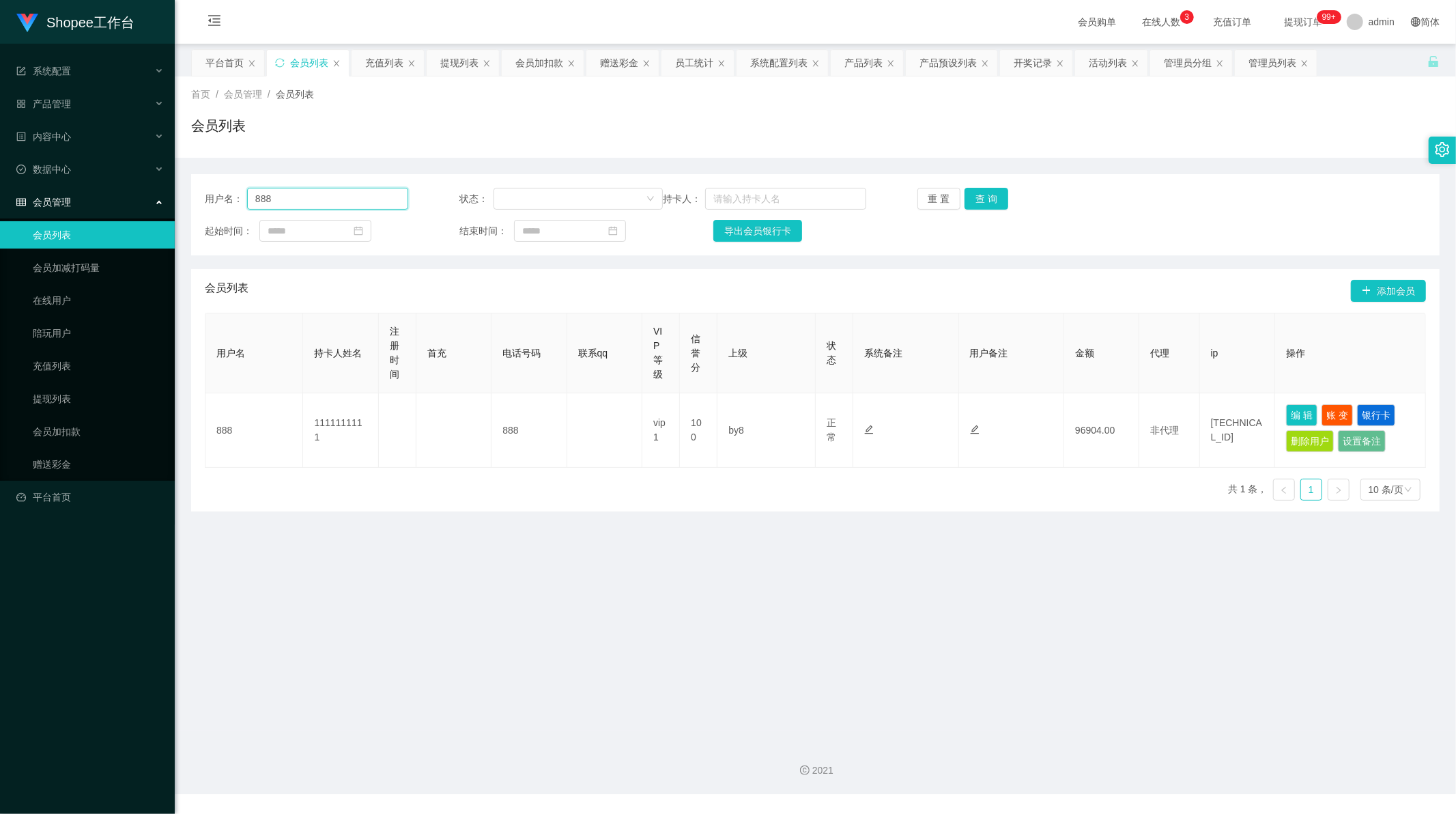
click at [278, 195] on input "888" at bounding box center [327, 199] width 161 height 22
click at [269, 199] on input "888" at bounding box center [327, 199] width 161 height 22
click at [987, 193] on button "查 询" at bounding box center [985, 199] width 44 height 22
click at [698, 578] on main "关闭左侧 关闭右侧 关闭其它 刷新页面 平台首页 会员列表 充值列表 提现列表 会员加扣款 赠送彩金 员工统计 系统配置列表 产品列表 产品预设列表 开奖记录…" at bounding box center [815, 387] width 1281 height 687
drag, startPoint x: 583, startPoint y: 632, endPoint x: 602, endPoint y: 626, distance: 19.9
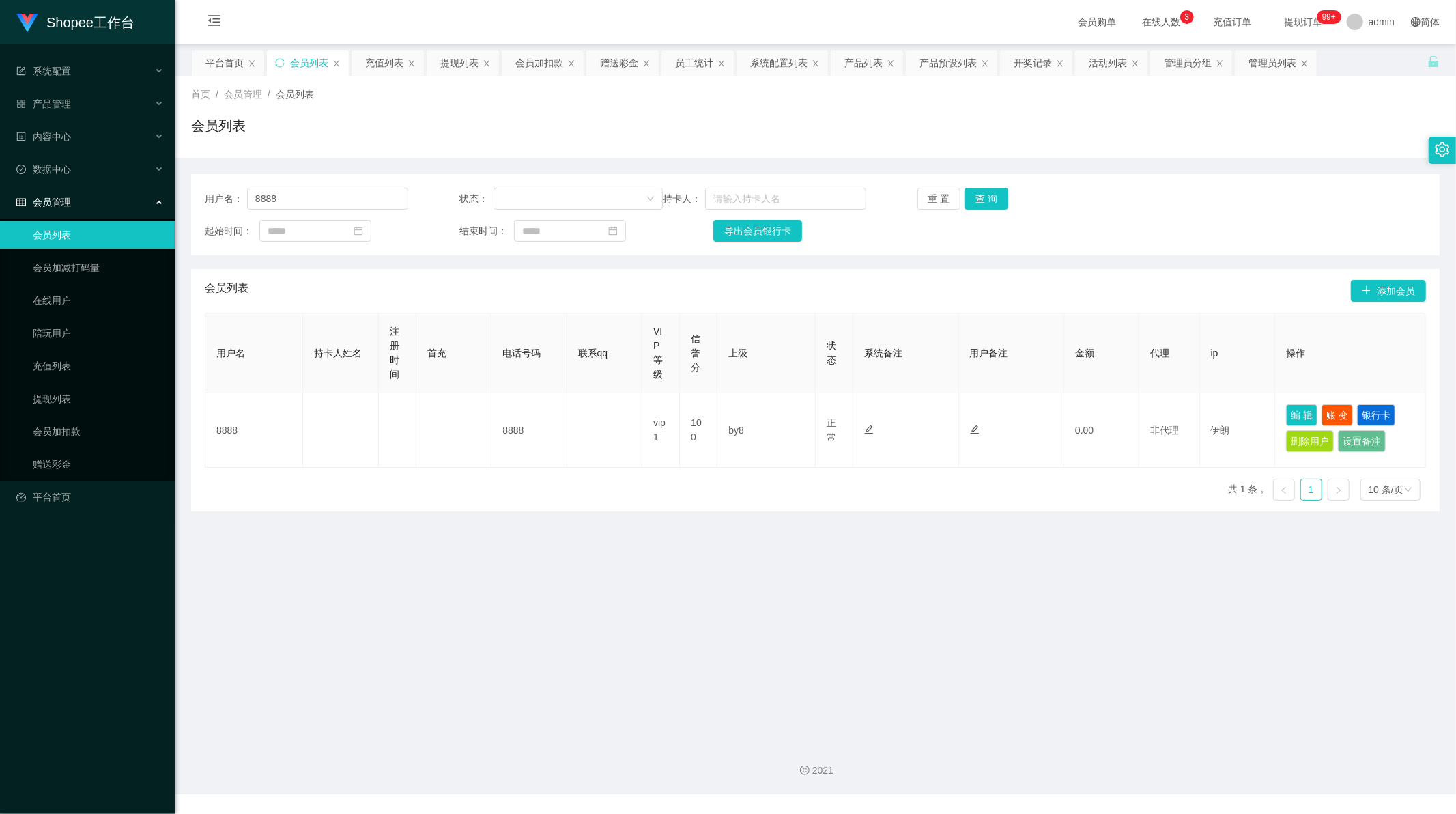
click at [587, 632] on main "关闭左侧 关闭右侧 关闭其它 刷新页面 平台首页 会员列表 充值列表 提现列表 会员加扣款 赠送彩金 员工统计 系统配置列表 产品列表 产品预设列表 开奖记录…" at bounding box center [815, 387] width 1281 height 687
click at [328, 201] on input "8888" at bounding box center [327, 199] width 161 height 22
click at [317, 203] on input "8888" at bounding box center [327, 199] width 161 height 22
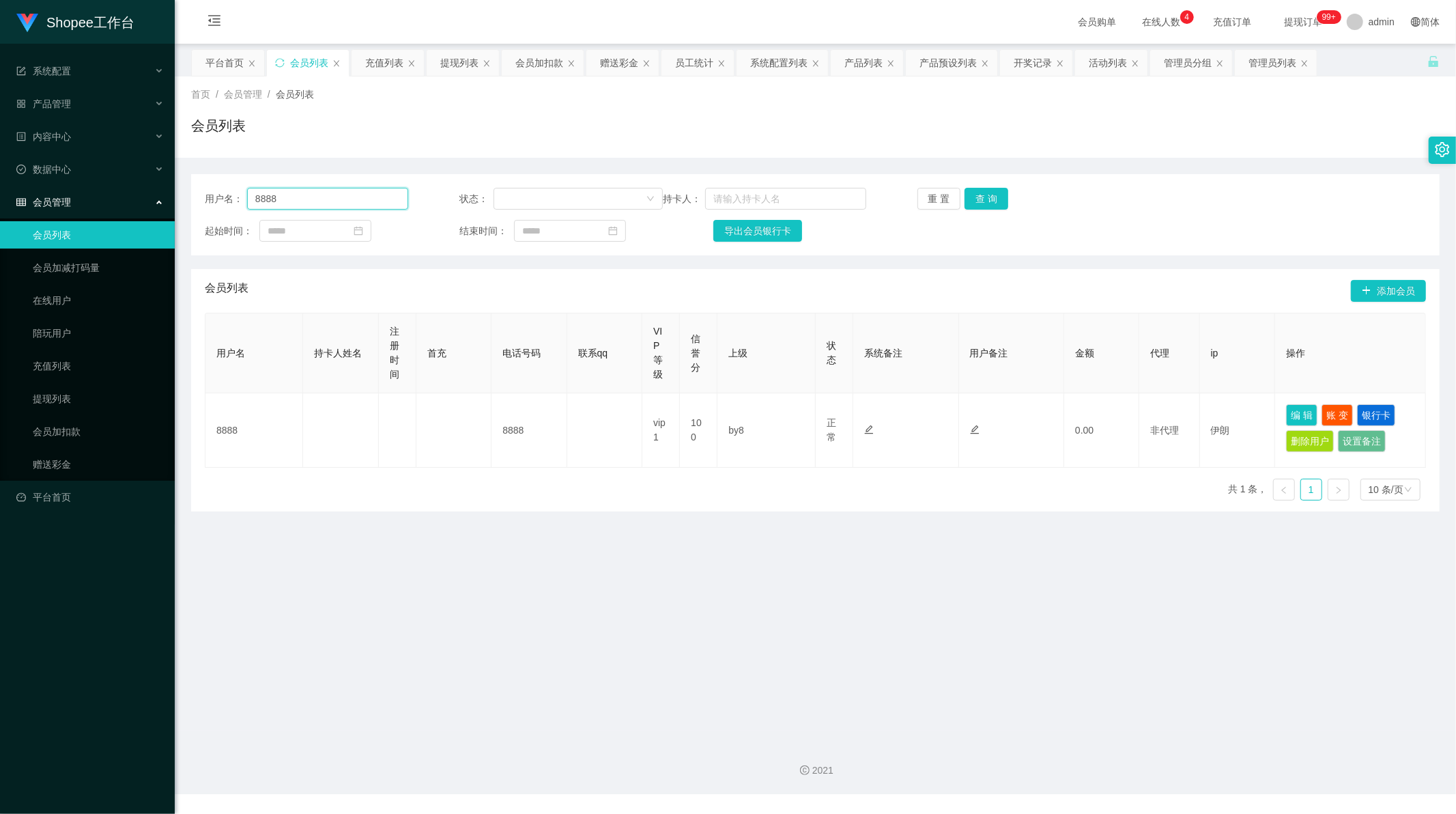
click at [317, 203] on input "8888" at bounding box center [327, 199] width 161 height 22
drag, startPoint x: 317, startPoint y: 203, endPoint x: 325, endPoint y: 204, distance: 8.1
click at [325, 204] on input "8888" at bounding box center [327, 199] width 161 height 22
paste input "7777"
click at [976, 200] on button "查 询" at bounding box center [985, 199] width 44 height 22
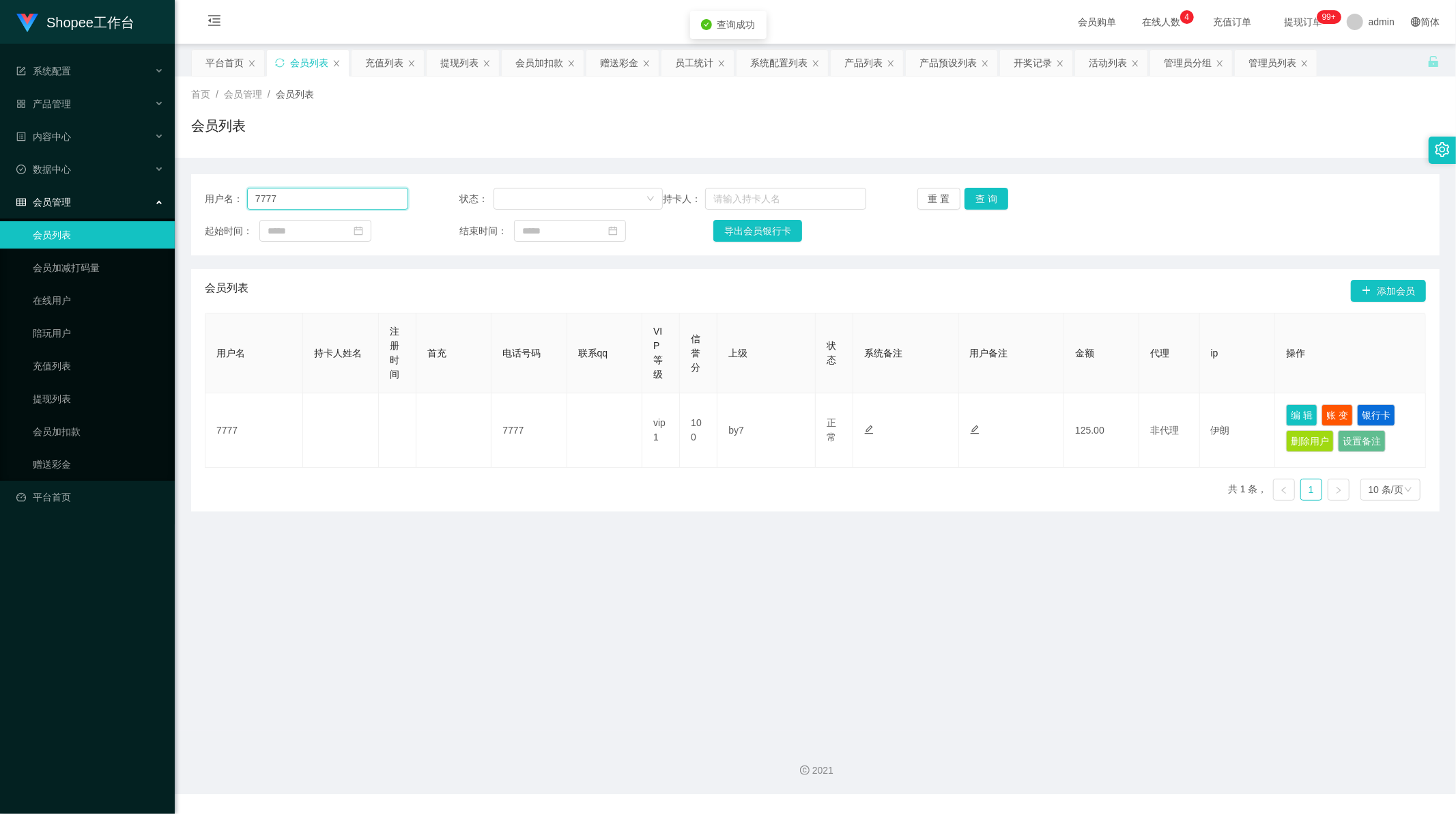
click at [332, 203] on input "7777" at bounding box center [327, 199] width 161 height 22
type input "98"
click at [988, 200] on button "查 询" at bounding box center [985, 199] width 44 height 22
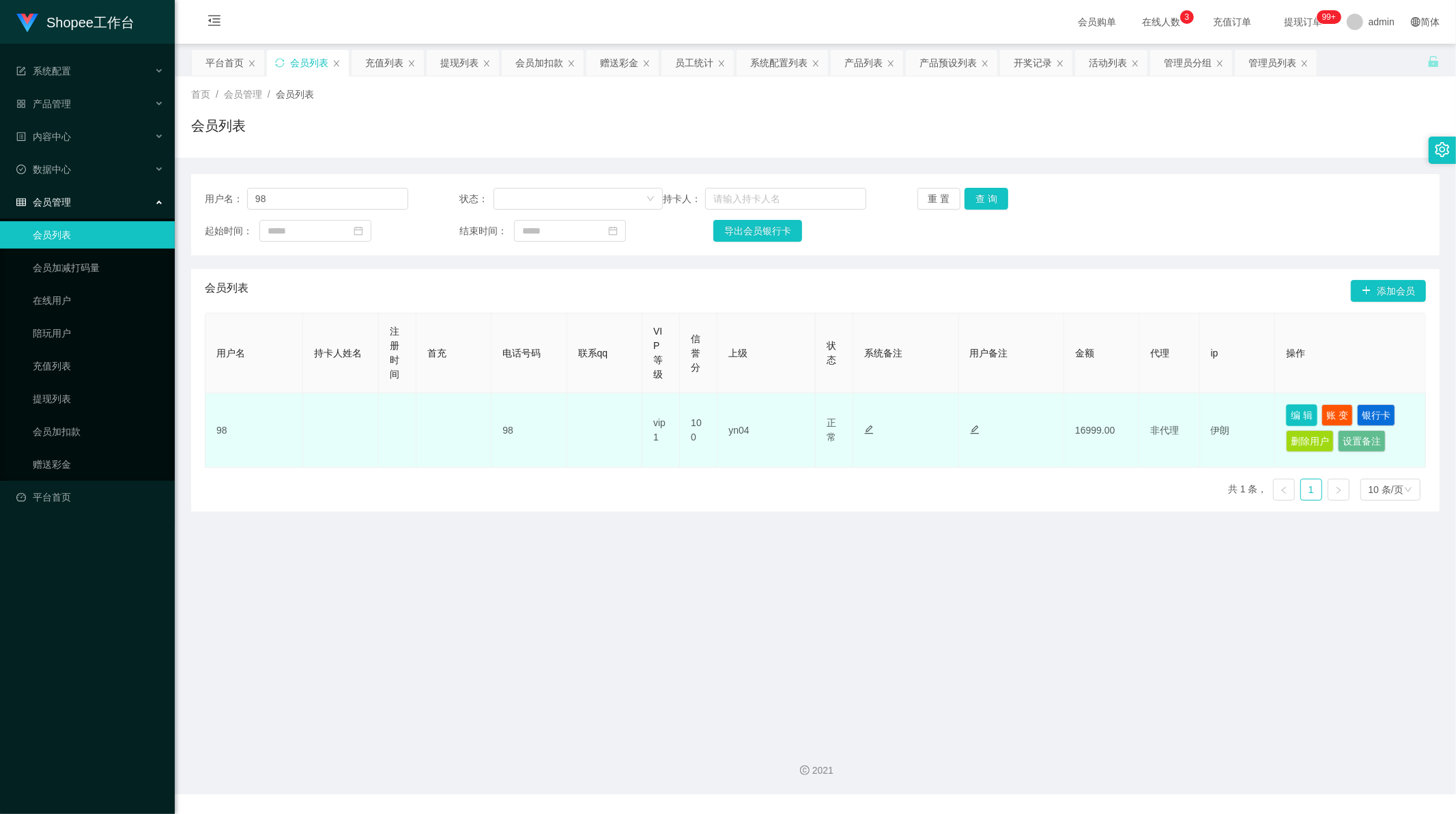
click at [1294, 417] on button "编 辑" at bounding box center [1301, 415] width 31 height 22
type input "98"
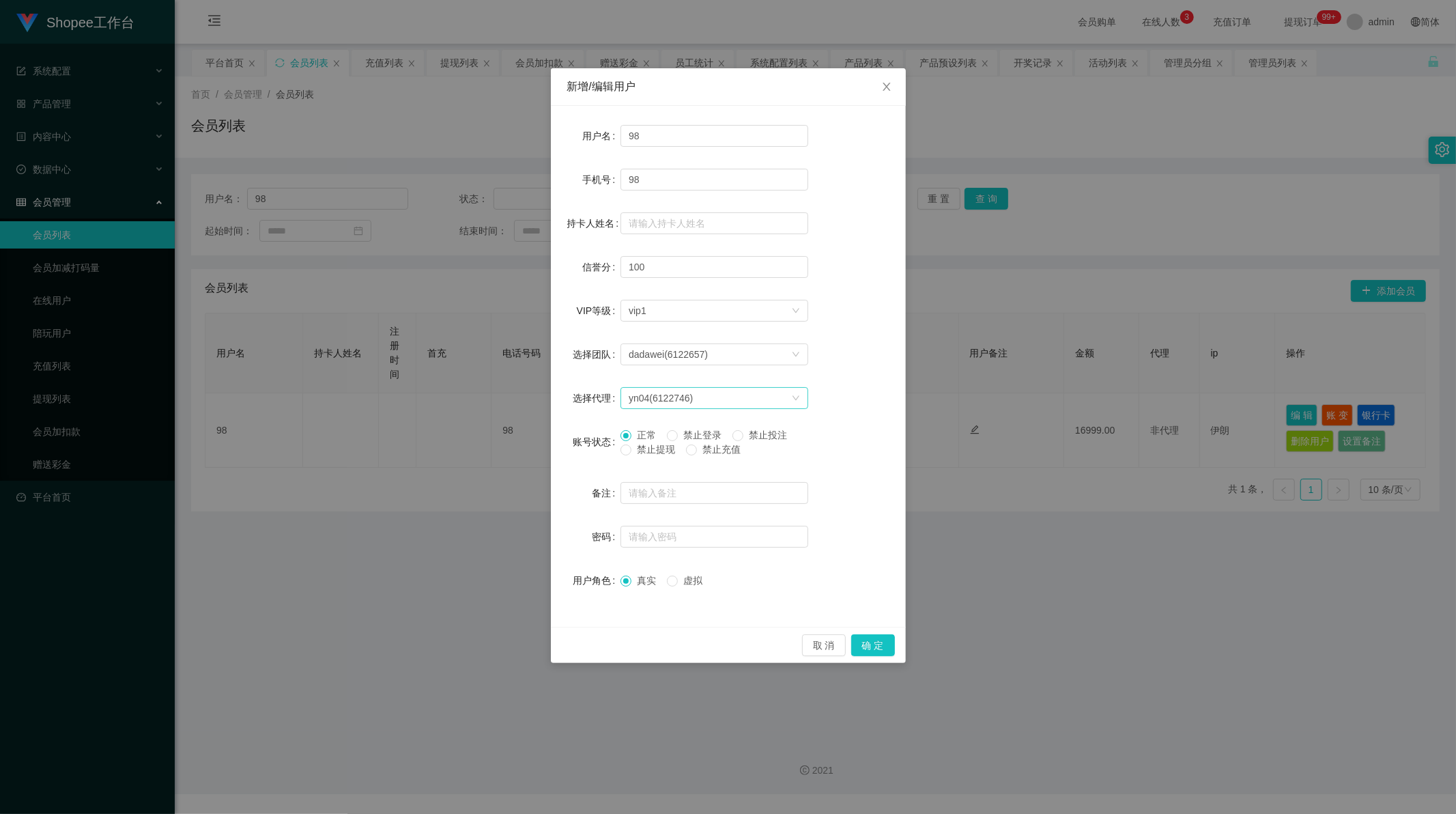
click at [730, 398] on div "yn04(6122746)" at bounding box center [710, 397] width 163 height 20
click at [651, 480] on li "by4(6122761)" at bounding box center [714, 481] width 188 height 22
click at [879, 650] on button "确 定" at bounding box center [873, 644] width 44 height 22
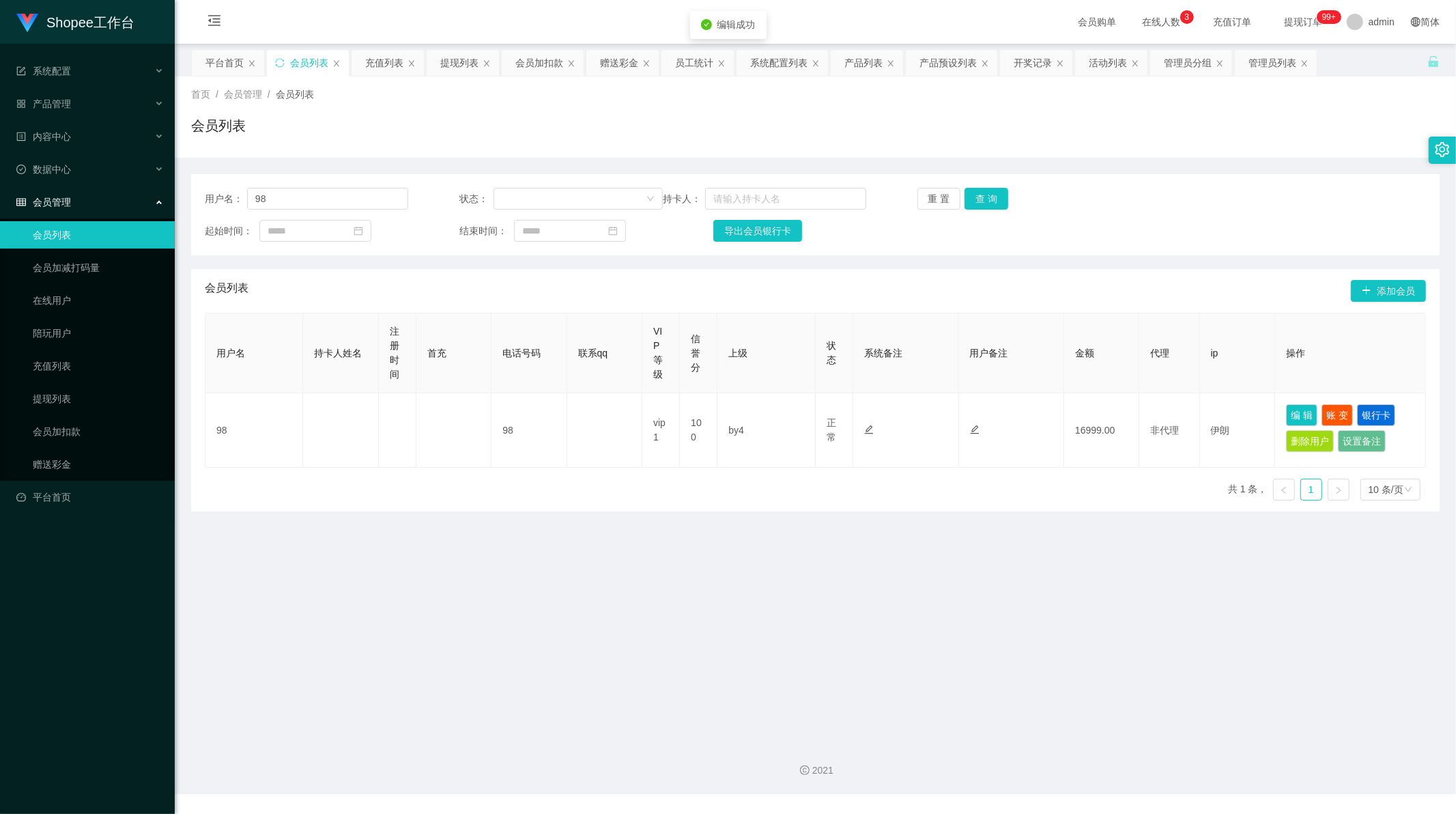
click at [877, 650] on main "关闭左侧 关闭右侧 关闭其它 刷新页面 平台首页 会员列表 充值列表 提现列表 会员加扣款 赠送彩金 员工统计 系统配置列表 产品列表 产品预设列表 开奖记录…" at bounding box center [815, 387] width 1281 height 687
click at [717, 568] on main "关闭左侧 关闭右侧 关闭其它 刷新页面 平台首页 会员列表 充值列表 提现列表 会员加扣款 赠送彩金 员工统计 系统配置列表 产品列表 产品预设列表 开奖记录…" at bounding box center [815, 387] width 1281 height 687
click at [325, 196] on input "98" at bounding box center [327, 199] width 161 height 22
drag, startPoint x: 325, startPoint y: 196, endPoint x: 334, endPoint y: 195, distance: 9.1
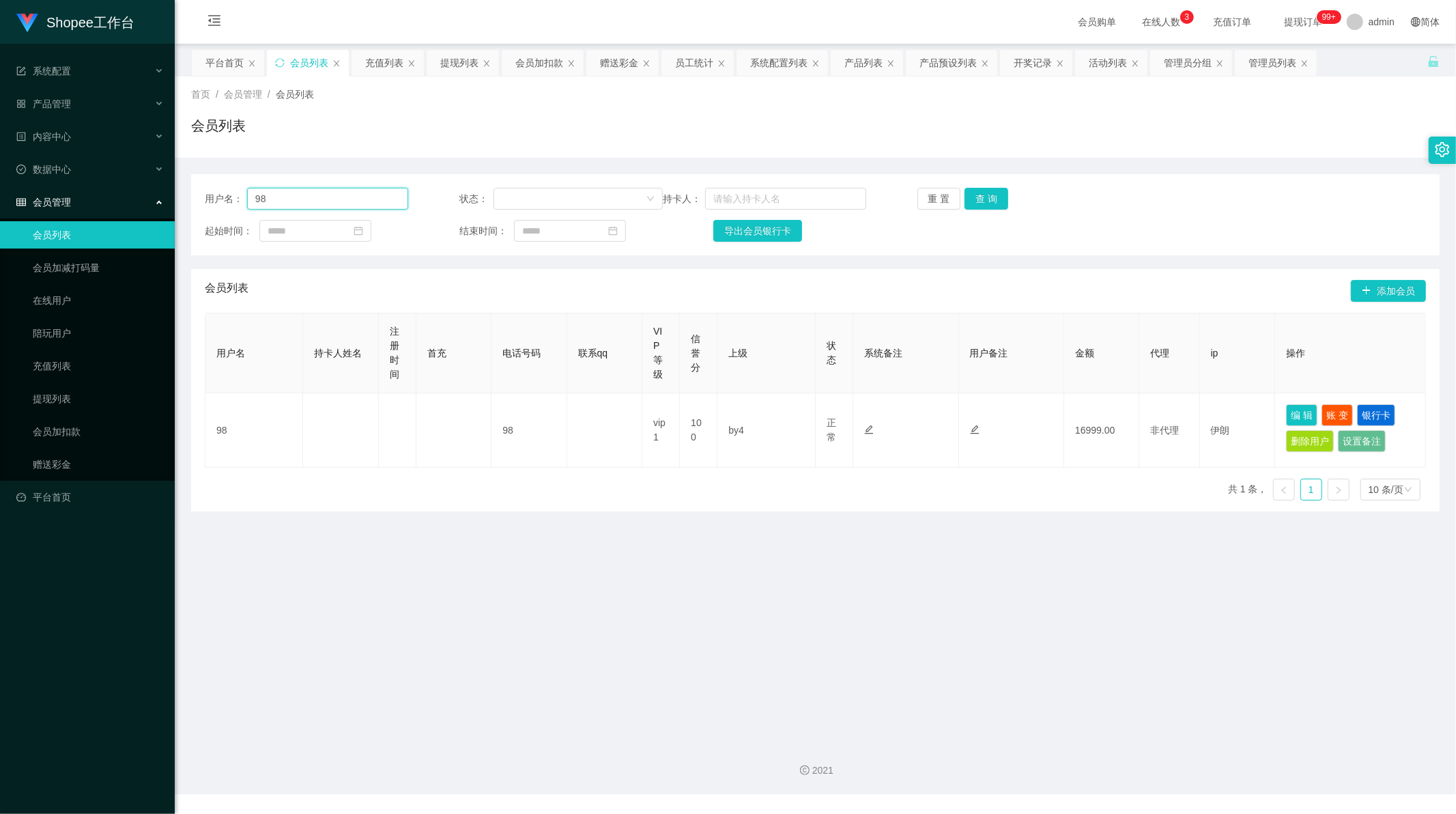
click at [325, 195] on input "98" at bounding box center [327, 199] width 161 height 22
paste input "777"
click at [988, 194] on button "查 询" at bounding box center [985, 199] width 44 height 22
click at [288, 195] on input "777" at bounding box center [327, 199] width 161 height 22
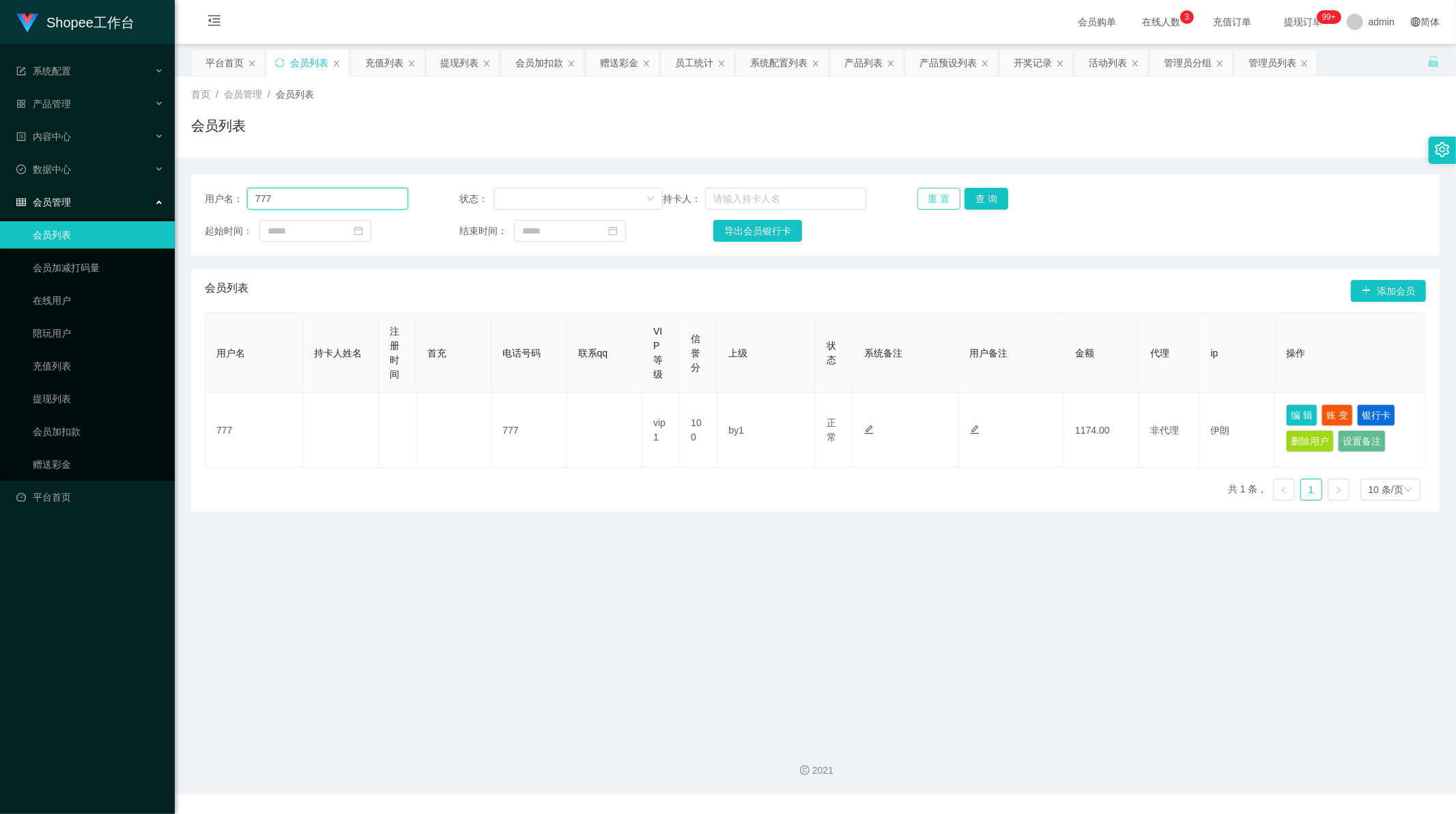
paste input "444"
click at [972, 193] on button "查 询" at bounding box center [985, 199] width 44 height 22
click at [281, 195] on input "444" at bounding box center [327, 199] width 161 height 22
paste input "68"
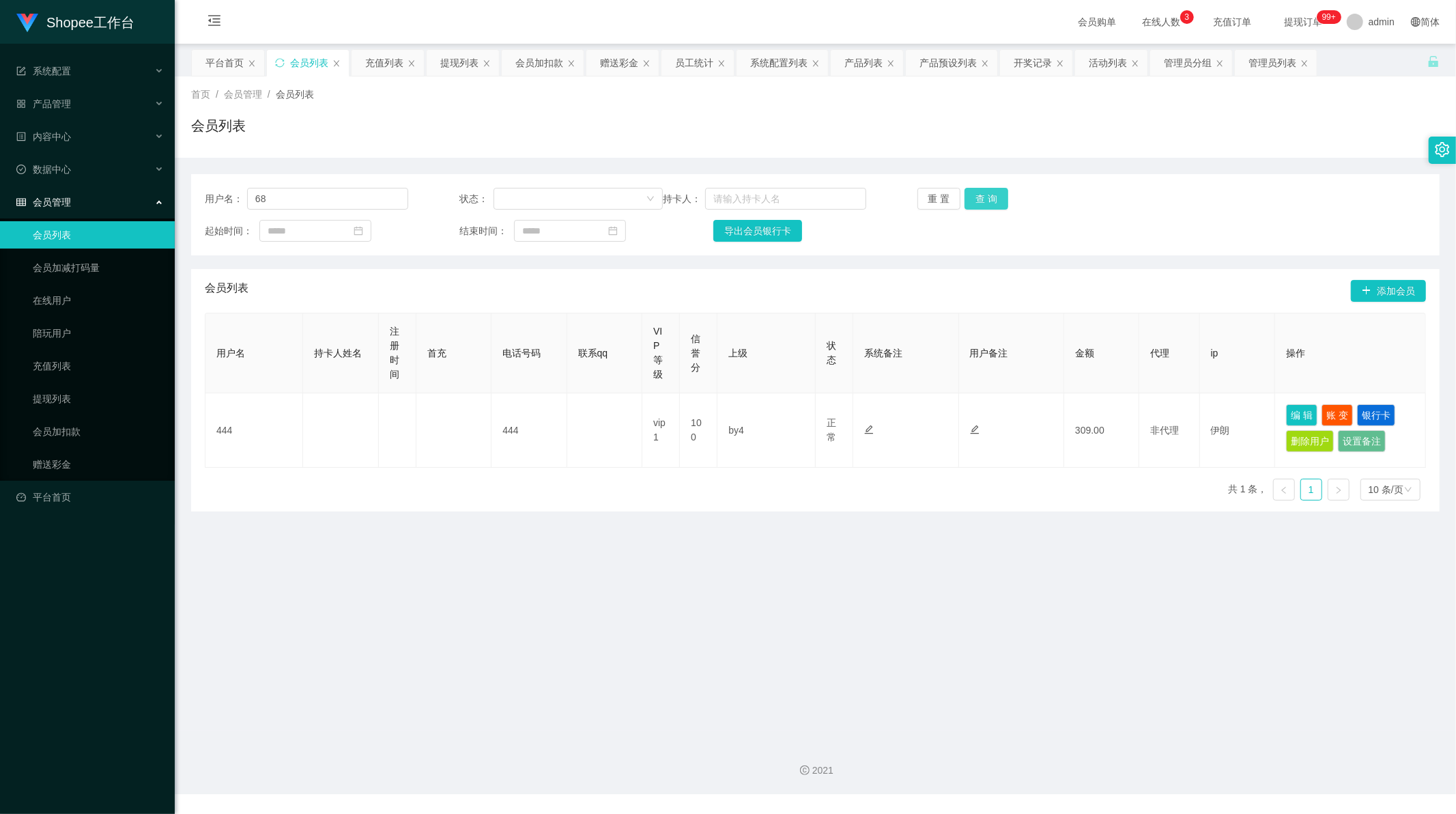
click at [966, 195] on button "查 询" at bounding box center [985, 199] width 44 height 22
click at [316, 203] on input "68" at bounding box center [327, 199] width 161 height 22
drag, startPoint x: 316, startPoint y: 203, endPoint x: 465, endPoint y: 203, distance: 149.0
click at [318, 203] on input "68" at bounding box center [327, 199] width 161 height 22
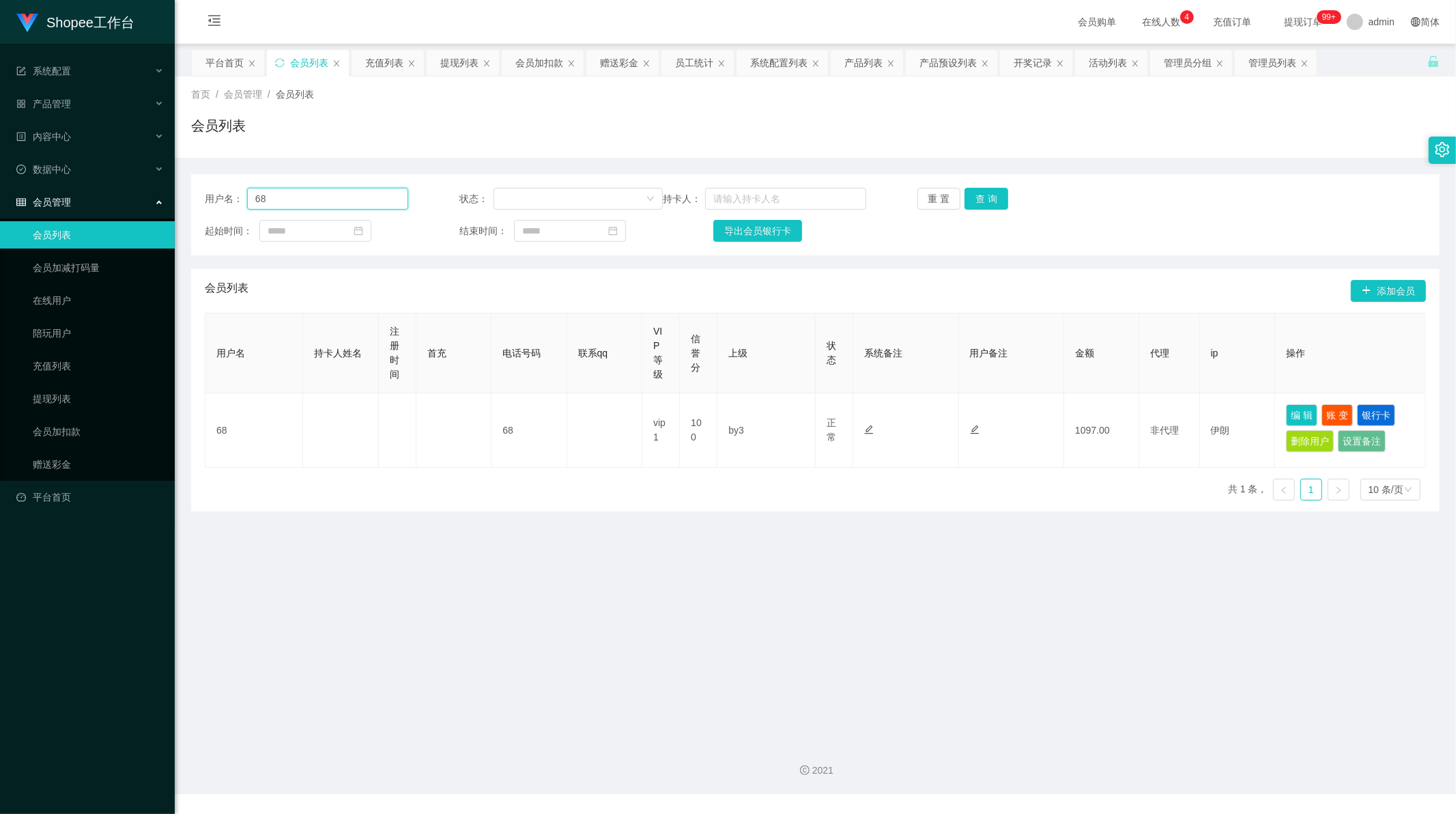
paste input "22"
type input "22"
click at [975, 193] on button "查 询" at bounding box center [985, 199] width 44 height 22
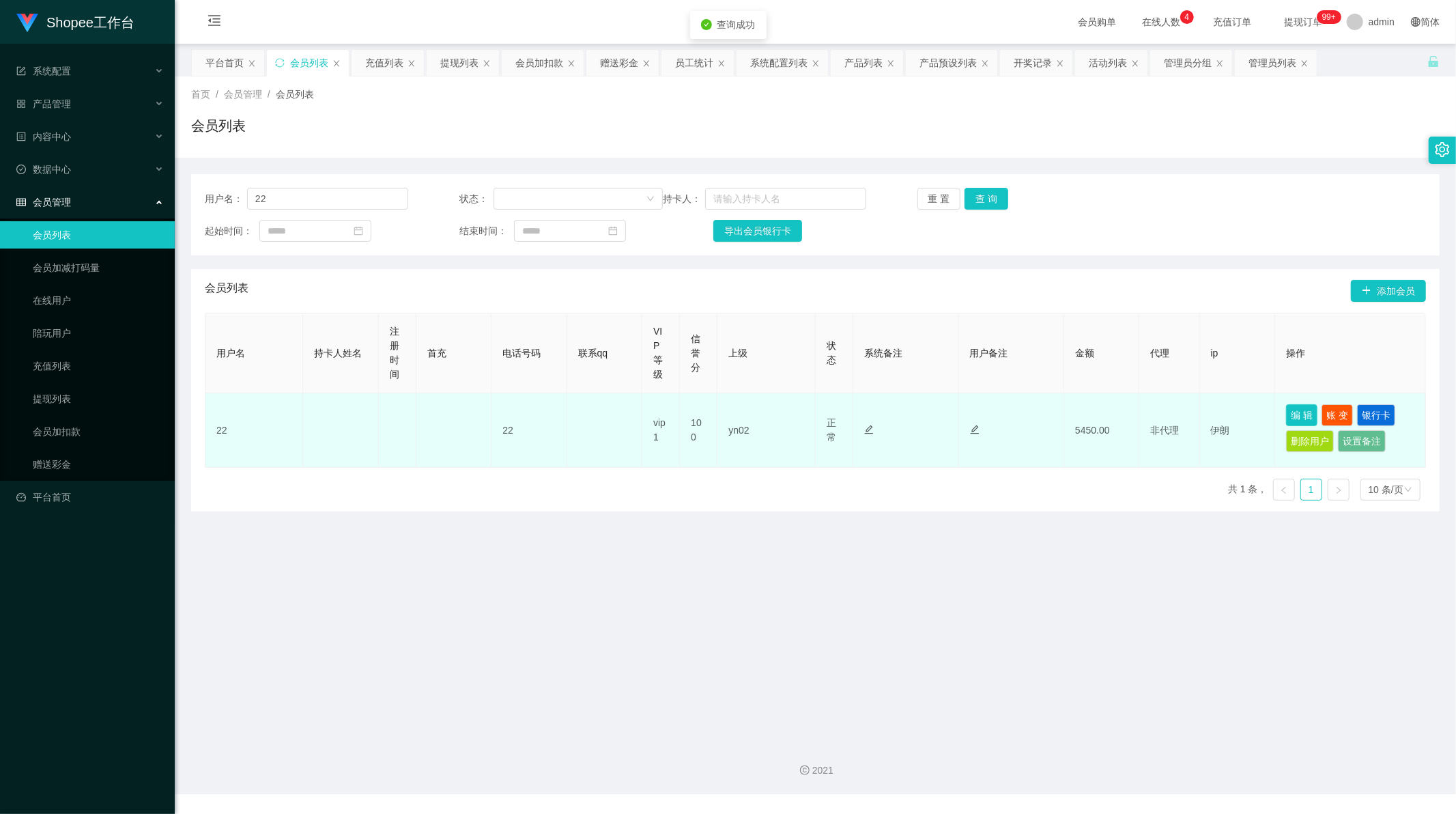
click at [1298, 417] on button "编 辑" at bounding box center [1301, 415] width 31 height 22
type input "22"
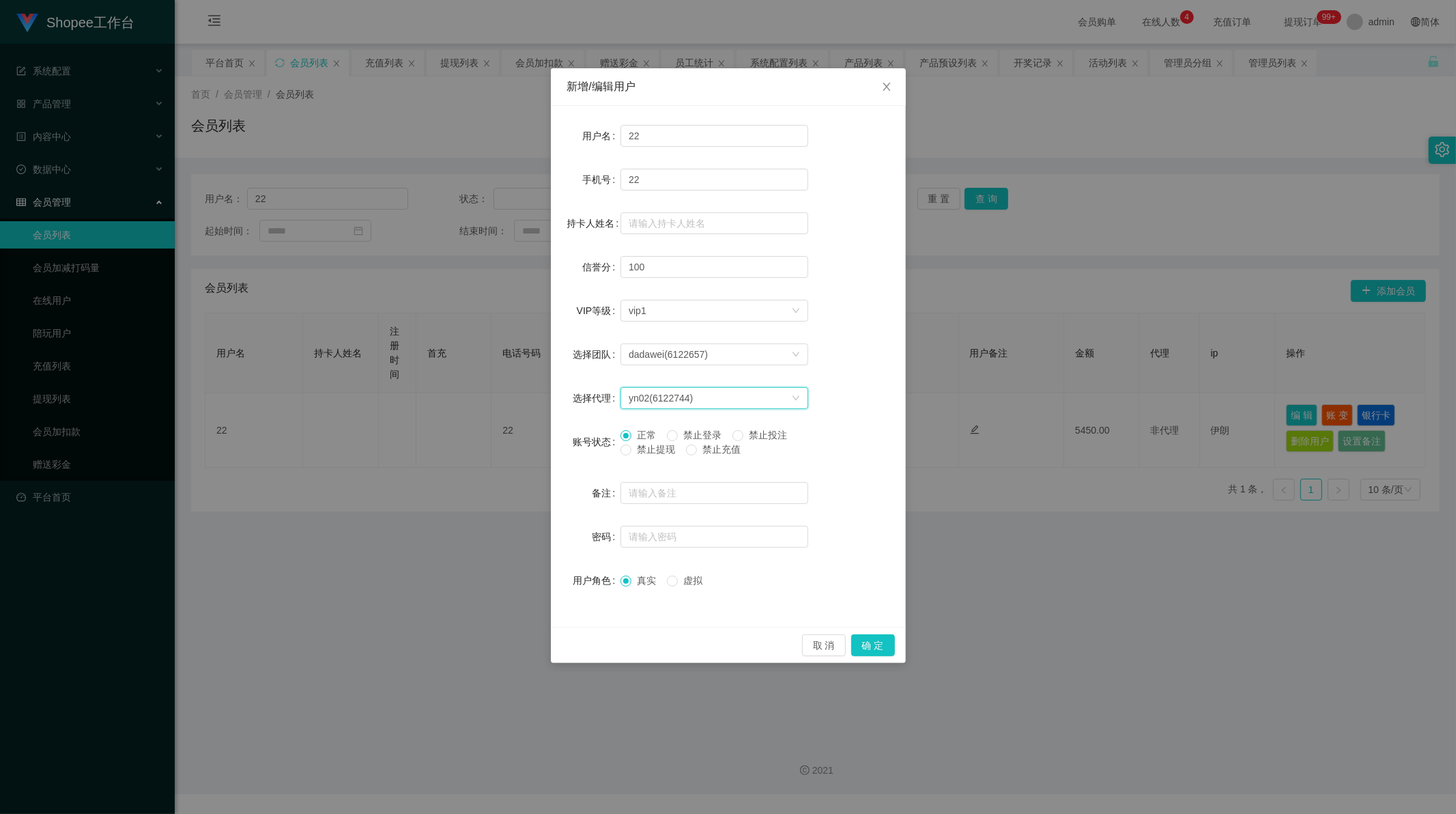
click at [681, 400] on div "yn02(6122744)" at bounding box center [661, 397] width 64 height 20
click at [669, 438] on li "by2(6122759)" at bounding box center [714, 437] width 188 height 22
click at [868, 643] on button "确 定" at bounding box center [873, 644] width 44 height 22
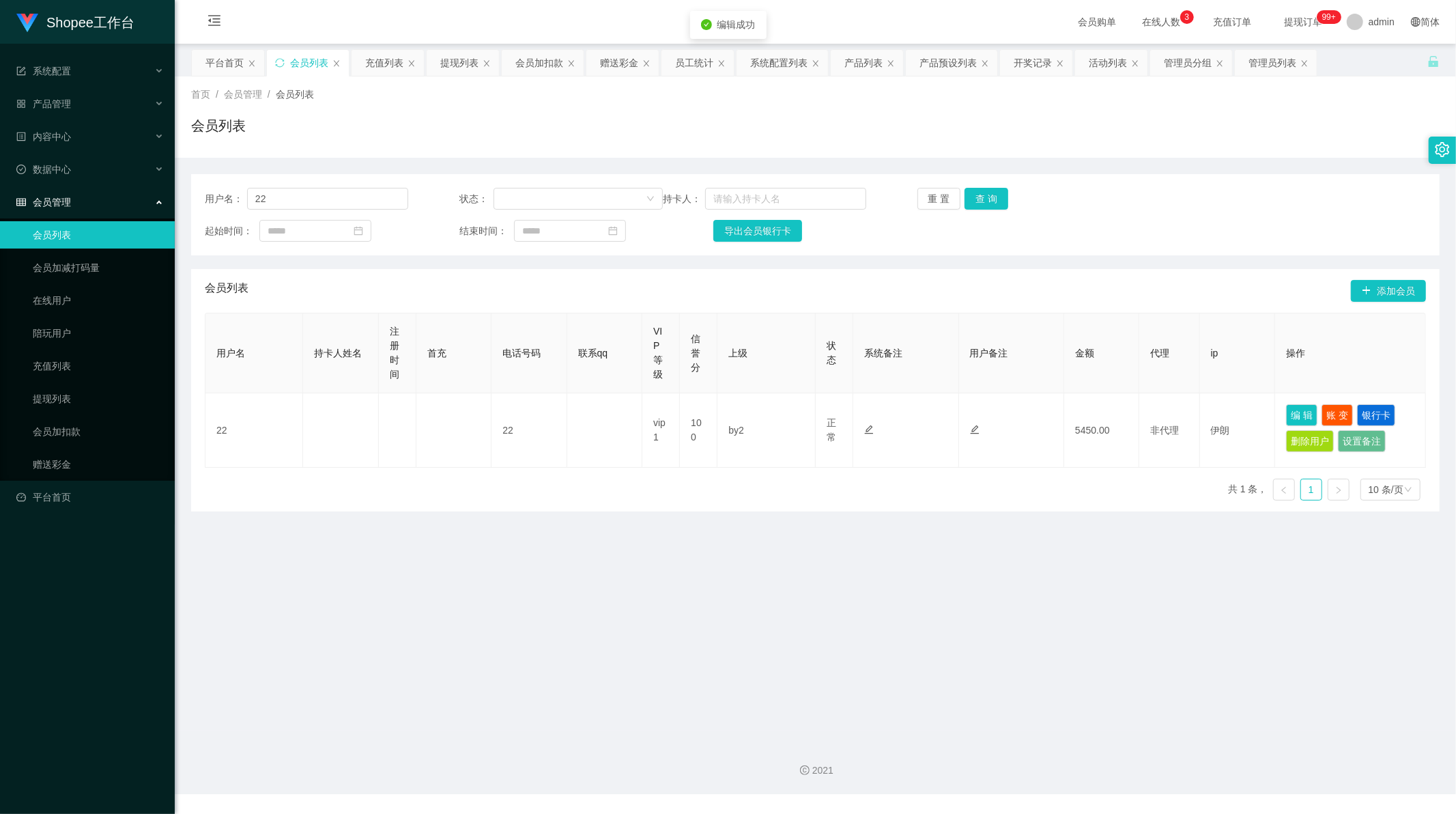
click at [868, 643] on main "关闭左侧 关闭右侧 关闭其它 刷新页面 平台首页 会员列表 充值列表 提现列表 会员加扣款 赠送彩金 员工统计 系统配置列表 产品列表 产品预设列表 开奖记录…" at bounding box center [815, 387] width 1281 height 687
